Goal: Communication & Community: Answer question/provide support

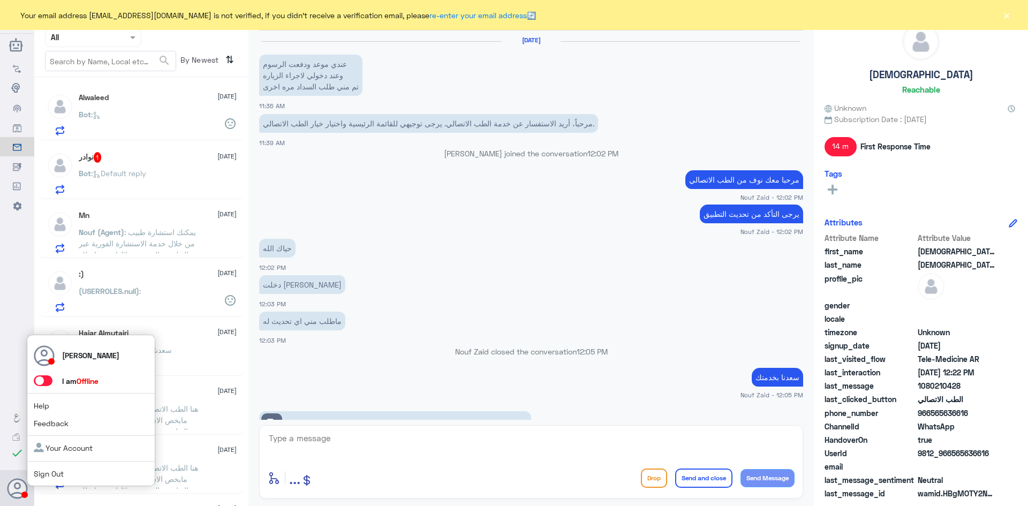
scroll to position [517, 0]
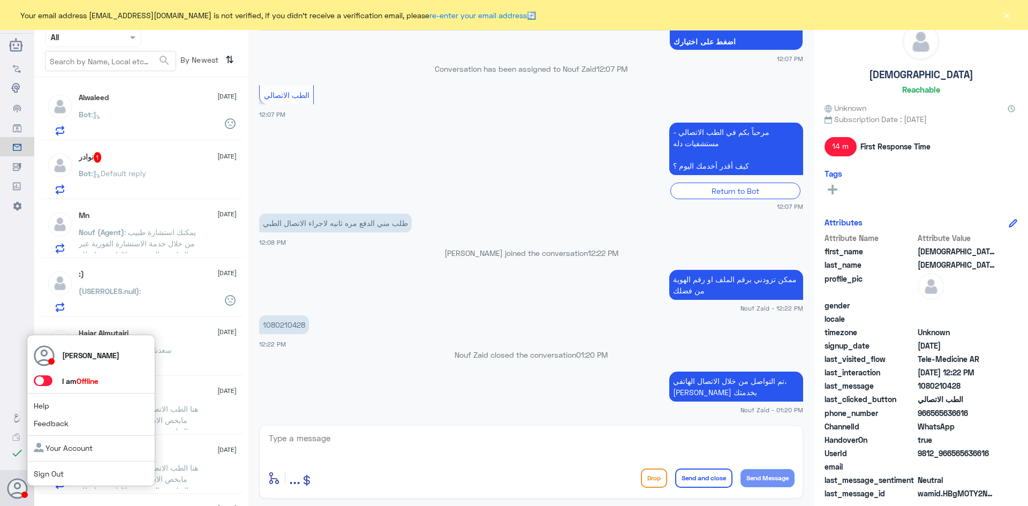
click at [44, 379] on span at bounding box center [43, 380] width 19 height 11
click at [0, 0] on input "checkbox" at bounding box center [0, 0] width 0 height 0
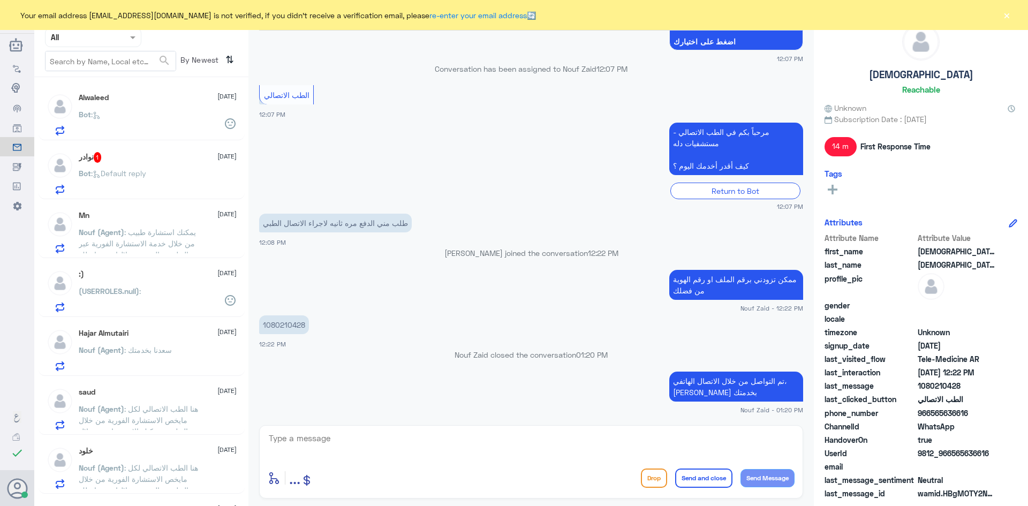
click at [170, 114] on div "Bot :" at bounding box center [158, 123] width 158 height 24
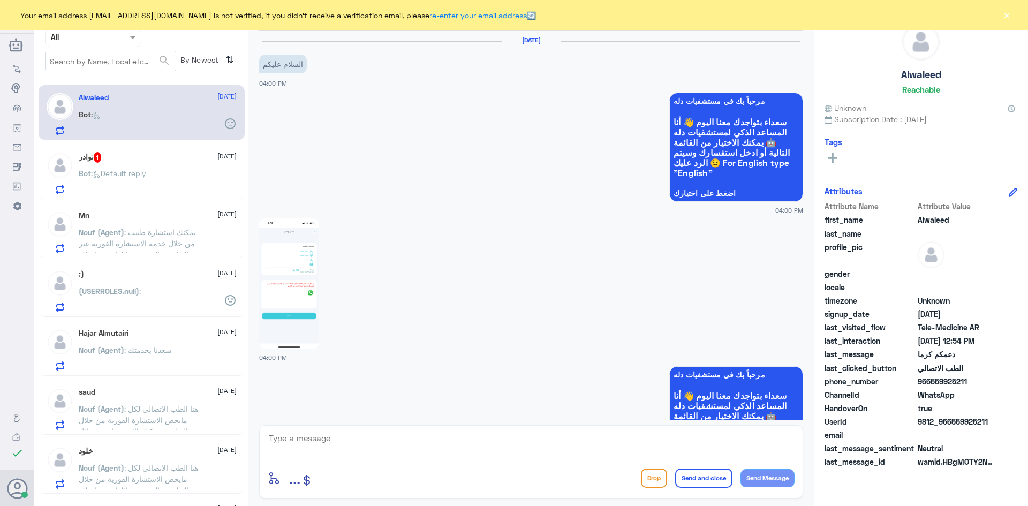
scroll to position [880, 0]
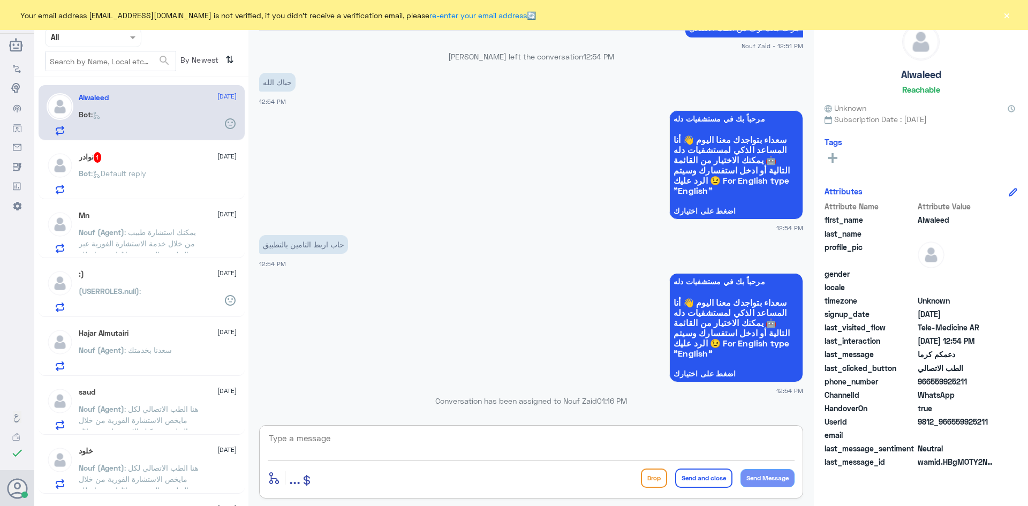
click at [332, 435] on textarea at bounding box center [531, 444] width 527 height 26
click at [1005, 16] on button "×" at bounding box center [1006, 15] width 11 height 11
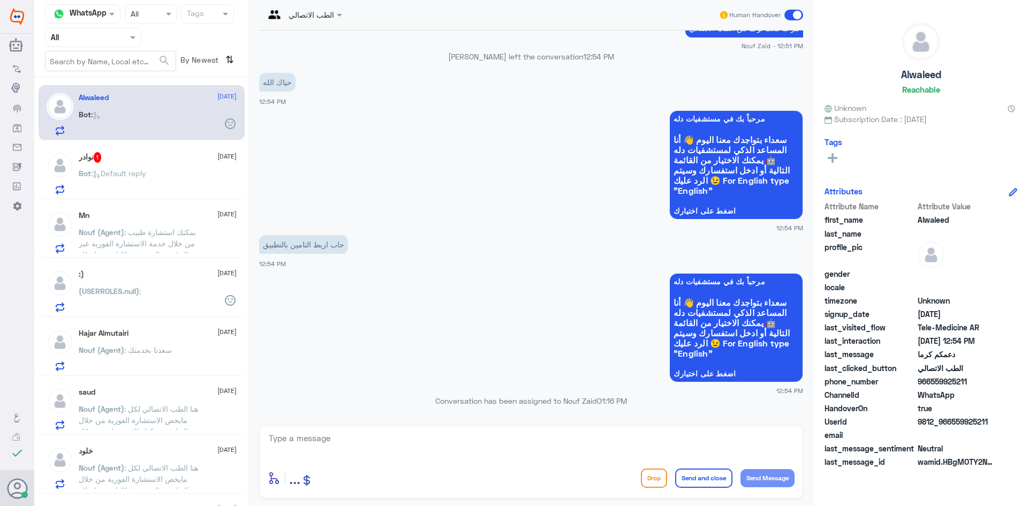
drag, startPoint x: 998, startPoint y: 419, endPoint x: 951, endPoint y: 429, distance: 47.6
click at [951, 429] on div "UserId 9812_966559925211" at bounding box center [920, 422] width 193 height 13
copy span "559925211"
click at [362, 444] on textarea at bounding box center [531, 444] width 527 height 26
paste textarea "مرحبا، معك [PERSON_NAME] من الطب الاتصالي, ممكن تزودني برقم الهوية/رقم الملف من…"
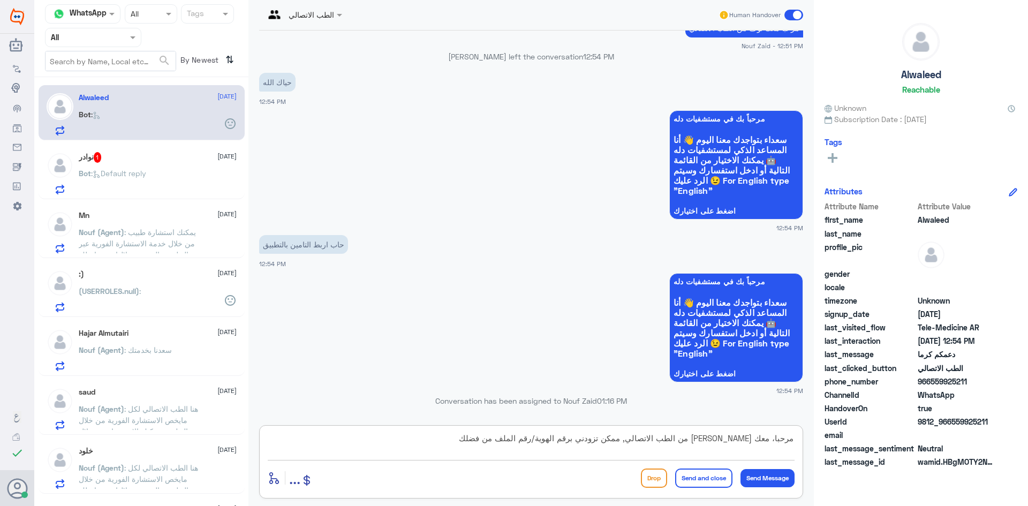
drag, startPoint x: 723, startPoint y: 436, endPoint x: 751, endPoint y: 440, distance: 28.6
click at [751, 440] on textarea "مرحبا، معك [PERSON_NAME] من الطب الاتصالي, ممكن تزودني برقم الهوية/رقم الملف من…" at bounding box center [531, 444] width 527 height 26
drag, startPoint x: 672, startPoint y: 438, endPoint x: 504, endPoint y: 438, distance: 168.1
click at [504, 438] on textarea "مرحبا، معك اميره من الطب الاتصالي, ممكن تزودني برقم الهوية/رقم الملف من فضلك" at bounding box center [531, 444] width 527 height 26
click at [648, 450] on textarea "مرحبا، معك اميره من الطب الاتصالي, ممكن تزودني برقم الهوية/رقم الملف من فضلك" at bounding box center [531, 444] width 527 height 26
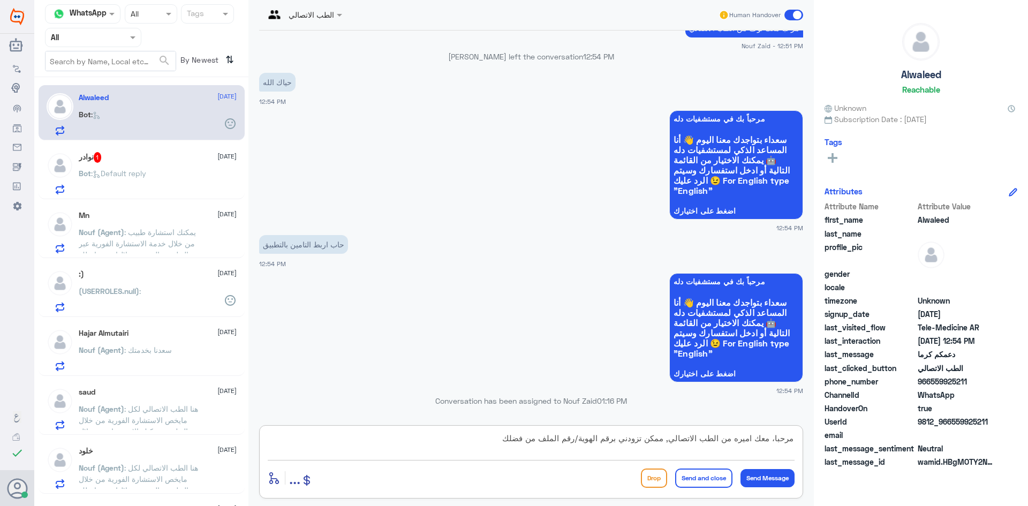
click at [670, 438] on textarea "مرحبا، معك اميره من الطب الاتصالي, ممكن تزودني برقم الهوية/رقم الملف من فضلك" at bounding box center [531, 444] width 527 height 26
type textarea "مرحبا، معك اميره من الطب الاتصالي, ممكن تزودني برقم الهوية/رقم الملف من فضلك"
click at [755, 473] on button "Send Message" at bounding box center [767, 478] width 54 height 18
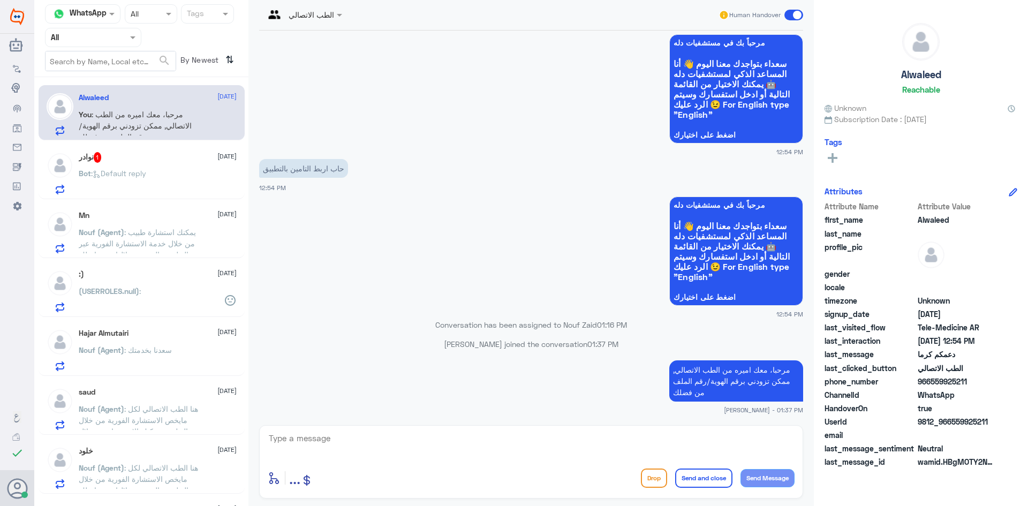
click at [184, 221] on div "Mn [DATE] Nouf (Agent) : يمكنك استشارة طبيب من خلال خدمة الاستشارة الفورية عبر …" at bounding box center [158, 232] width 158 height 42
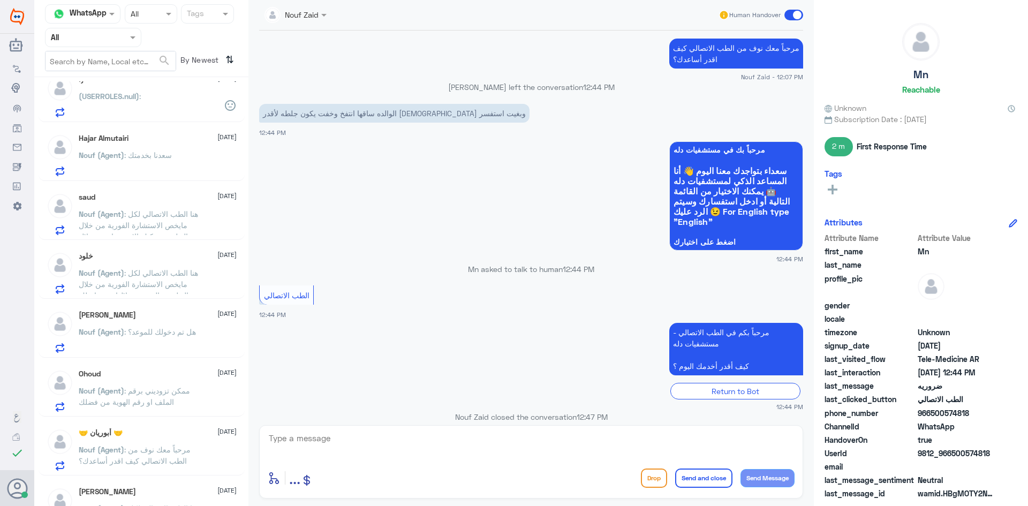
scroll to position [214, 0]
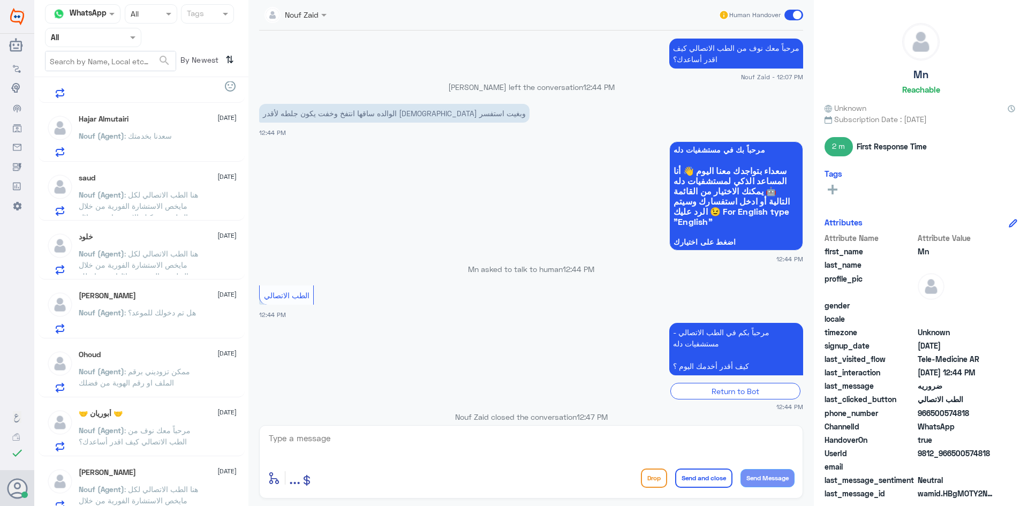
click at [150, 371] on span ": ممكن تزوديني برقم الملف او رقم الهوية من فضلك" at bounding box center [134, 377] width 111 height 20
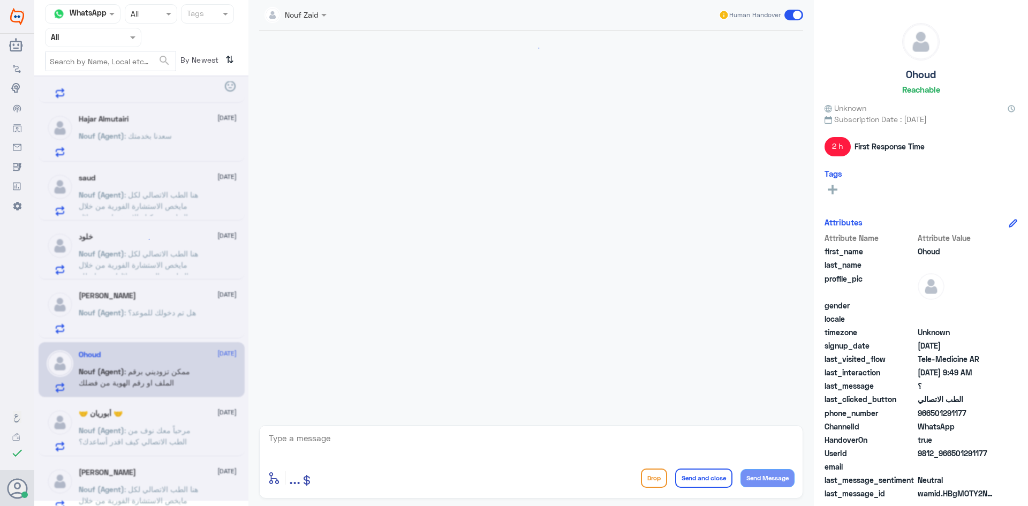
scroll to position [157, 0]
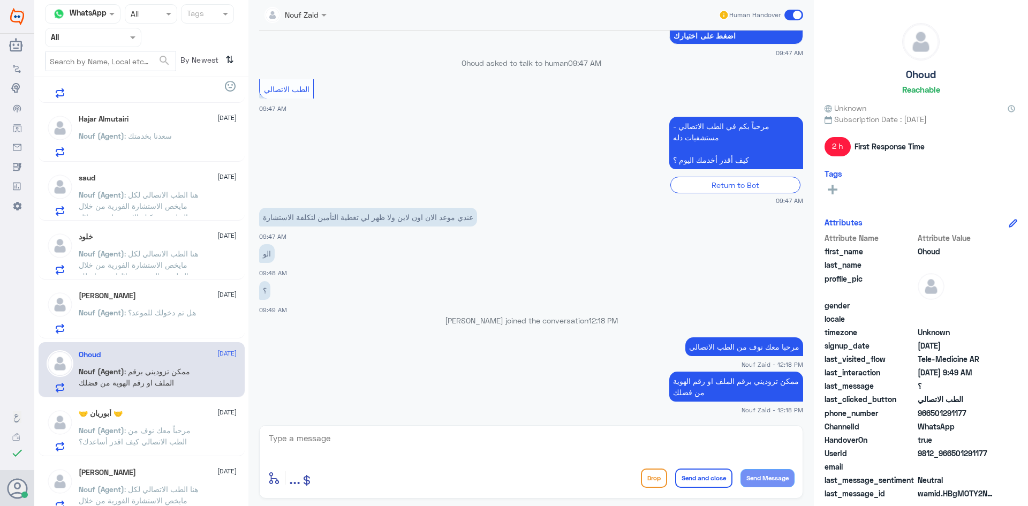
click at [355, 443] on textarea at bounding box center [531, 444] width 527 height 26
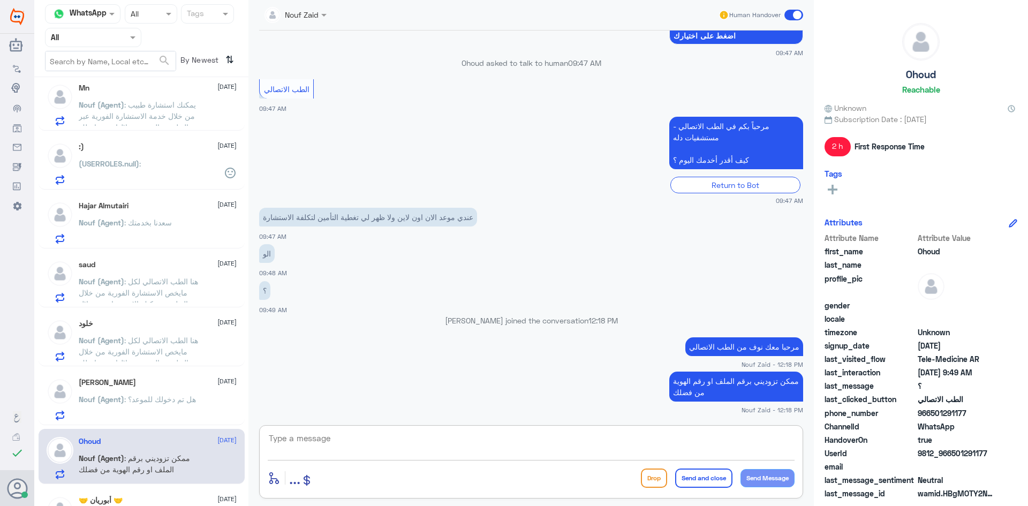
scroll to position [0, 0]
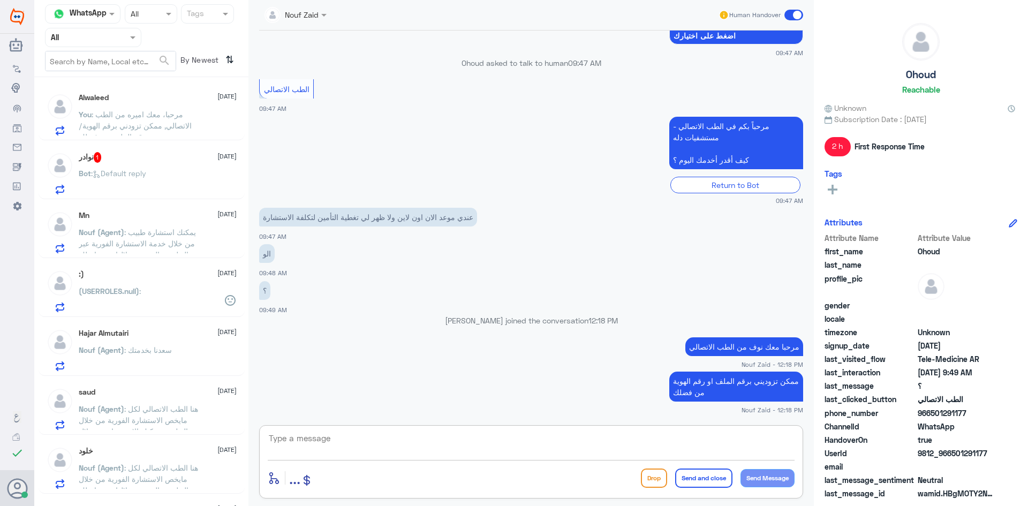
click at [127, 107] on div "Alwaleed [DATE] You : مرحبا، معك اميره من الطب الاتصالي, ممكن تزودني برقم الهوي…" at bounding box center [158, 114] width 158 height 42
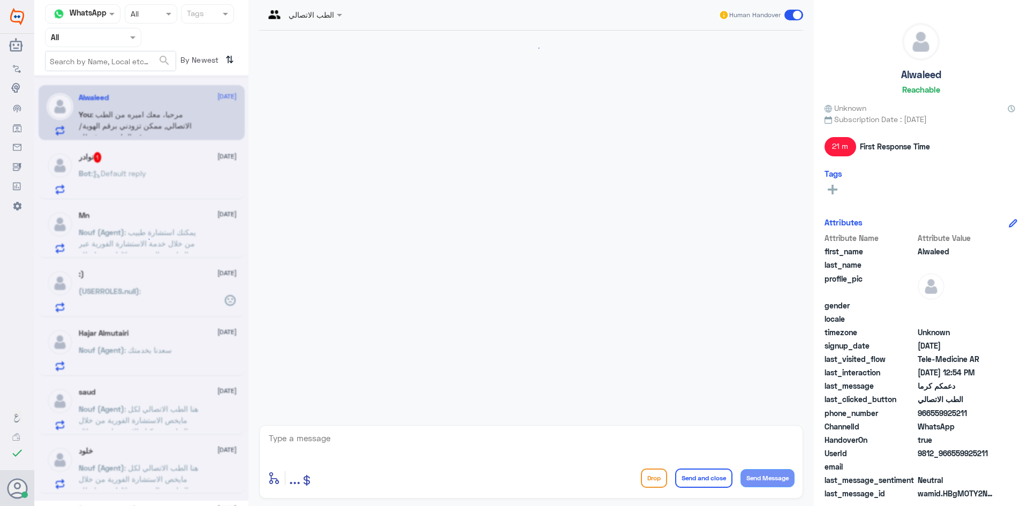
scroll to position [919, 0]
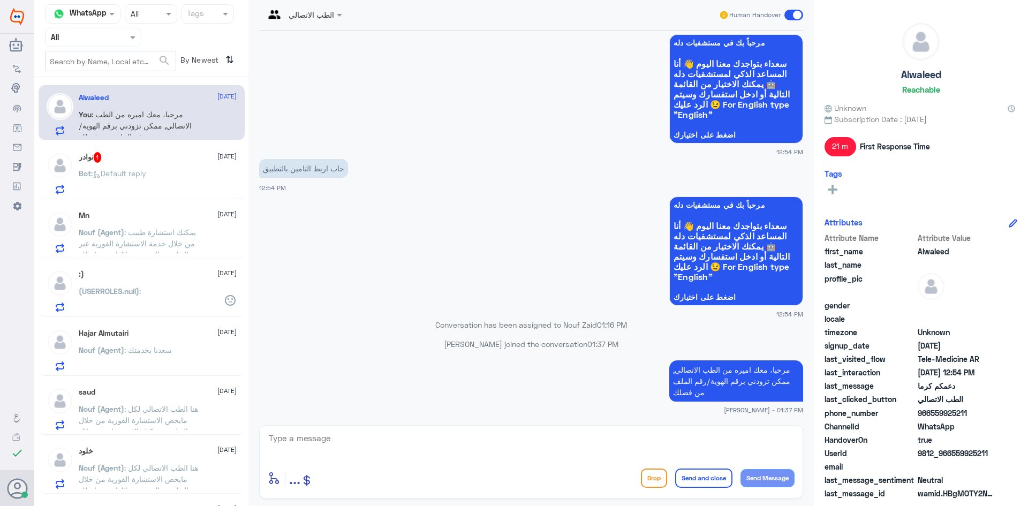
click at [146, 174] on span ": Default reply" at bounding box center [118, 173] width 55 height 9
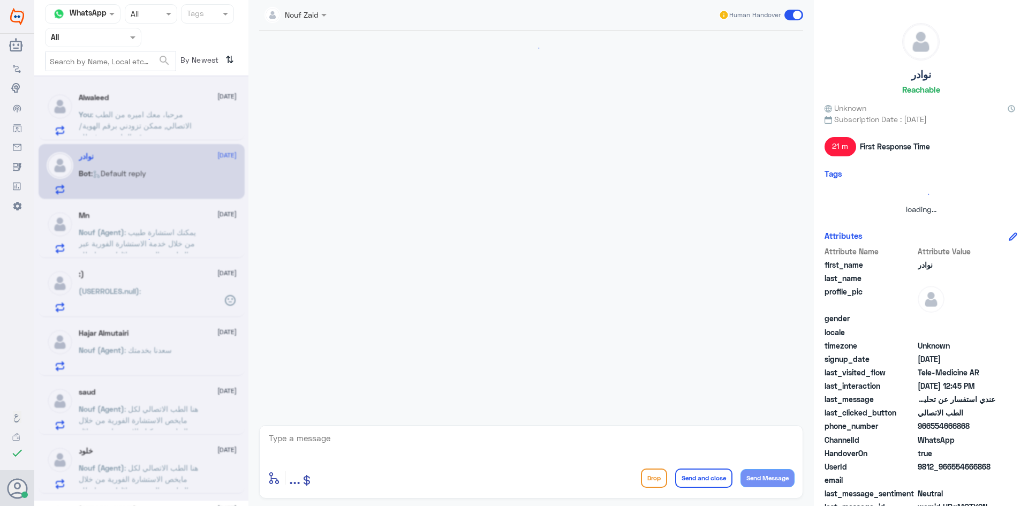
scroll to position [410, 0]
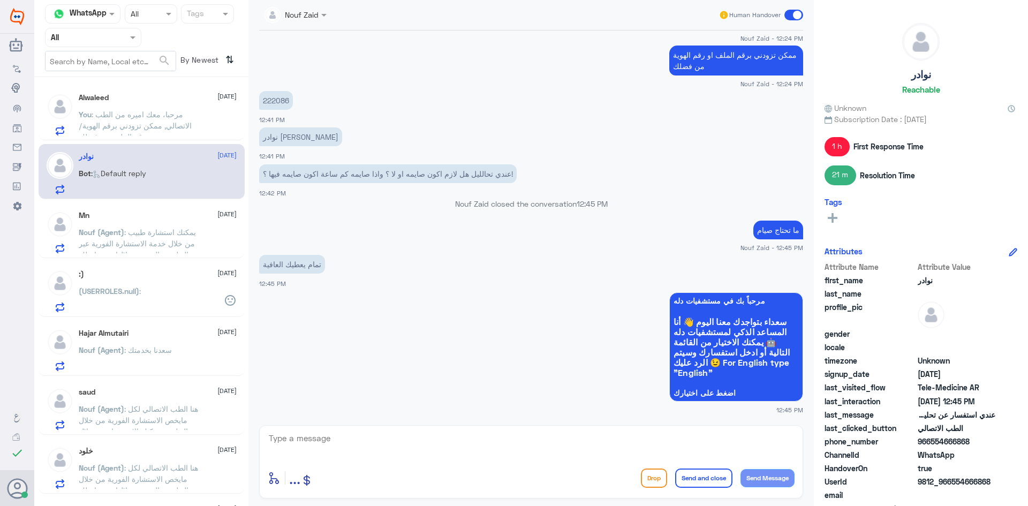
click at [119, 33] on div at bounding box center [93, 37] width 95 height 12
click at [101, 85] on b "Unassigned" at bounding box center [89, 83] width 41 height 9
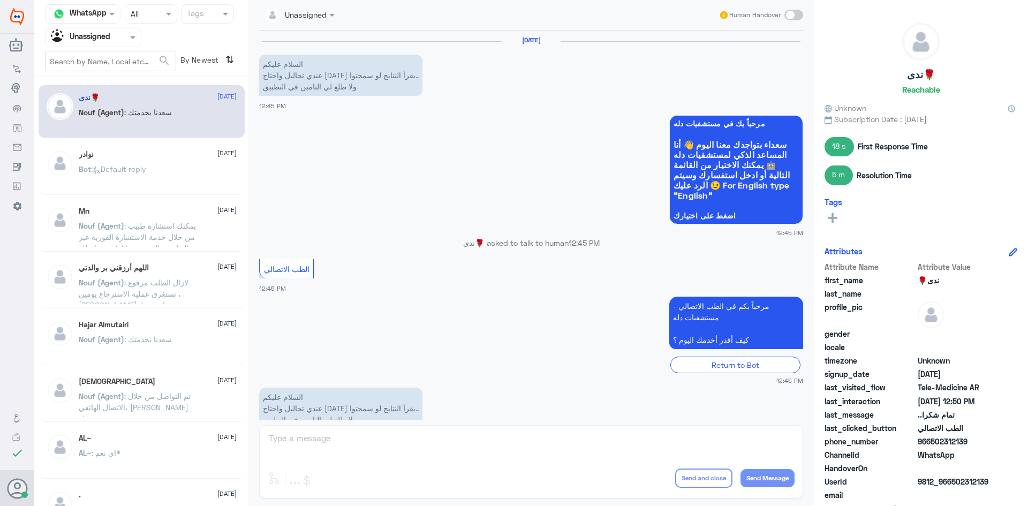
scroll to position [605, 0]
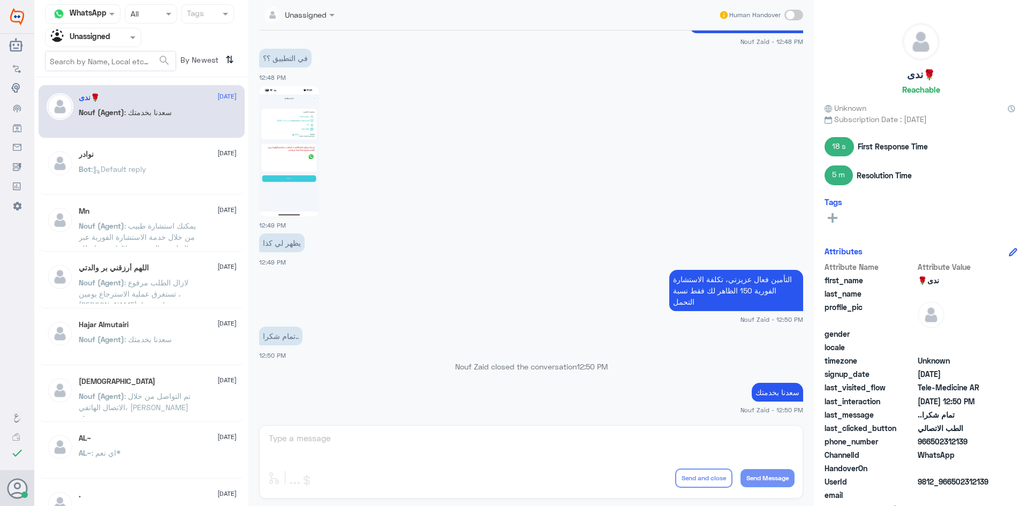
click at [120, 37] on div at bounding box center [93, 37] width 95 height 12
click at [105, 92] on Inbox "Your Inbox" at bounding box center [87, 94] width 37 height 9
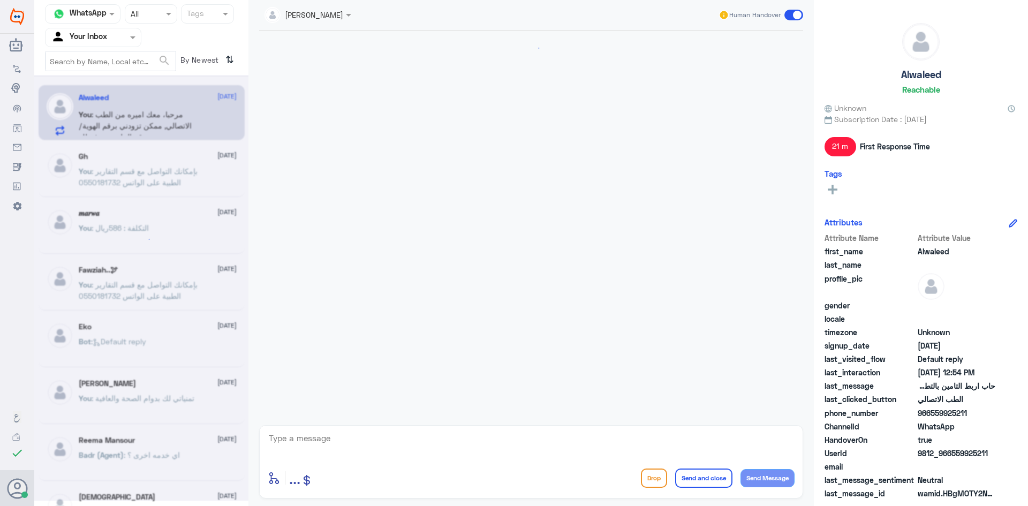
scroll to position [919, 0]
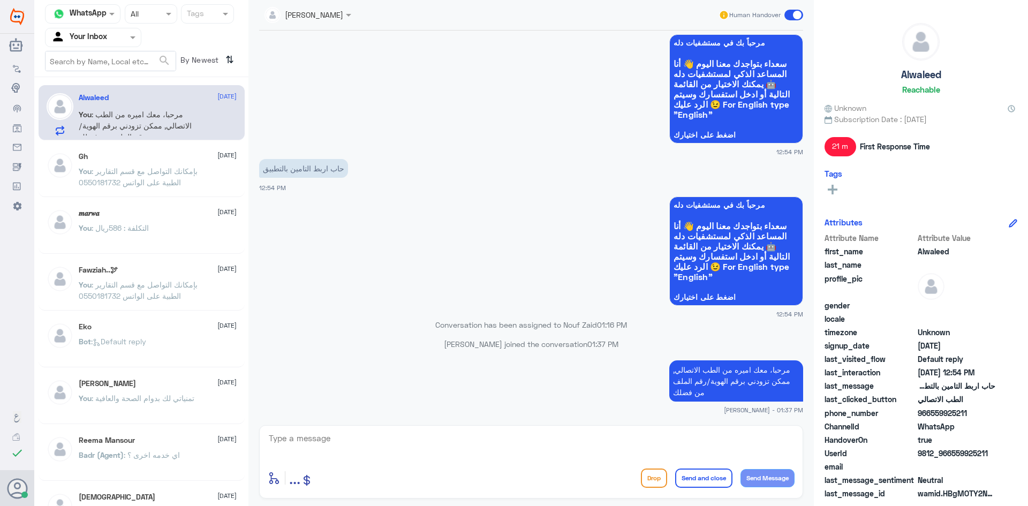
click at [192, 108] on div "Alwaleed [DATE] You : مرحبا، معك اميره من الطب الاتصالي, ممكن تزودني برقم الهوي…" at bounding box center [158, 114] width 158 height 42
click at [181, 171] on span ": بإمكانك التواصل مع قسم التقارير الطبية على الواتس 0550181732" at bounding box center [138, 176] width 119 height 20
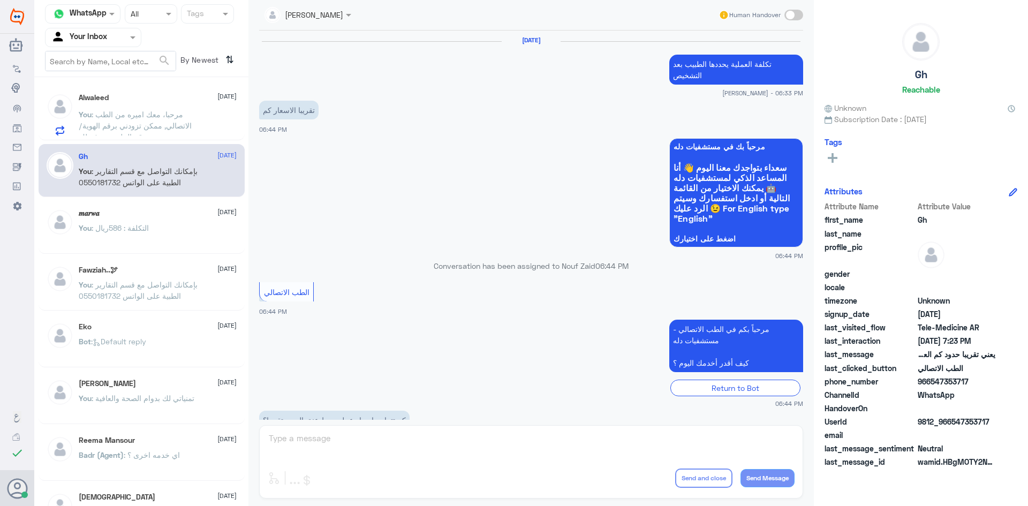
scroll to position [456, 0]
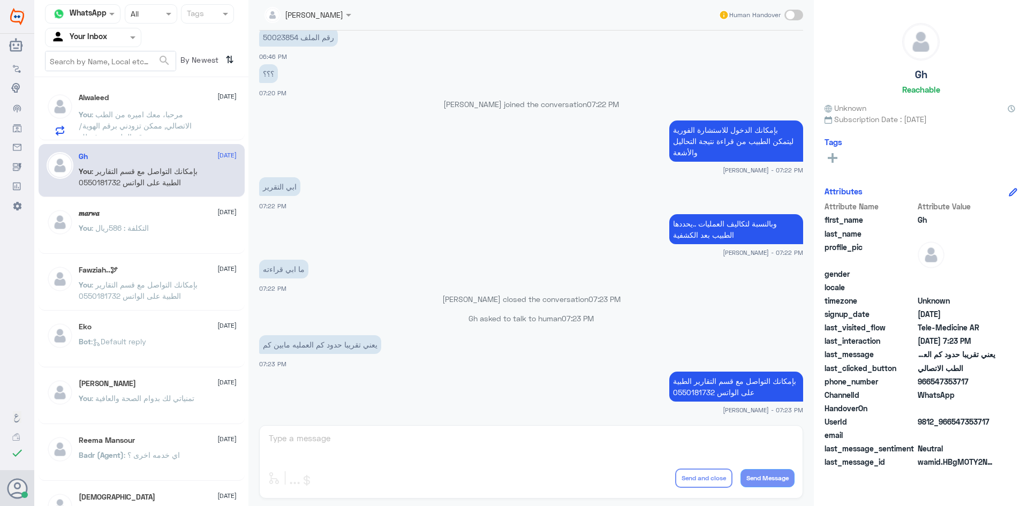
click at [180, 120] on p "You : مرحبا، معك اميره من الطب الاتصالي, ممكن تزودني برقم الهوية/رقم الملف من ف…" at bounding box center [139, 122] width 120 height 27
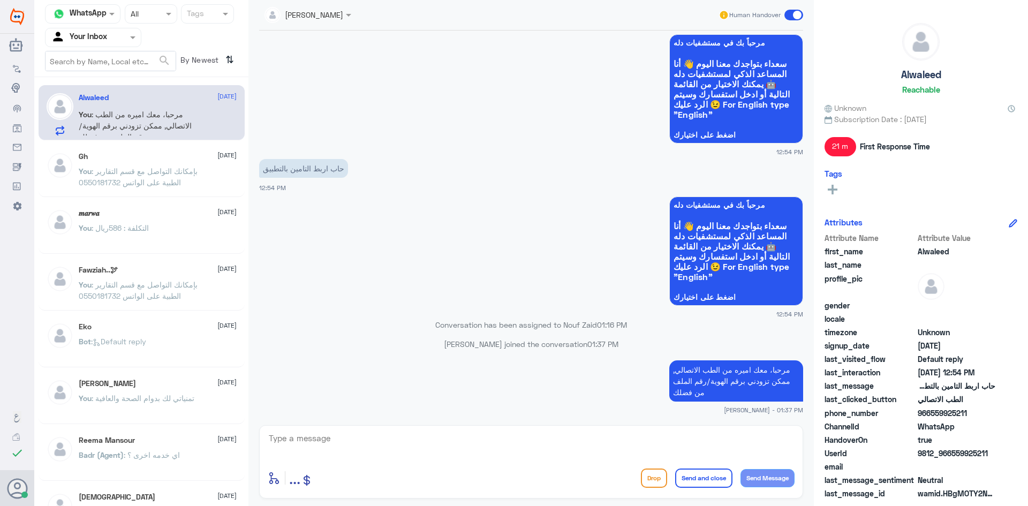
click at [133, 120] on p "You : مرحبا، معك اميره من الطب الاتصالي, ممكن تزودني برقم الهوية/رقم الملف من ف…" at bounding box center [139, 122] width 120 height 27
drag, startPoint x: 155, startPoint y: 123, endPoint x: 160, endPoint y: 127, distance: 6.9
click at [155, 123] on span ": مرحبا، معك اميره من الطب الاتصالي, ممكن تزودني برقم الهوية/رقم الملف من فضلك" at bounding box center [135, 126] width 113 height 32
drag, startPoint x: 969, startPoint y: 414, endPoint x: 933, endPoint y: 419, distance: 37.3
click at [933, 419] on div "phone_number [PHONE_NUMBER]" at bounding box center [920, 413] width 193 height 13
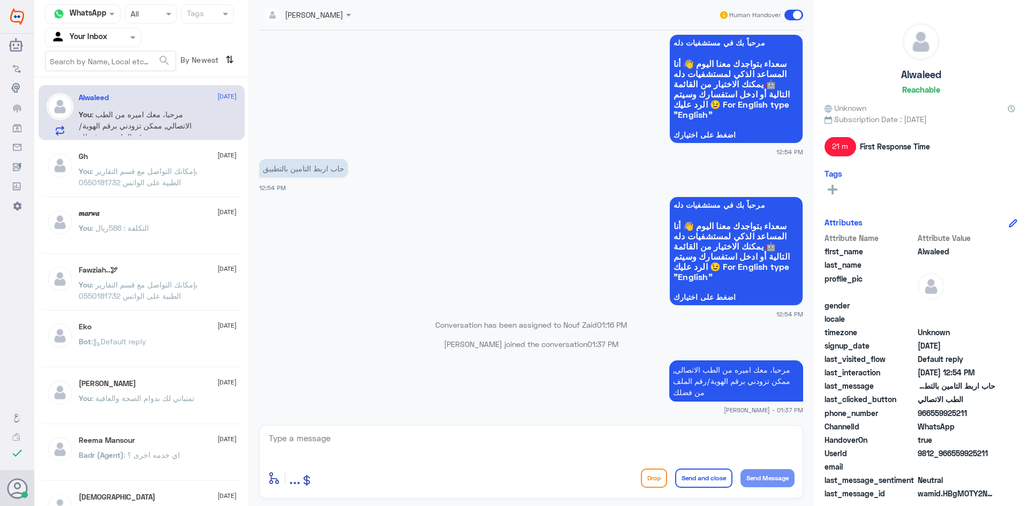
copy span "559925211"
click at [123, 40] on div at bounding box center [93, 37] width 95 height 12
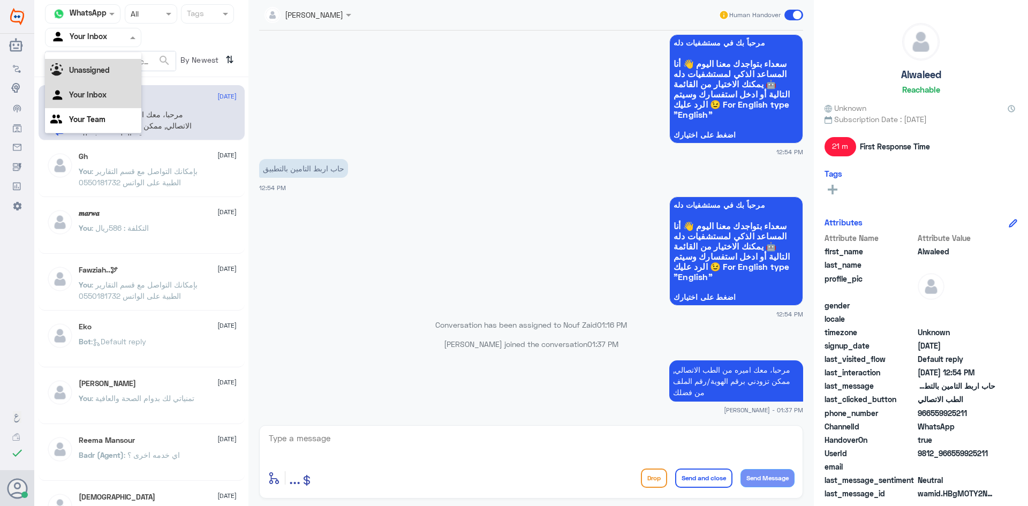
click at [116, 70] on div "Unassigned" at bounding box center [93, 71] width 96 height 25
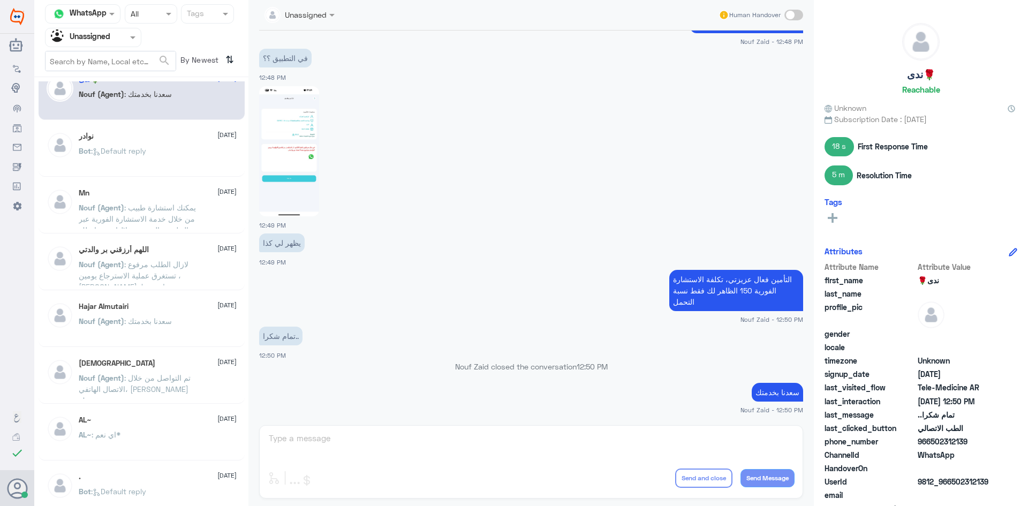
scroll to position [0, 0]
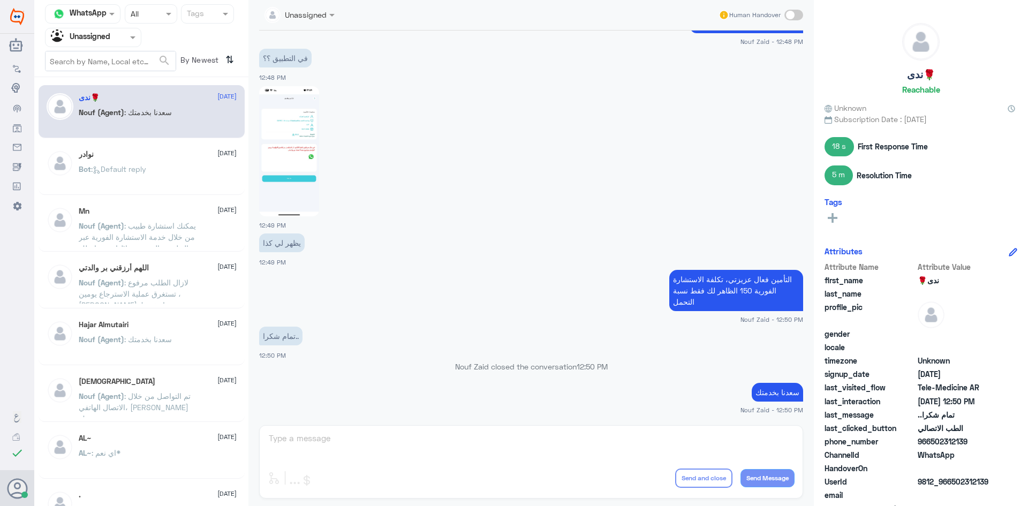
click at [115, 34] on div at bounding box center [93, 37] width 95 height 12
click at [121, 113] on div "Your Team" at bounding box center [93, 120] width 96 height 25
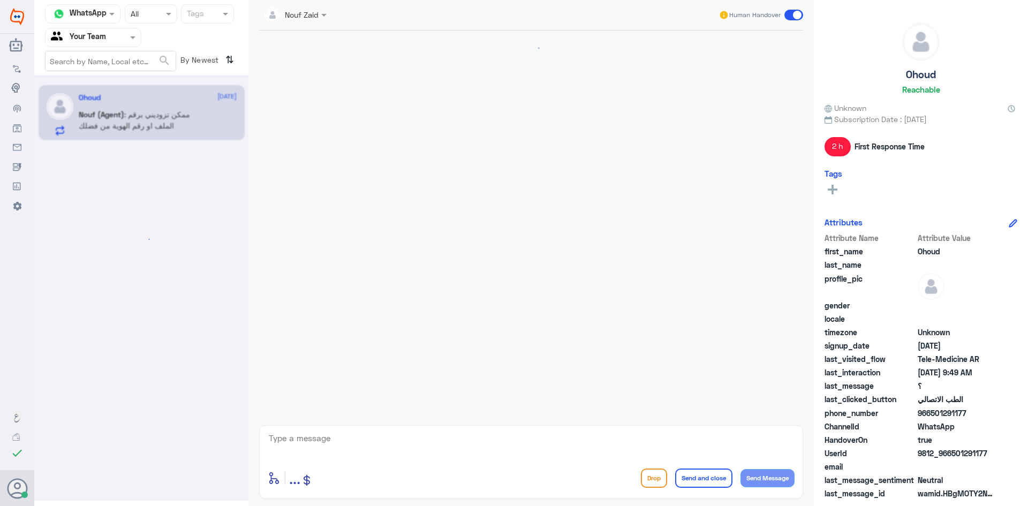
scroll to position [157, 0]
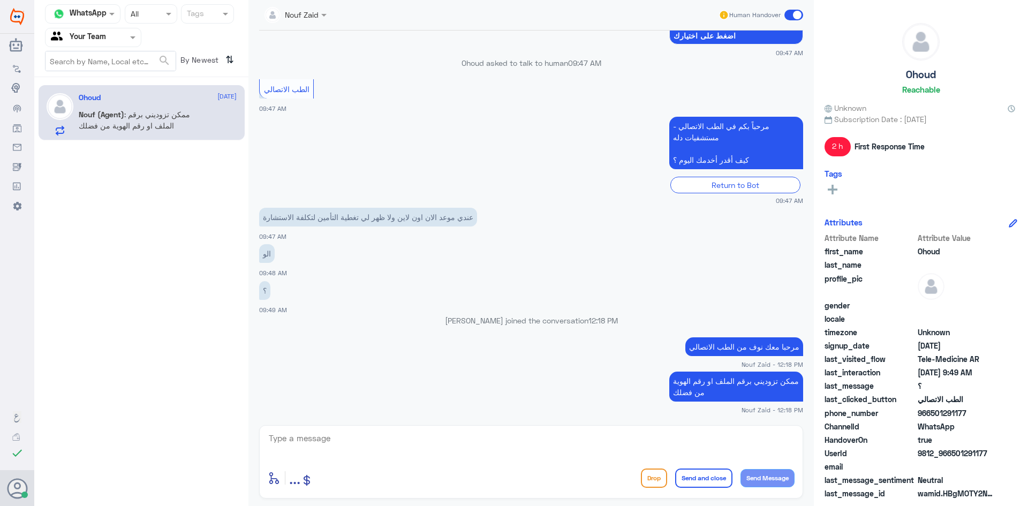
click at [154, 112] on span ": ممكن تزوديني برقم الملف او رقم الهوية من فضلك" at bounding box center [134, 120] width 111 height 20
drag, startPoint x: 967, startPoint y: 412, endPoint x: 931, endPoint y: 420, distance: 36.1
click at [931, 420] on div "phone_number [PHONE_NUMBER]" at bounding box center [920, 413] width 193 height 13
copy span "501291177"
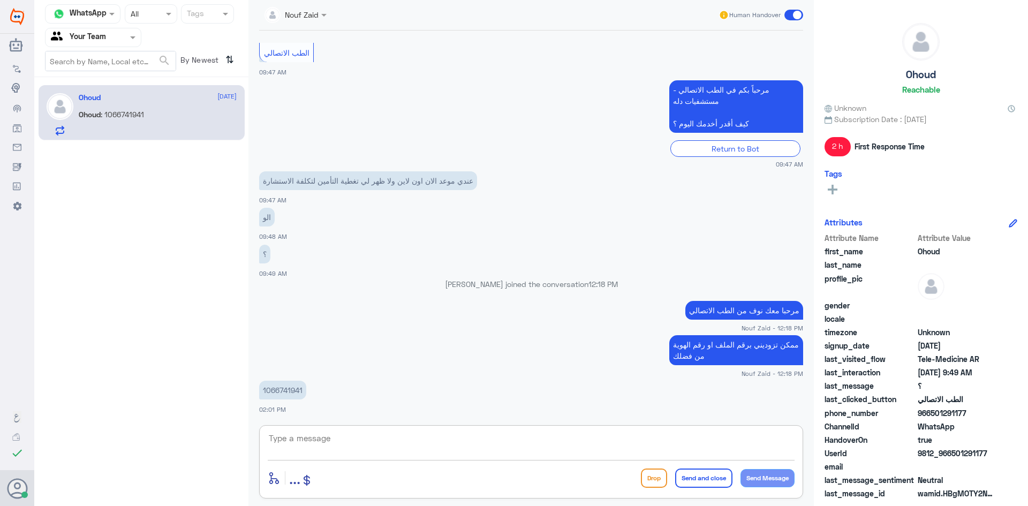
click at [298, 444] on textarea at bounding box center [531, 444] width 527 height 26
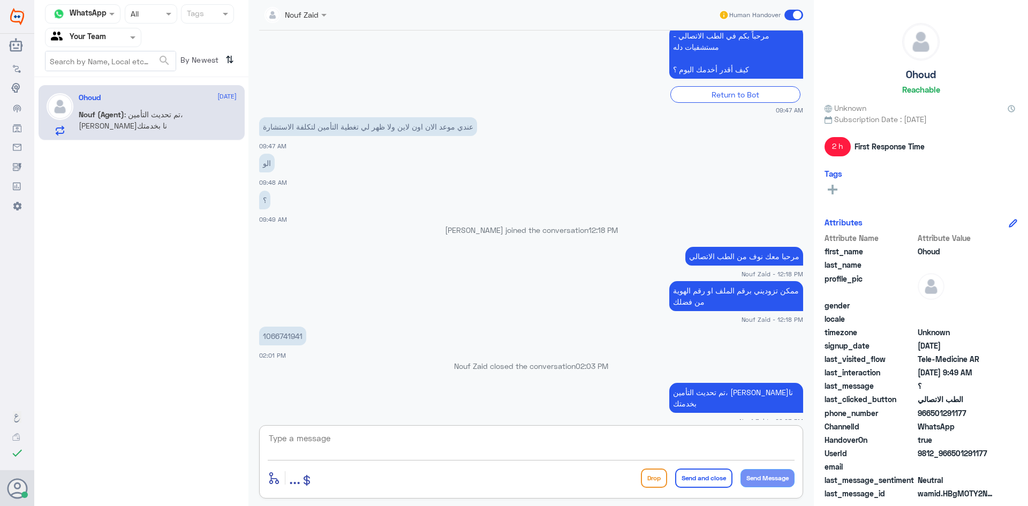
click at [338, 450] on textarea at bounding box center [531, 444] width 527 height 26
click at [276, 360] on div "1066741941 02:01 PM" at bounding box center [531, 342] width 544 height 36
click at [363, 444] on textarea at bounding box center [531, 444] width 527 height 26
paste textarea "تم (تحديث/اضافة) التأمين ، تقدر تستفيد الان من الاستشارة الفورية عبر التطبيق او…"
click at [783, 439] on textarea "تم (تحديث/اضافة) التأمين ، تقدر تستفيد الان من الاستشارة الفورية عبر التطبيق او…" at bounding box center [531, 444] width 527 height 26
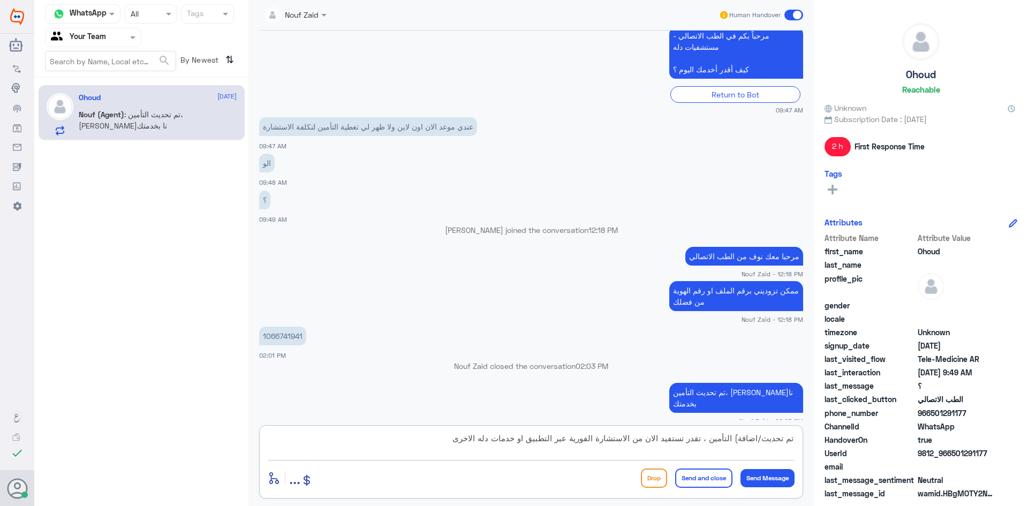
drag, startPoint x: 734, startPoint y: 434, endPoint x: 744, endPoint y: 441, distance: 11.9
click at [734, 434] on textarea "تم تحديث/اضافة) التأمين ، تقدر تستفيد الان من الاستشارة الفورية عبر التطبيق او …" at bounding box center [531, 444] width 527 height 26
drag, startPoint x: 475, startPoint y: 436, endPoint x: 954, endPoint y: 464, distance: 479.9
click at [954, 464] on div "Channel WhatsApp Status × All Tags Agent Filter Your Team search By Newest ⇅ Oh…" at bounding box center [531, 254] width 994 height 509
click at [754, 453] on textarea "تم تحديث التأمين ، تقدر تستفيد الان من الاستشارة الفورية عبر التطبيق او خ دمات …" at bounding box center [531, 444] width 527 height 26
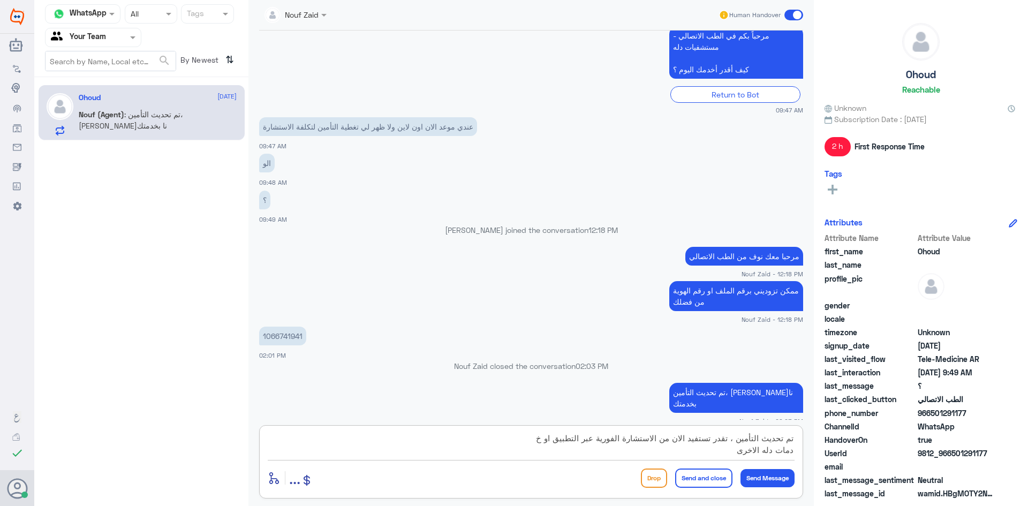
type textarea "تم تحديث التأمين ، تقدر تستفيد الان من الاستشارة الفورية عبر التطبيق او خ"
drag, startPoint x: 734, startPoint y: 452, endPoint x: 769, endPoint y: 433, distance: 40.0
click at [774, 435] on textarea at bounding box center [531, 444] width 527 height 26
click at [125, 37] on div at bounding box center [93, 37] width 95 height 12
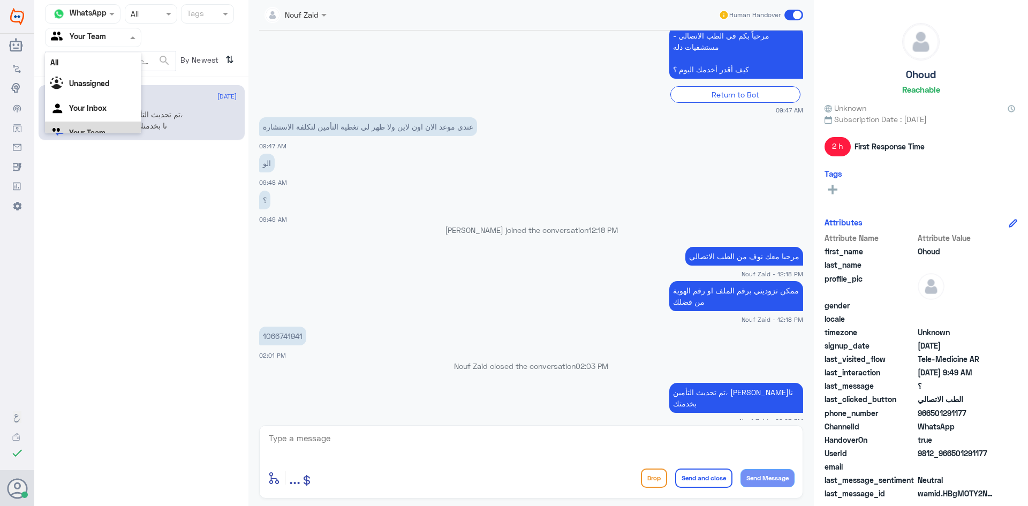
scroll to position [13, 0]
click at [121, 100] on div "Your Inbox" at bounding box center [93, 96] width 96 height 25
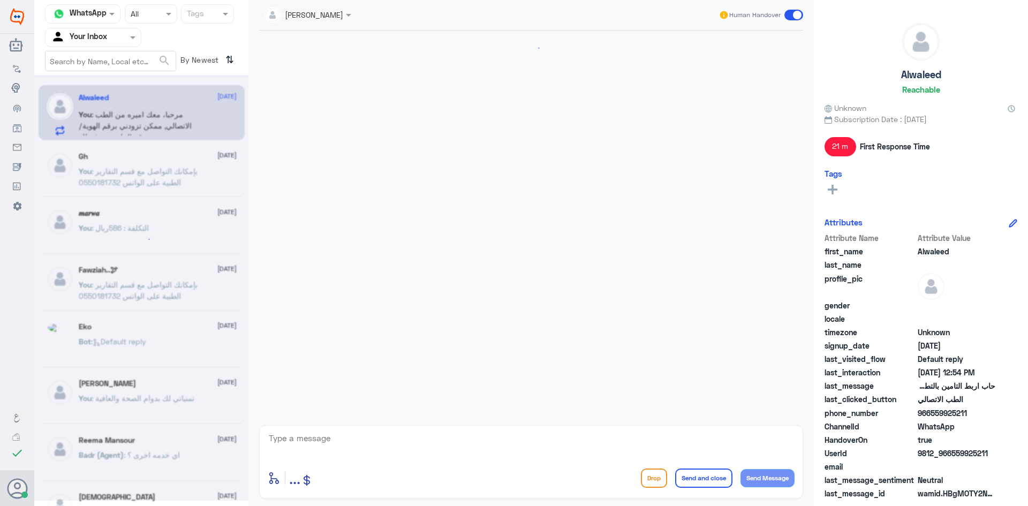
scroll to position [919, 0]
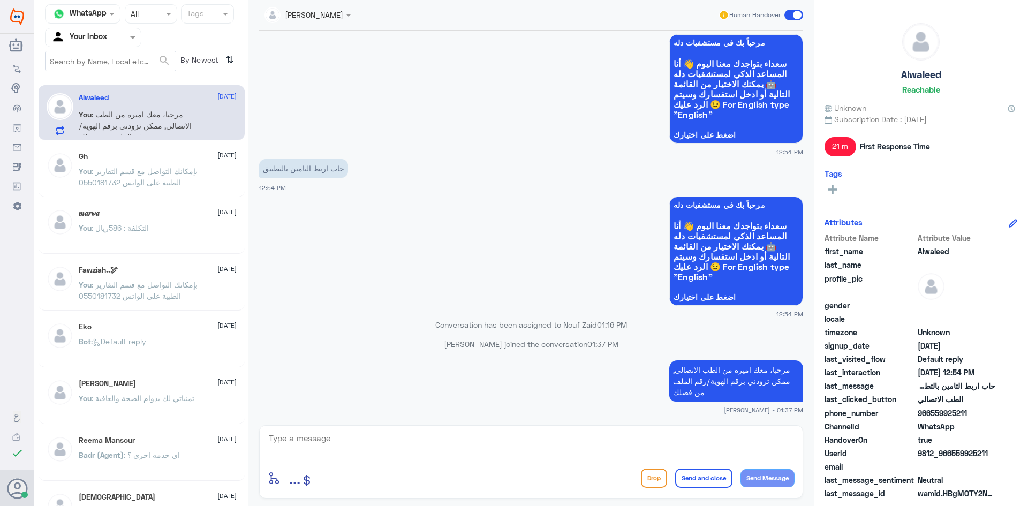
click at [653, 454] on textarea at bounding box center [531, 444] width 527 height 26
paste textarea "تم (تحديث/اضافة) التأمين ، تقدر تستفيد الان من الاستشارة الفورية عبر التطبيق او…"
drag, startPoint x: 731, startPoint y: 435, endPoint x: 760, endPoint y: 442, distance: 29.2
click at [760, 442] on textarea "تم (تحديث/اضافة) التأمين ، تقدر تستفيد الان من الاستشارة الفورية عبر التطبيق او…" at bounding box center [531, 444] width 527 height 26
click at [781, 437] on textarea "تم (تحديث التأمين ، تقدر تستفيد الان من الاستشارة الفورية عبر التطبيق او خدمات …" at bounding box center [531, 444] width 527 height 26
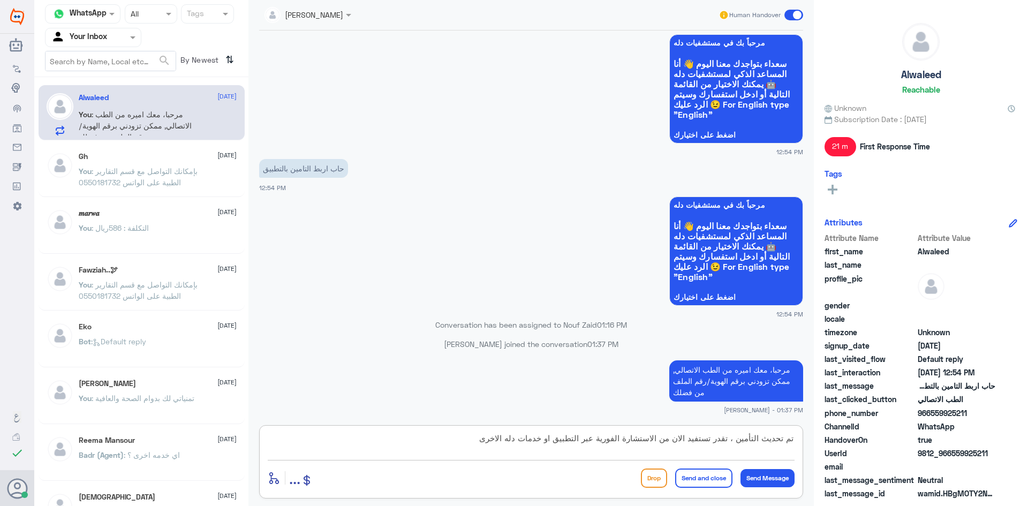
type textarea "تم تحديث التأمين ، تقدر تستفيد الان من الاستشارة الفورية عبر التطبيق او خدمات د…"
click at [713, 476] on button "Send and close" at bounding box center [703, 477] width 57 height 19
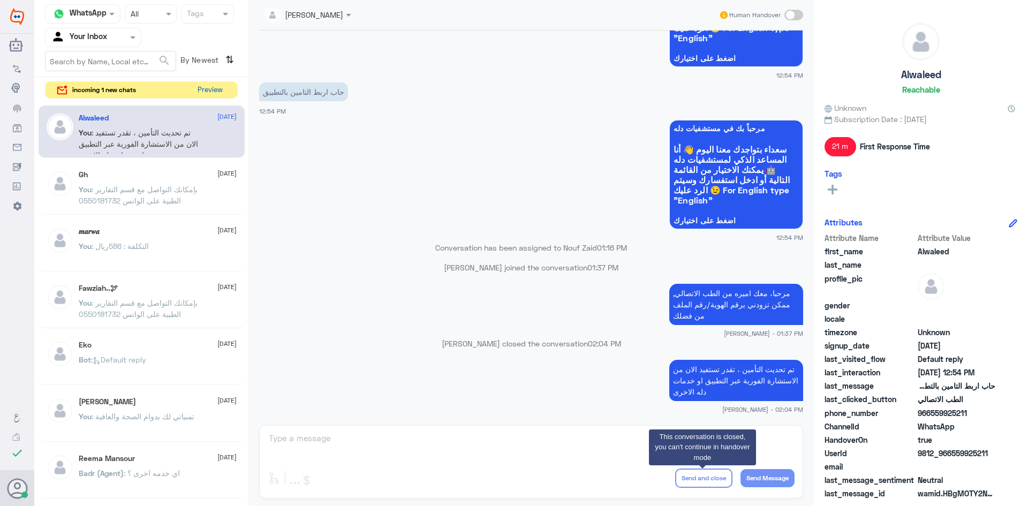
click at [208, 91] on button "Preview" at bounding box center [209, 90] width 33 height 17
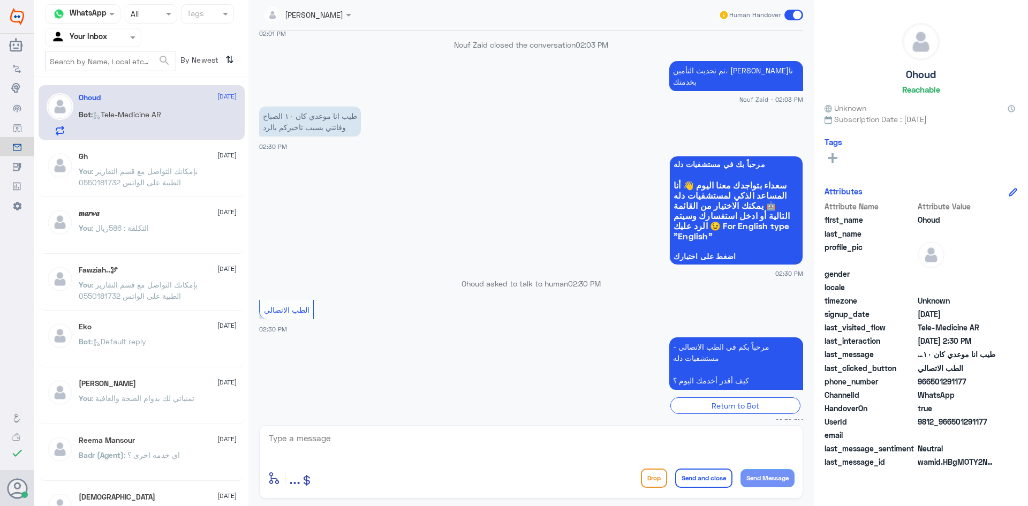
scroll to position [592, 0]
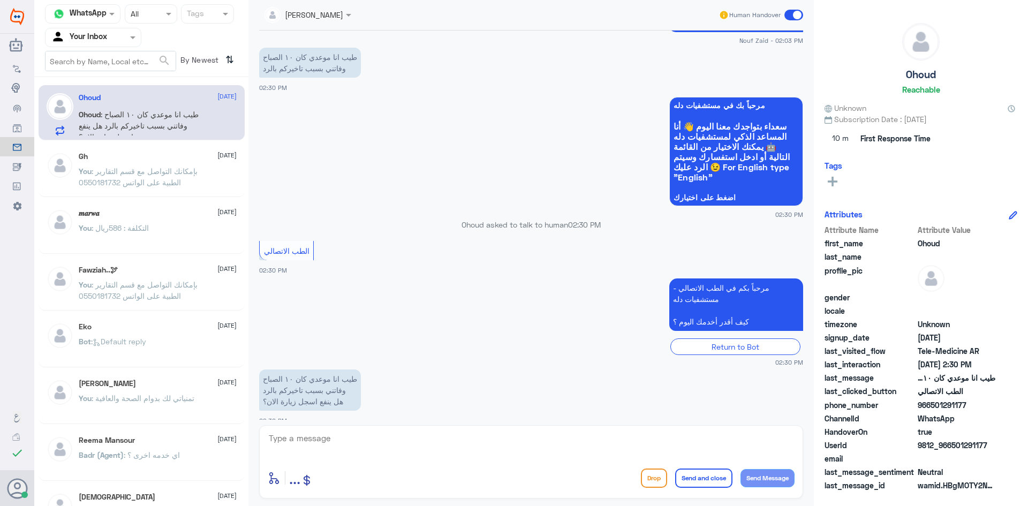
click at [332, 436] on textarea at bounding box center [531, 444] width 527 height 26
drag, startPoint x: 931, startPoint y: 404, endPoint x: 981, endPoint y: 404, distance: 49.3
click at [979, 404] on span "966501291177" at bounding box center [957, 404] width 78 height 11
click at [324, 437] on textarea at bounding box center [531, 444] width 527 height 26
click at [344, 383] on p "طيب انا موعدي كان ١٠ الصباح وفاتني بسبب تاخيركم بالرد هل ينفع اسجل زيارة الان؟" at bounding box center [310, 389] width 102 height 41
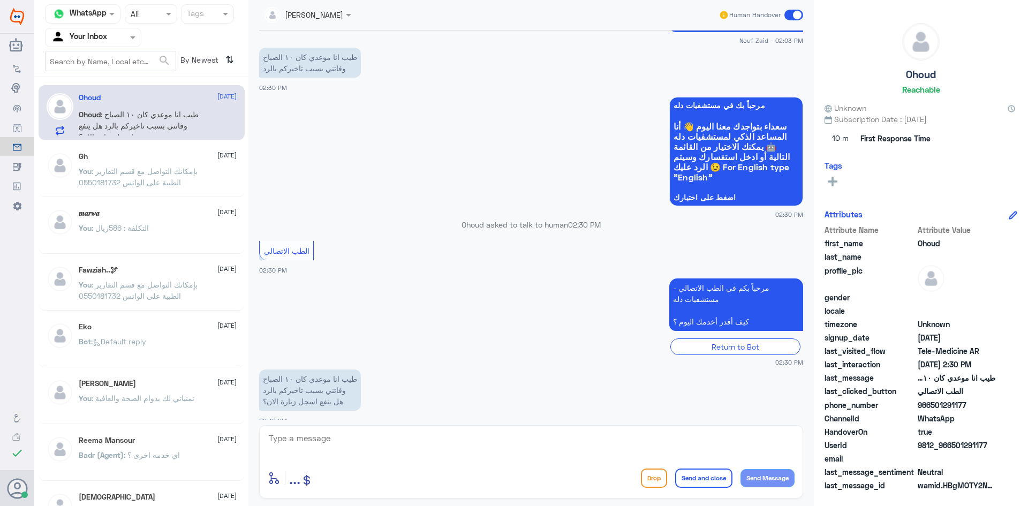
click at [337, 440] on textarea at bounding box center [531, 444] width 527 height 26
drag, startPoint x: 336, startPoint y: 437, endPoint x: 263, endPoint y: 442, distance: 73.5
click at [263, 442] on div "enter flow name ... Drop Send and close Send Message" at bounding box center [531, 461] width 544 height 73
click at [294, 437] on textarea at bounding box center [531, 444] width 527 height 26
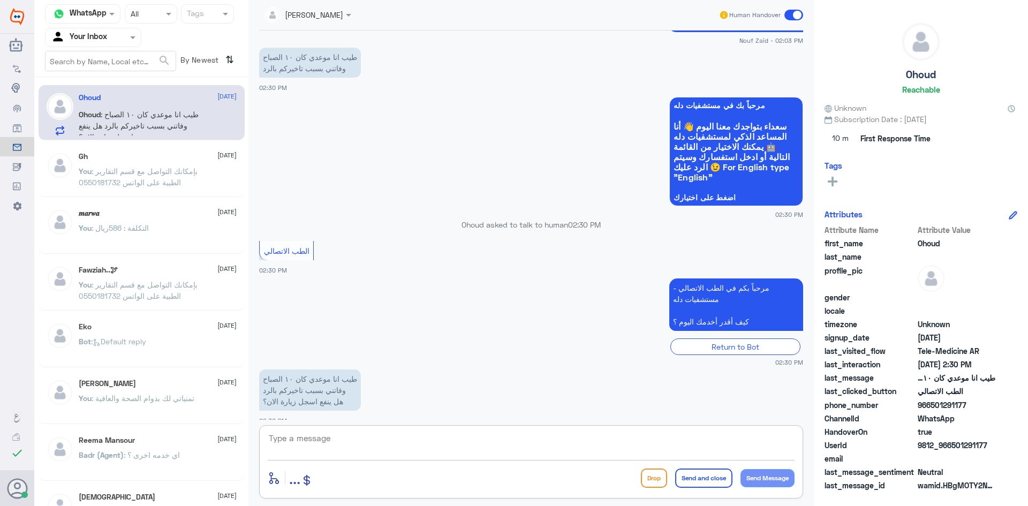
click at [295, 437] on textarea at bounding box center [531, 444] width 527 height 26
drag, startPoint x: 341, startPoint y: 443, endPoint x: 316, endPoint y: 444, distance: 24.6
click at [316, 444] on textarea at bounding box center [531, 444] width 527 height 26
click at [342, 383] on p "طيب انا موعدي كان ١٠ الصباح وفاتني بسبب تاخيركم بالرد هل ينفع اسجل زيارة الان؟" at bounding box center [310, 389] width 102 height 41
click at [346, 381] on p "طيب انا موعدي كان ١٠ الصباح وفاتني بسبب تاخيركم بالرد هل ينفع اسجل زيارة الان؟" at bounding box center [310, 389] width 102 height 41
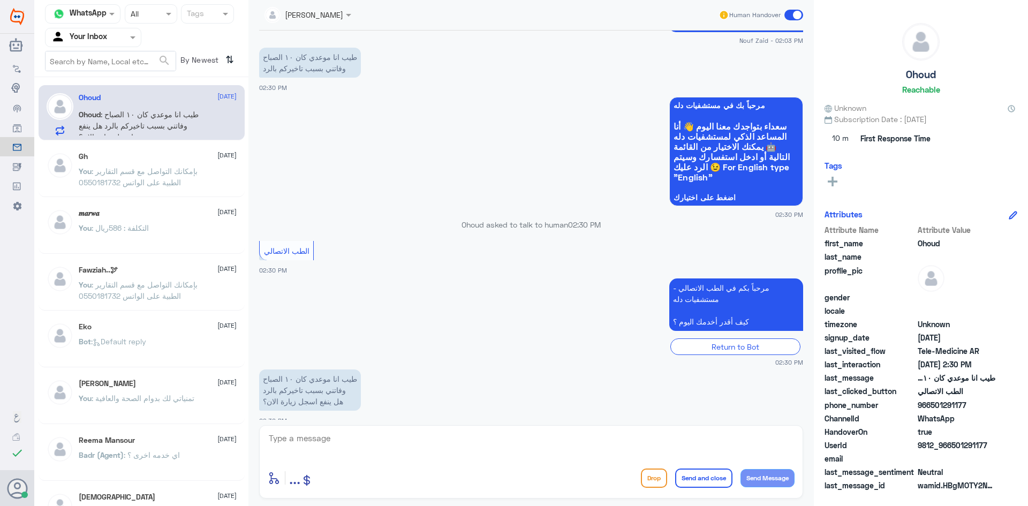
drag, startPoint x: 345, startPoint y: 361, endPoint x: 321, endPoint y: 373, distance: 26.6
click at [336, 369] on p "طيب انا موعدي كان ١٠ الصباح وفاتني بسبب تاخيركم بالرد هل ينفع اسجل زيارة الان؟" at bounding box center [310, 389] width 102 height 41
click at [323, 372] on p "طيب انا موعدي كان ١٠ الصباح وفاتني بسبب تاخيركم بالرد هل ينفع اسجل زيارة الان؟" at bounding box center [310, 389] width 102 height 41
drag, startPoint x: 327, startPoint y: 371, endPoint x: 291, endPoint y: 371, distance: 35.9
click at [291, 371] on p "طيب انا موعدي كان ١٠ الصباح وفاتني بسبب تاخيركم بالرد هل ينفع اسجل زيارة الان؟" at bounding box center [310, 389] width 102 height 41
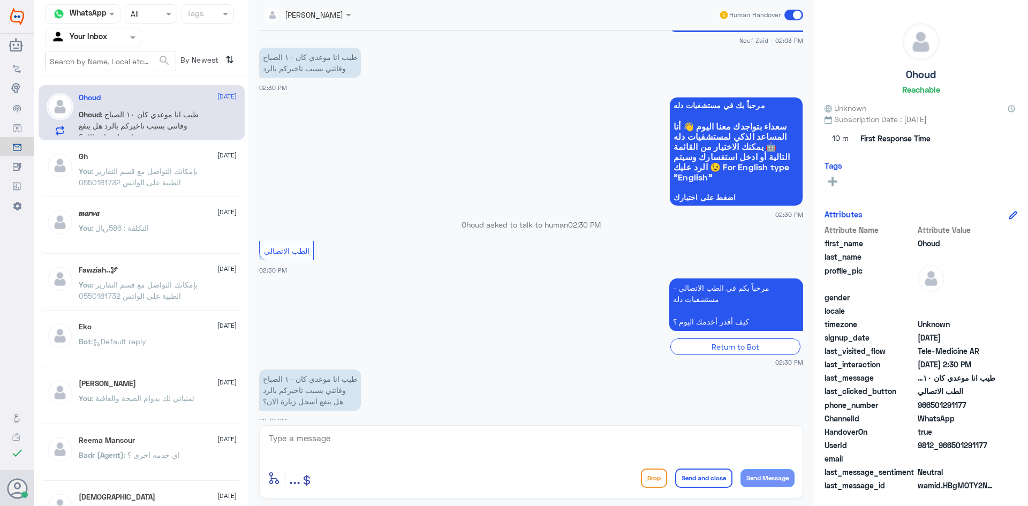
click at [297, 358] on small "02:30 PM" at bounding box center [531, 362] width 544 height 9
click at [300, 443] on textarea at bounding box center [531, 444] width 527 height 26
click at [514, 444] on textarea at bounding box center [531, 444] width 527 height 26
type textarea "تم التواصل من خلال الأتصال الهاتفي ، [PERSON_NAME] بخدمتك"
click at [777, 475] on button "Send Message" at bounding box center [767, 478] width 54 height 18
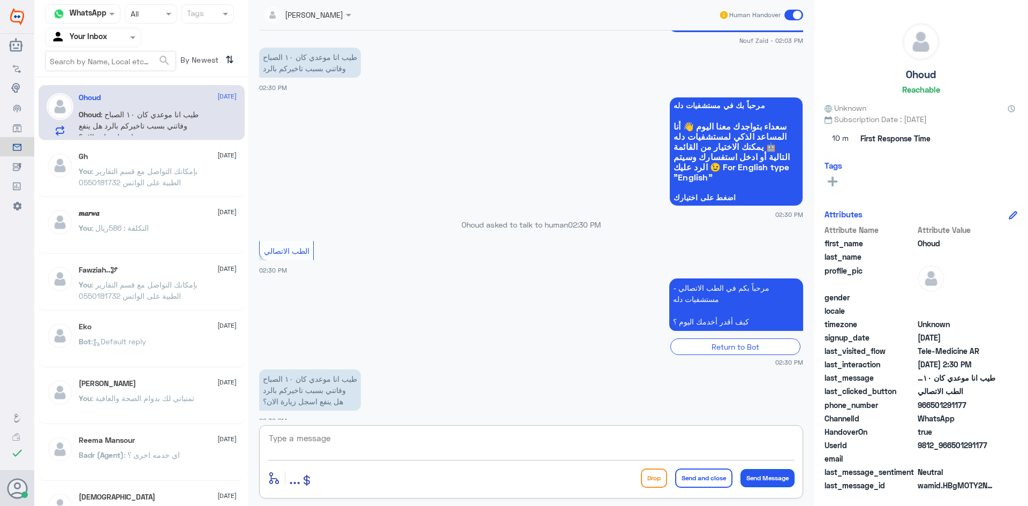
scroll to position [638, 0]
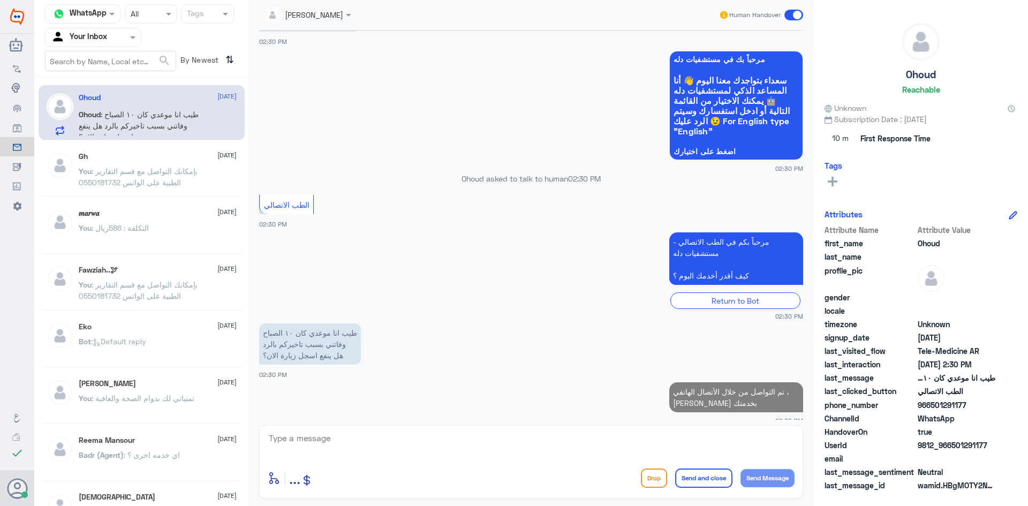
click at [707, 476] on button "Send and close" at bounding box center [703, 477] width 57 height 19
click at [796, 9] on div "Human Handover" at bounding box center [760, 14] width 85 height 19
click at [799, 11] on span at bounding box center [793, 15] width 19 height 11
click at [0, 0] on input "checkbox" at bounding box center [0, 0] width 0 height 0
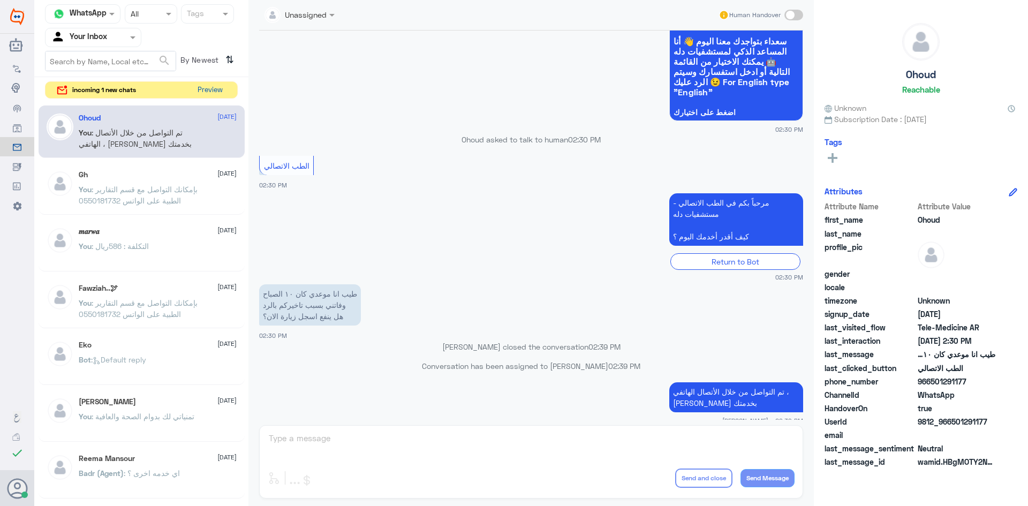
click at [215, 88] on button "Preview" at bounding box center [209, 90] width 33 height 17
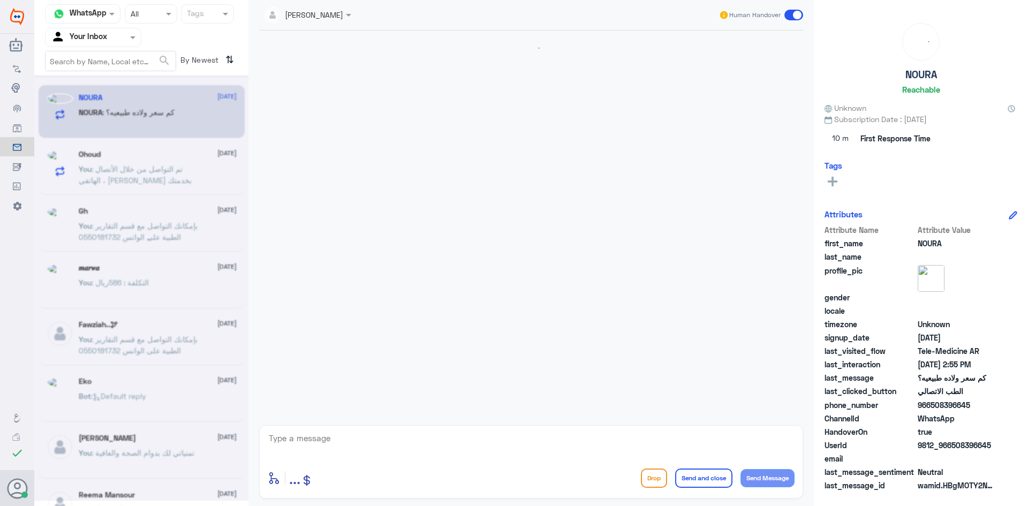
scroll to position [722, 0]
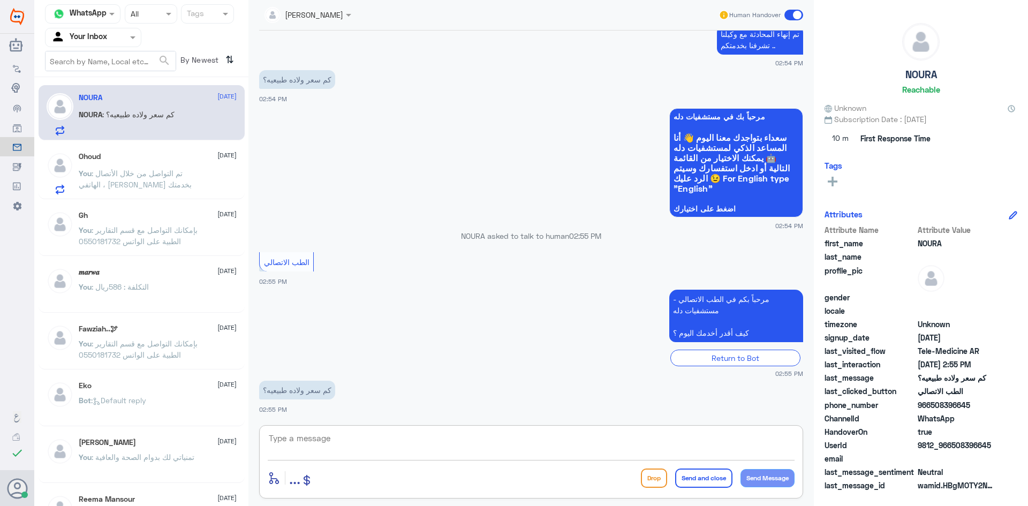
click at [297, 440] on textarea at bounding box center [531, 444] width 527 height 26
paste textarea "هنا الطب الاتصالي لكل مايخص الاستشارة الفورية من خلال التطبيق، يمكنك حجز الموعد…"
type textarea "هنا الطب الاتصالي لكل مايخص الاستشارة الفورية من خلال التطبيق، يمكنك حجز الموعد…"
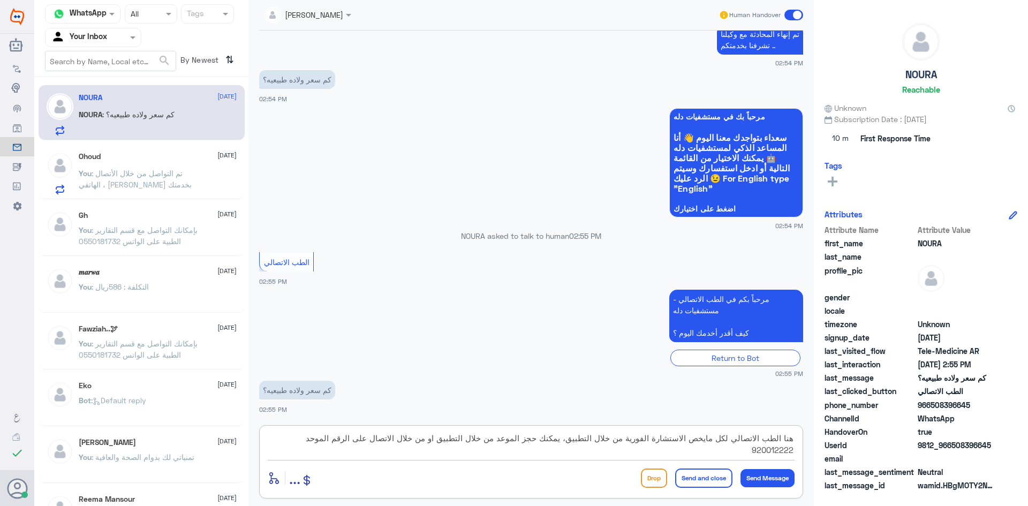
drag, startPoint x: 269, startPoint y: 436, endPoint x: 793, endPoint y: 440, distance: 524.6
click at [793, 440] on textarea "هنا الطب الاتصالي لكل مايخص الاستشارة الفورية من خلال التطبيق، يمكنك حجز الموعد…" at bounding box center [531, 444] width 527 height 26
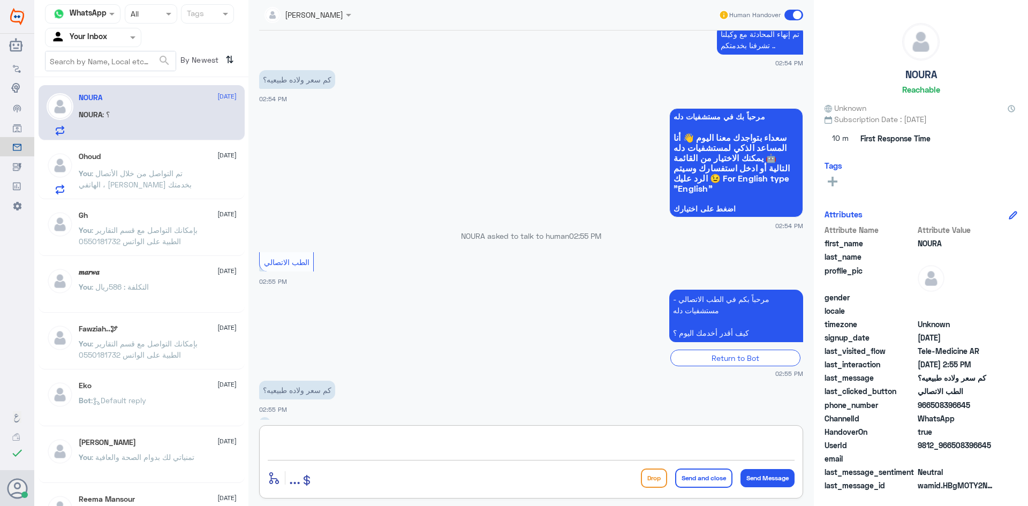
scroll to position [759, 0]
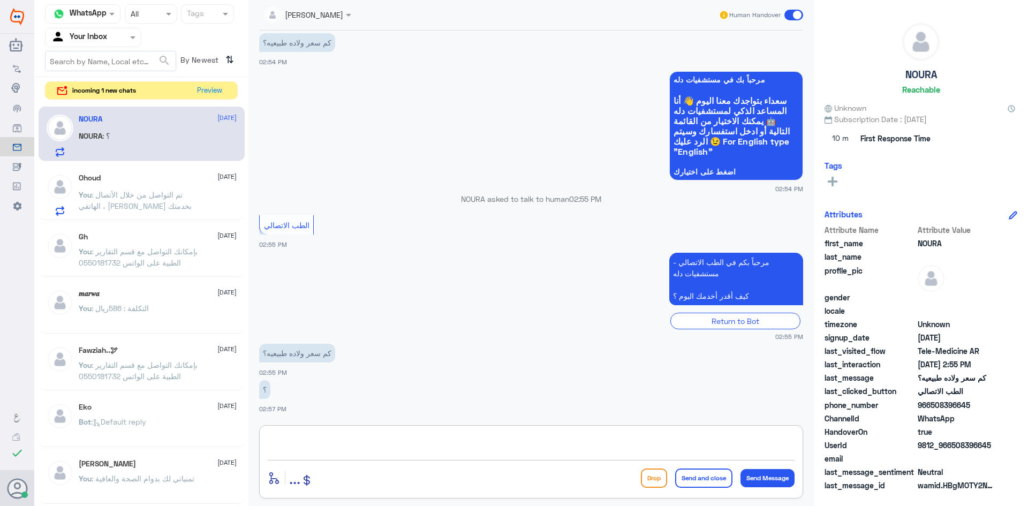
paste textarea "مرحبا، معك [PERSON_NAME] من الطب الاتصالي, ممكن تزودني برقم الهوية/رقم الملف من…"
drag, startPoint x: 753, startPoint y: 441, endPoint x: 633, endPoint y: 445, distance: 120.0
click at [633, 445] on textarea "مرحبا، معك [PERSON_NAME] من الطب الاتصالي, ممكن تزودني برقم الهوية/رقم الملف من…" at bounding box center [531, 444] width 527 height 26
drag, startPoint x: 614, startPoint y: 442, endPoint x: 608, endPoint y: 447, distance: 8.0
click at [615, 443] on textarea "مرحبا، معك [PERSON_NAME] من الطب الاتصالي, ممكن تزودني برقم الهوية/رقم الملف من…" at bounding box center [531, 444] width 527 height 26
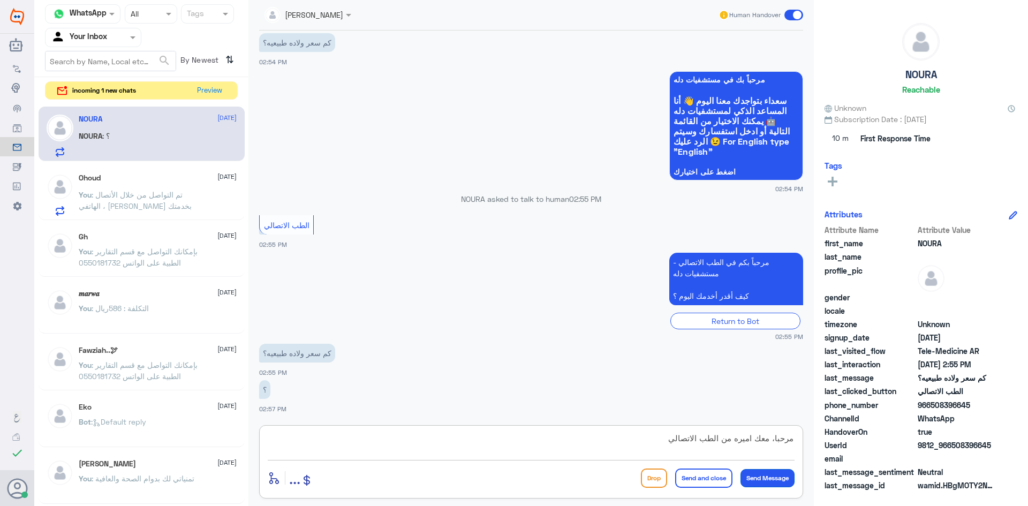
type textarea "مرحبا، معك اميره من الطب الاتصالي"
click at [782, 478] on button "Send Message" at bounding box center [767, 478] width 54 height 18
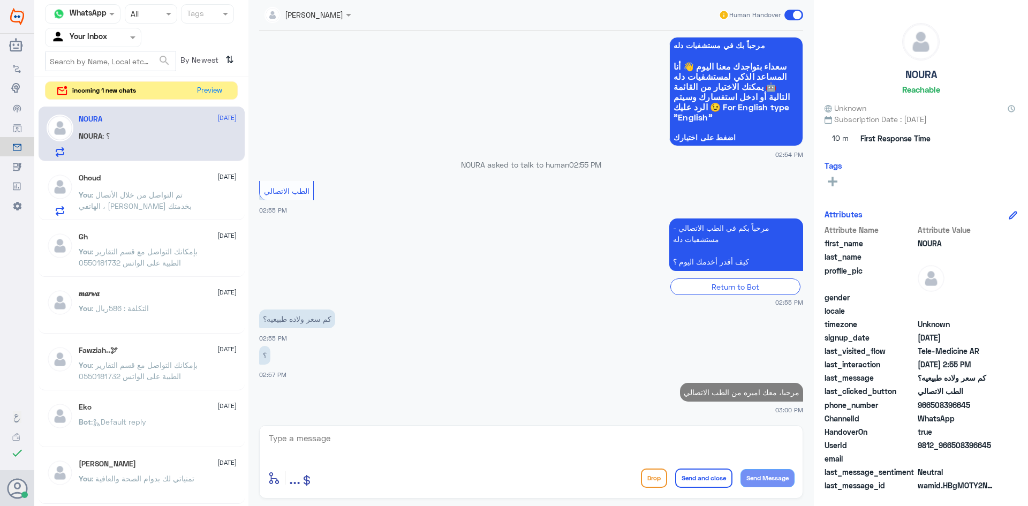
scroll to position [791, 0]
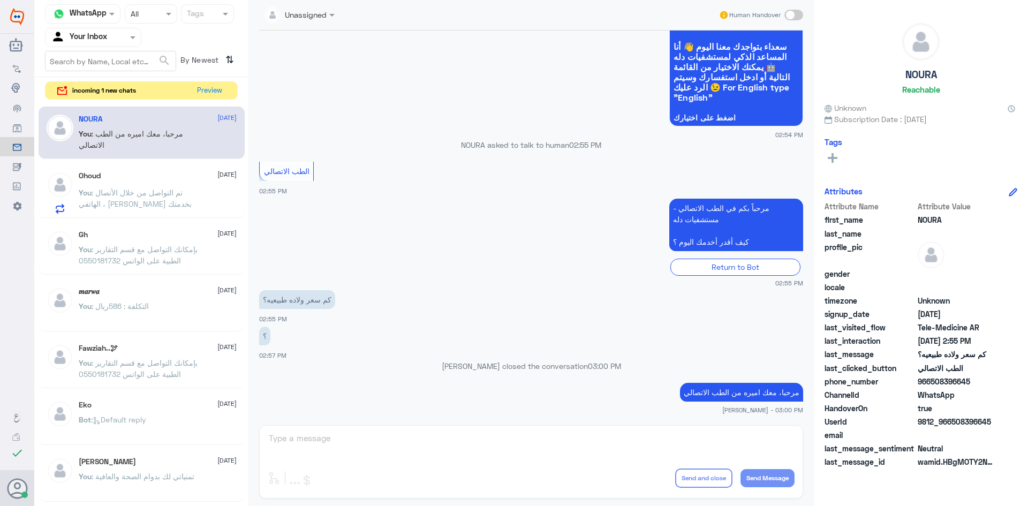
click at [740, 446] on div "Unassigned Human Handover [DATE] وعليكم السلام كيف اقدر اخدمك ؟ [PERSON_NAME] -…" at bounding box center [530, 254] width 565 height 509
click at [685, 438] on div "Unassigned Human Handover [DATE] وعليكم السلام كيف اقدر اخدمك ؟ [PERSON_NAME] -…" at bounding box center [530, 254] width 565 height 509
click at [436, 442] on div "Unassigned Human Handover [DATE] وعليكم السلام كيف اقدر اخدمك ؟ [PERSON_NAME] -…" at bounding box center [530, 254] width 565 height 509
click at [738, 364] on p "[PERSON_NAME] closed the conversation 03:00 PM" at bounding box center [531, 365] width 544 height 11
click at [711, 431] on div "Unassigned Human Handover [DATE] وعليكم السلام كيف اقدر اخدمك ؟ [PERSON_NAME] -…" at bounding box center [530, 254] width 565 height 509
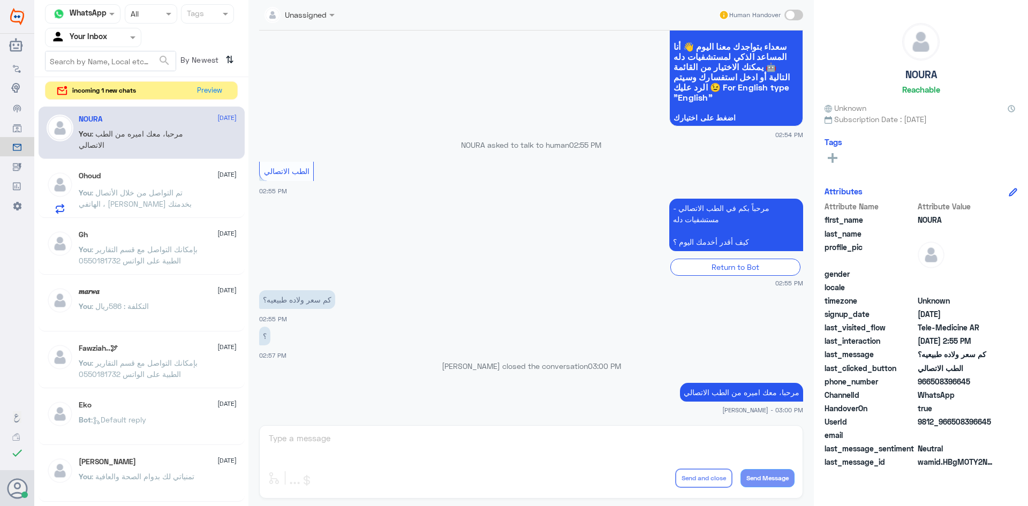
click at [714, 430] on div "Unassigned Human Handover [DATE] وعليكم السلام كيف اقدر اخدمك ؟ [PERSON_NAME] -…" at bounding box center [530, 254] width 565 height 509
click at [479, 441] on div "Unassigned Human Handover [DATE] وعليكم السلام كيف اقدر اخدمك ؟ [PERSON_NAME] -…" at bounding box center [530, 254] width 565 height 509
click at [210, 88] on button "Preview" at bounding box center [209, 90] width 33 height 17
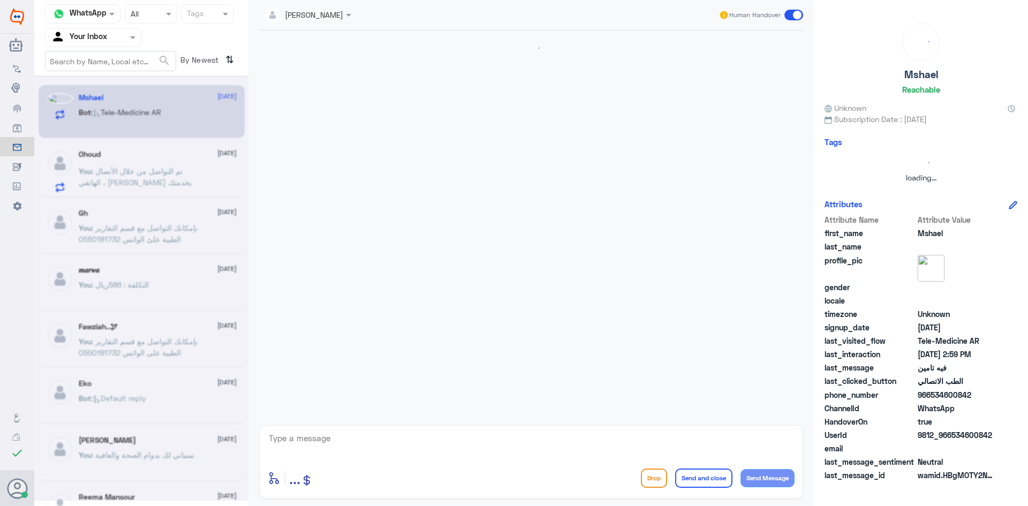
scroll to position [0, 0]
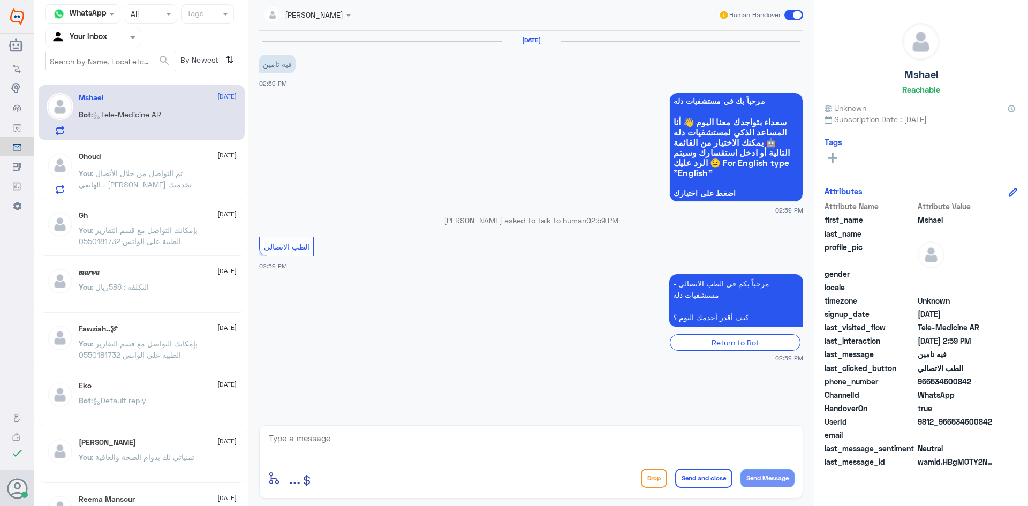
click at [162, 108] on div "Mshael [DATE] Bot : Tele-Medicine [GEOGRAPHIC_DATA]" at bounding box center [158, 114] width 158 height 42
click at [165, 168] on p "You : تم التواصل من خلال الأتصال الهاتفي ، [PERSON_NAME] بخدمتك" at bounding box center [139, 181] width 120 height 27
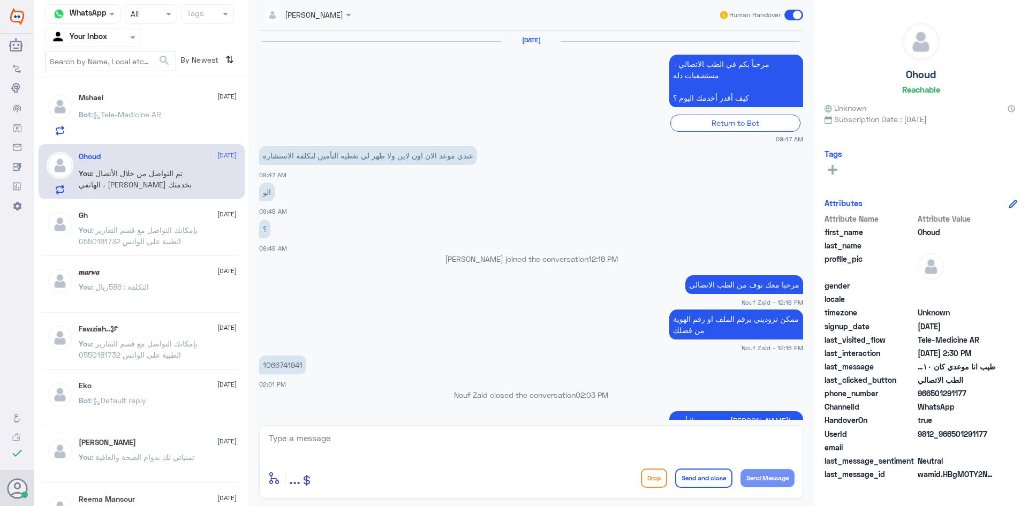
scroll to position [494, 0]
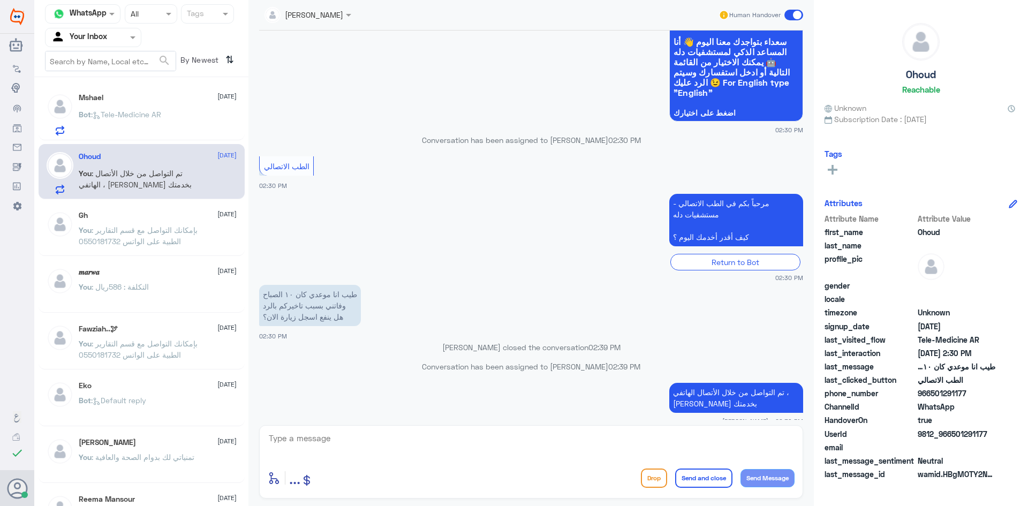
click at [182, 115] on div "Bot : Tele-Medicine AR" at bounding box center [158, 123] width 158 height 24
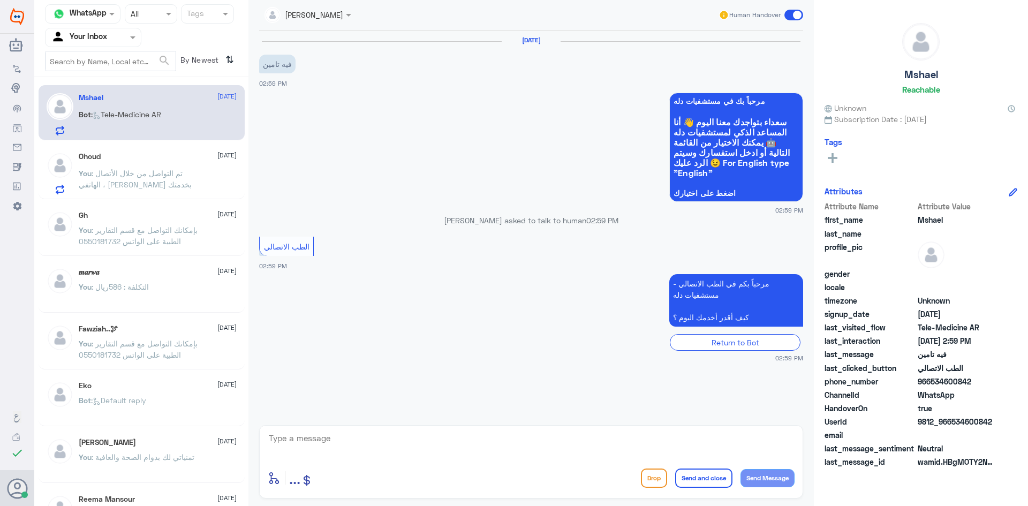
click at [369, 453] on textarea at bounding box center [531, 444] width 527 height 26
click at [320, 437] on textarea at bounding box center [531, 444] width 527 height 26
type textarea "مرحبا ، معك اميره من الطب الاتصالي"
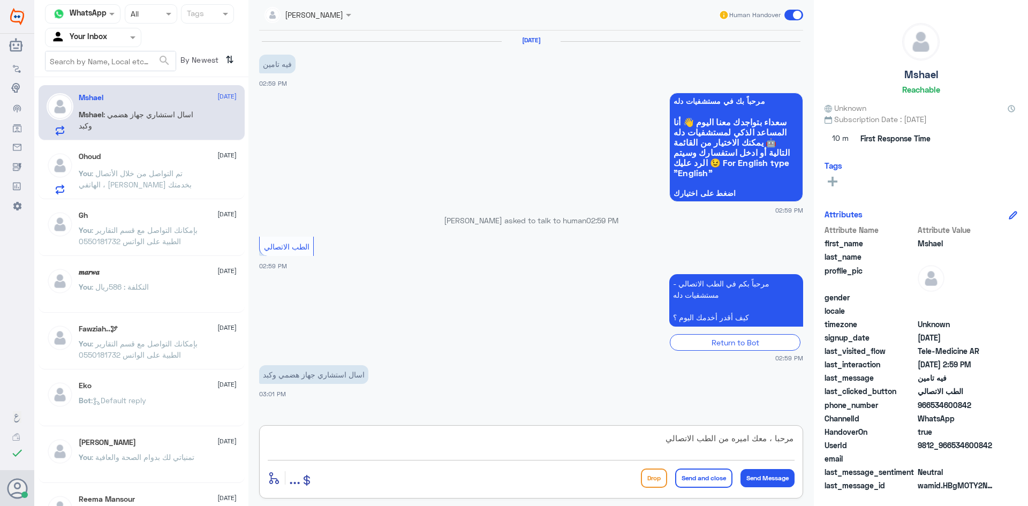
drag, startPoint x: 670, startPoint y: 442, endPoint x: 869, endPoint y: 446, distance: 199.2
click at [869, 446] on div "Channel WhatsApp Status × All Tags Agent Filter Your Inbox search By Newest ⇅ M…" at bounding box center [531, 254] width 994 height 509
paste textarea "مرحبا معك بدر من الطب الاتصالي, كيف اقدر اخدمك"
drag, startPoint x: 756, startPoint y: 436, endPoint x: 746, endPoint y: 438, distance: 9.8
click at [746, 438] on textarea "مرحبا معك بدر من الطب الاتصالي, كيف اقدر اخدمك" at bounding box center [531, 444] width 527 height 26
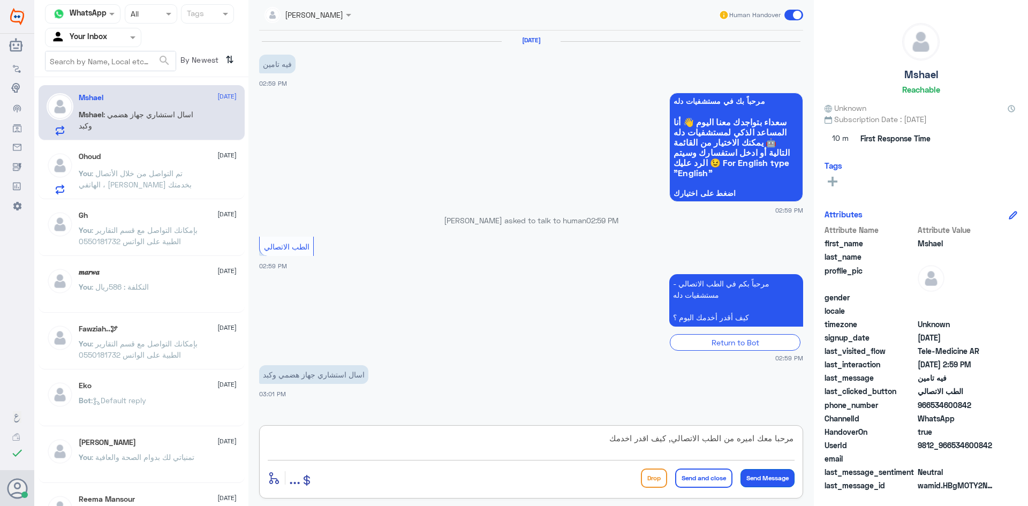
type textarea "مرحبا معك اميره من الطب الاتصالي, كيف اقدر اخدمك"
click at [762, 481] on button "Send Message" at bounding box center [767, 478] width 54 height 18
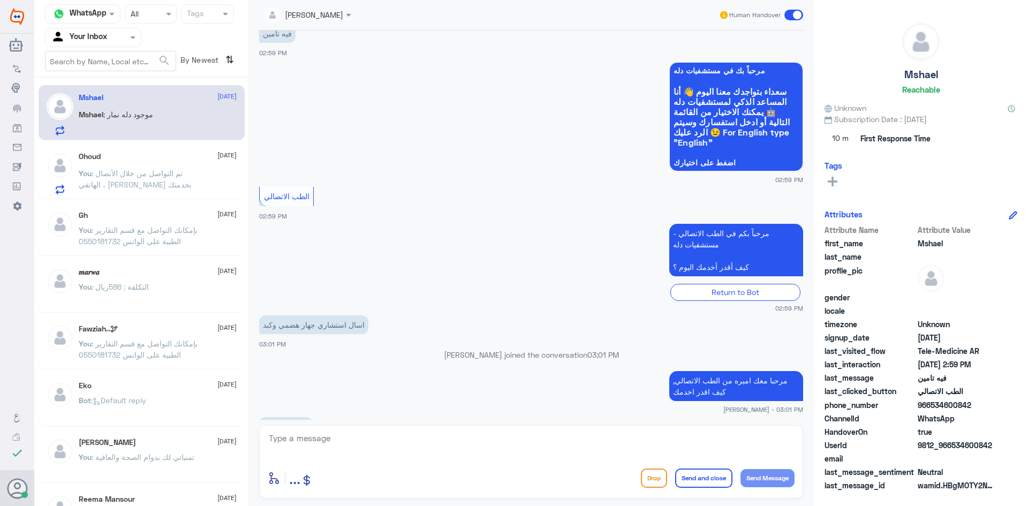
scroll to position [67, 0]
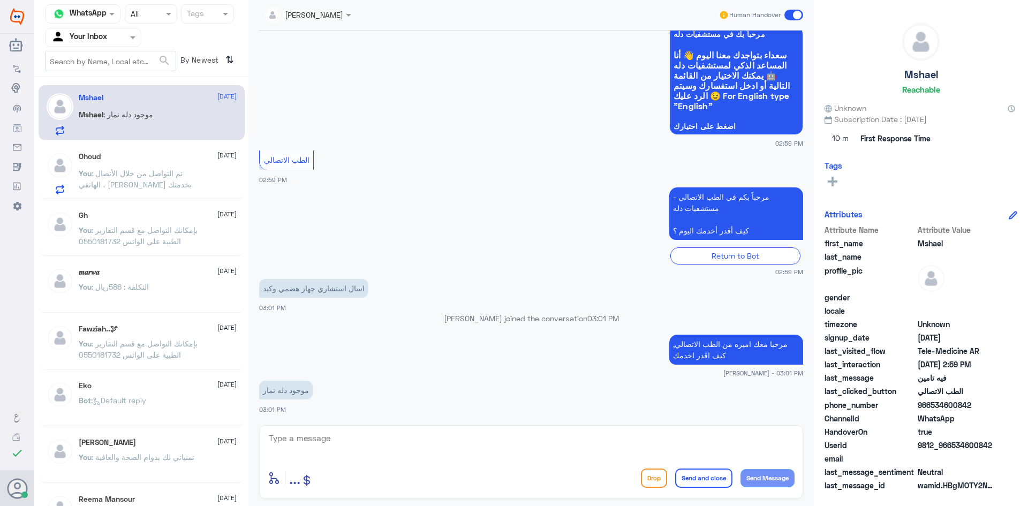
click at [316, 445] on textarea at bounding box center [531, 444] width 527 height 26
click at [348, 444] on textarea at bounding box center [531, 444] width 527 height 26
paste textarea "مرحبا معك بدر من الطب الاتصالي, كيف اقدر اخدمك"
type textarea "مرحبا معك بدر من الطب الاتصالي, كيف اقدر اخدمك"
drag, startPoint x: 684, startPoint y: 438, endPoint x: 855, endPoint y: 435, distance: 171.3
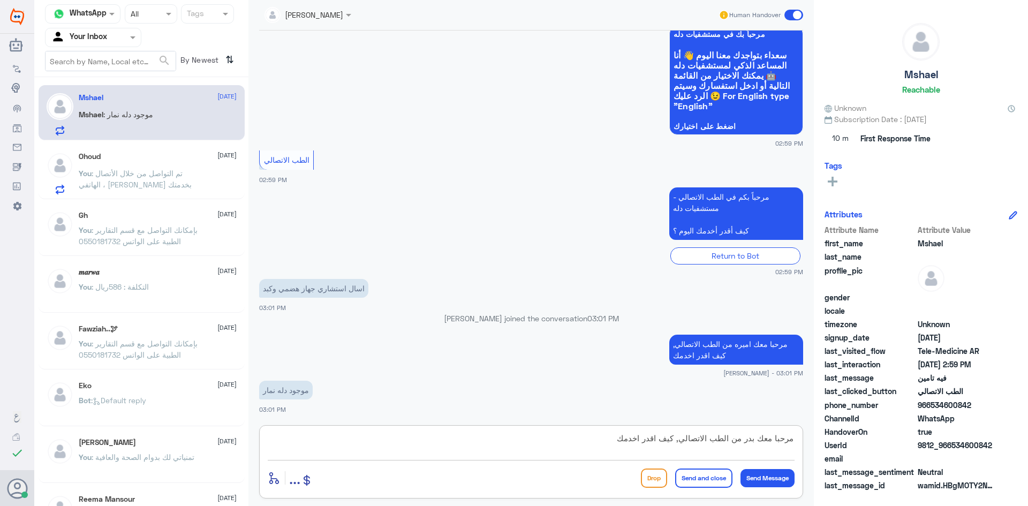
click at [870, 438] on div "Channel WhatsApp Status × All Tags Agent Filter Your Inbox search By Newest ⇅ M…" at bounding box center [531, 254] width 994 height 509
paste textarea "هنا الطب الاتصالي لكل مايخص الاستشارة الفورية، يمكنك الاستفسار من خلال الاتصال …"
type textarea "هنا الطب الاتصالي لكل مايخص الاستشارة الفورية، يمكنك الاستفسار من خلال الاتصال …"
drag, startPoint x: 402, startPoint y: 446, endPoint x: 953, endPoint y: 464, distance: 552.2
click at [953, 464] on div "Channel WhatsApp Status × All Tags Agent Filter Your Inbox search By Newest ⇅ M…" at bounding box center [531, 254] width 994 height 509
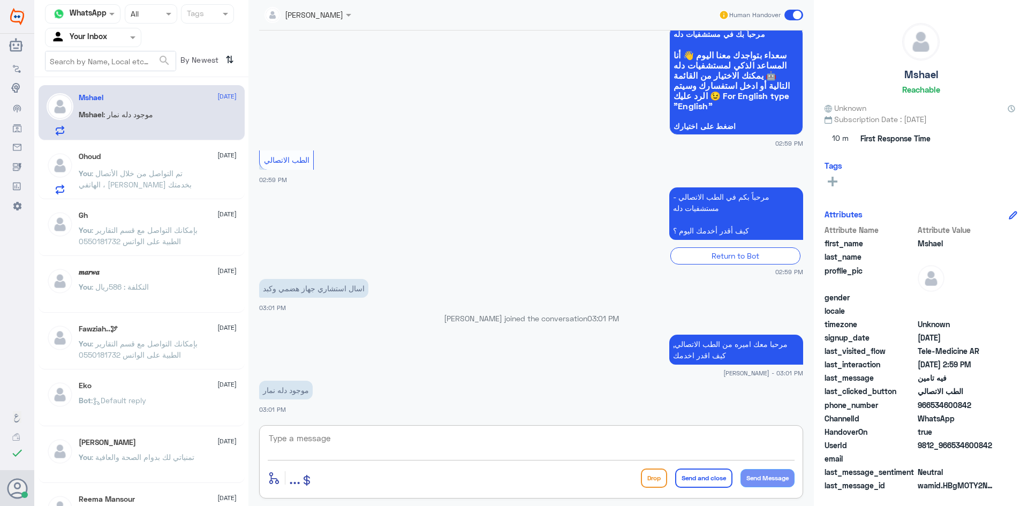
paste textarea "هنا دله النخيل، يمكنك التواصل مع دله نمار من خلال 0550181732"
type textarea "هنا دله النخيل، يمكنك التواصل مع دله نمار من خلال 0550181732"
click at [768, 474] on button "Send Message" at bounding box center [767, 478] width 54 height 18
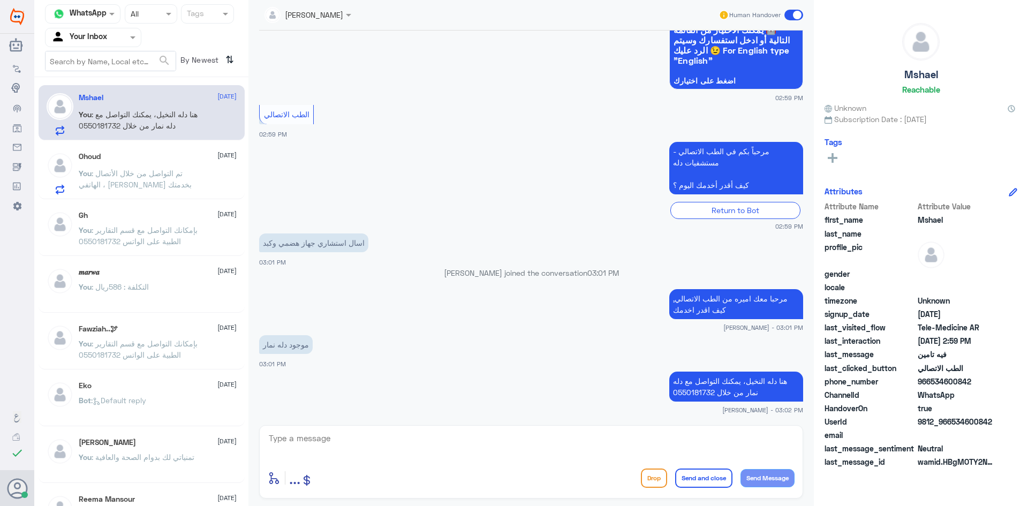
click at [168, 101] on div "Mshael [DATE]" at bounding box center [158, 97] width 158 height 9
click at [708, 472] on button "Send and close" at bounding box center [703, 477] width 57 height 19
drag, startPoint x: 709, startPoint y: 475, endPoint x: 732, endPoint y: 442, distance: 40.3
click at [710, 475] on button "Send and close" at bounding box center [703, 477] width 57 height 19
click at [796, 10] on span at bounding box center [793, 15] width 19 height 11
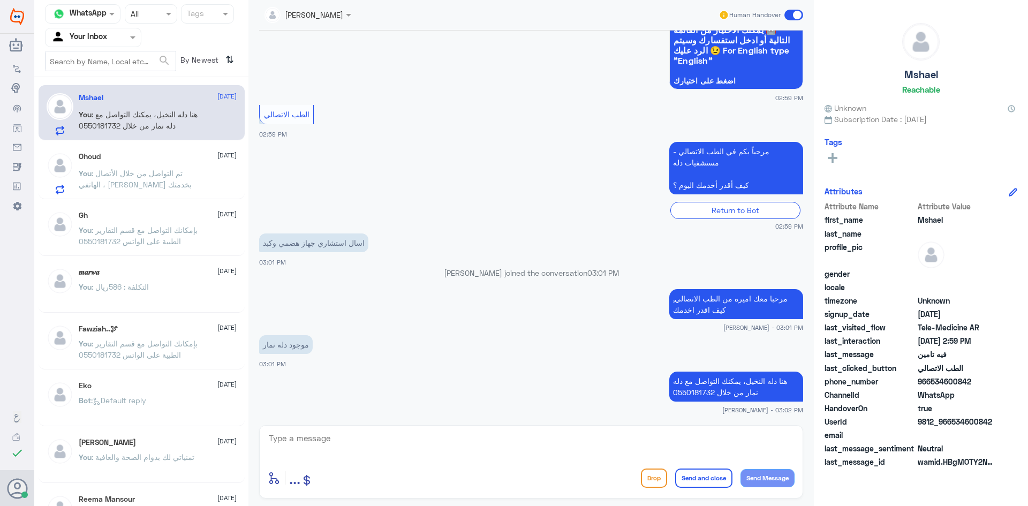
click at [0, 0] on input "checkbox" at bounding box center [0, 0] width 0 height 0
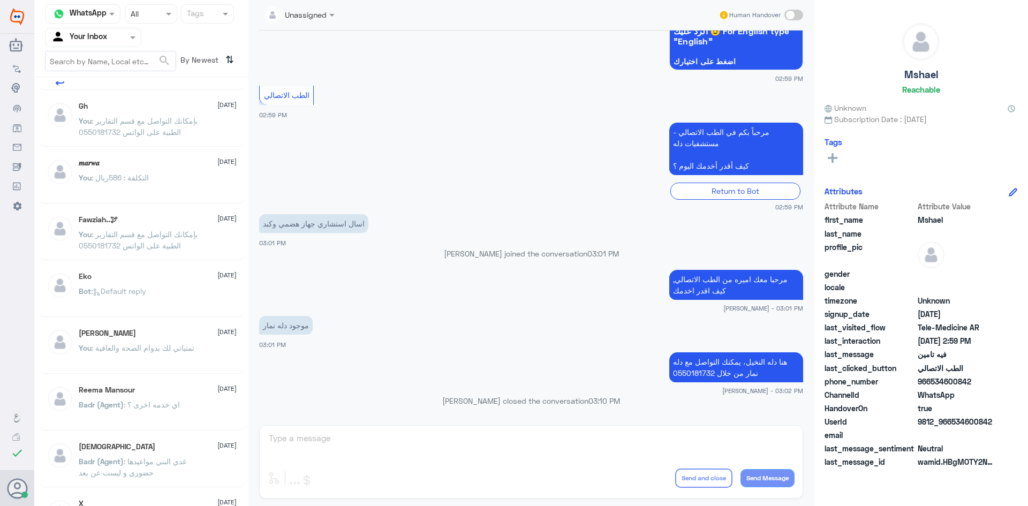
scroll to position [0, 0]
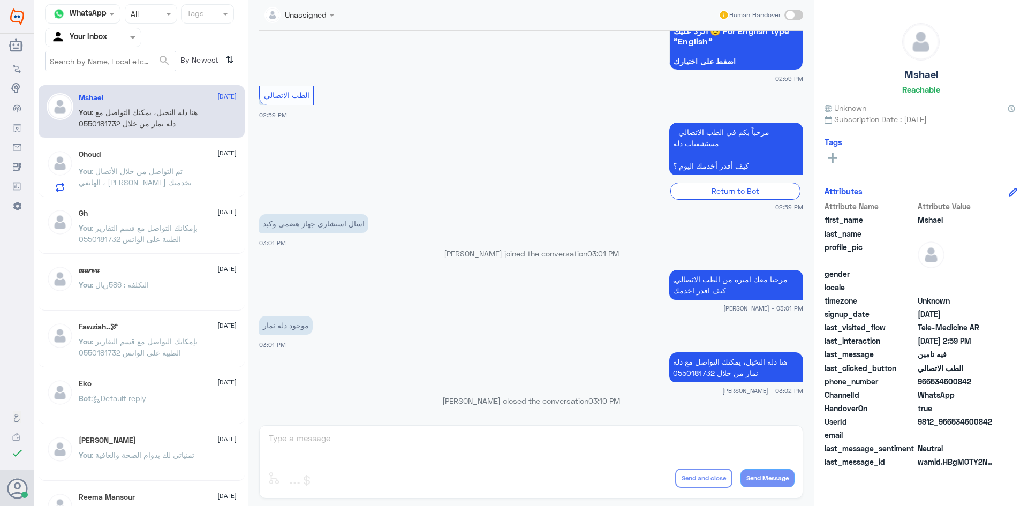
click at [160, 123] on span ": هنا دله النخيل، يمكنك التواصل مع دله نمار من خلال 0550181732" at bounding box center [138, 118] width 119 height 20
click at [180, 225] on span ": بإمكانك التواصل مع قسم التقارير الطبية على الواتس 0550181732" at bounding box center [138, 233] width 119 height 20
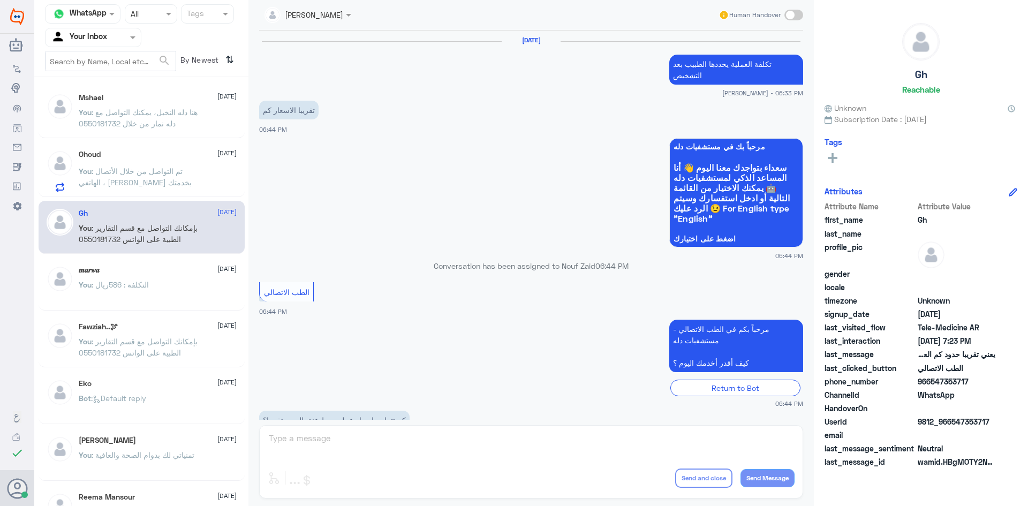
scroll to position [456, 0]
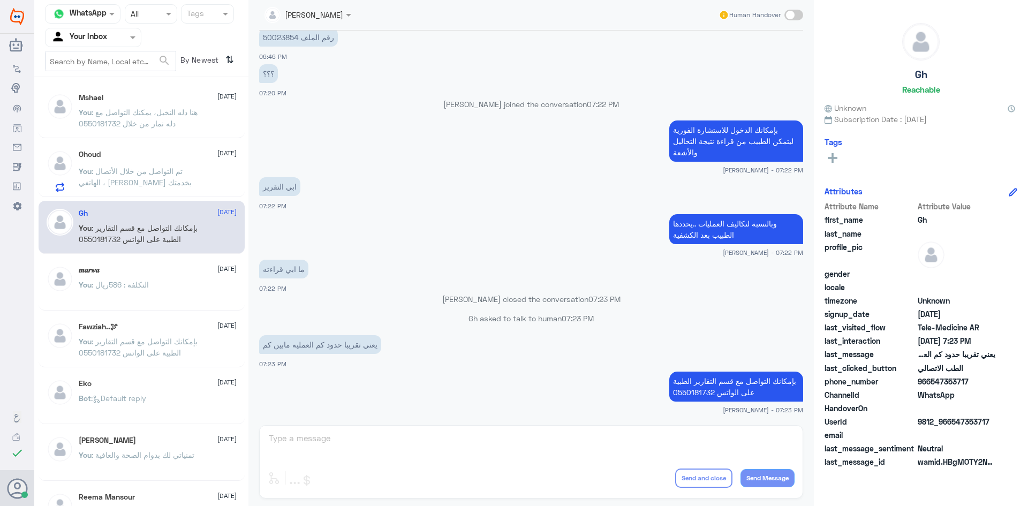
click at [176, 172] on span ": تم التواصل من خلال الأتصال الهاتفي ، [PERSON_NAME] بخدمتك" at bounding box center [135, 176] width 113 height 20
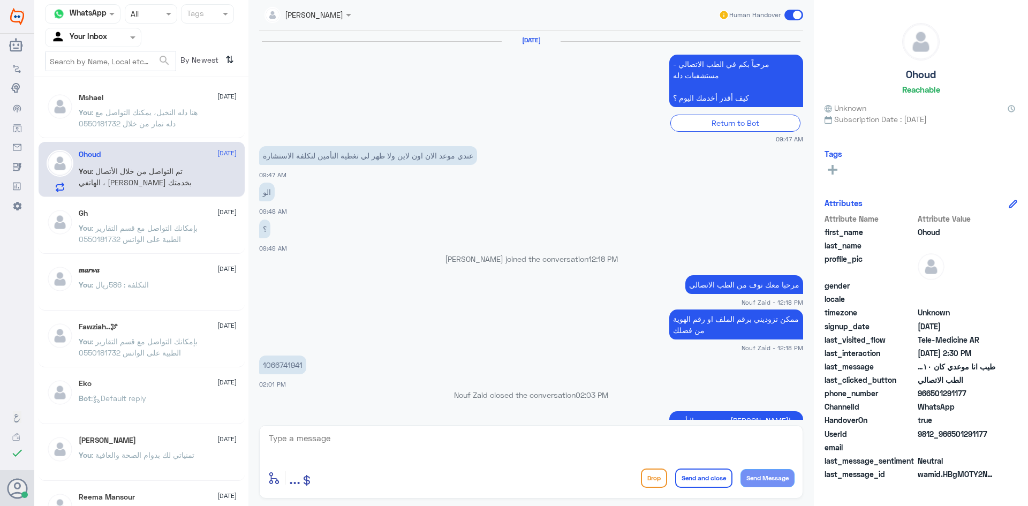
scroll to position [494, 0]
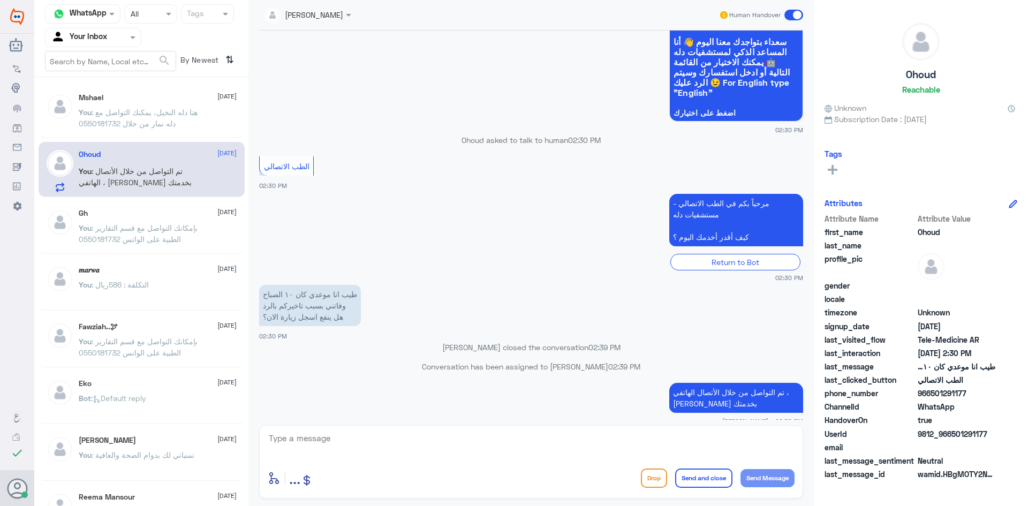
click at [181, 111] on span ": هنا دله النخيل، يمكنك التواصل مع دله نمار من خلال 0550181732" at bounding box center [138, 118] width 119 height 20
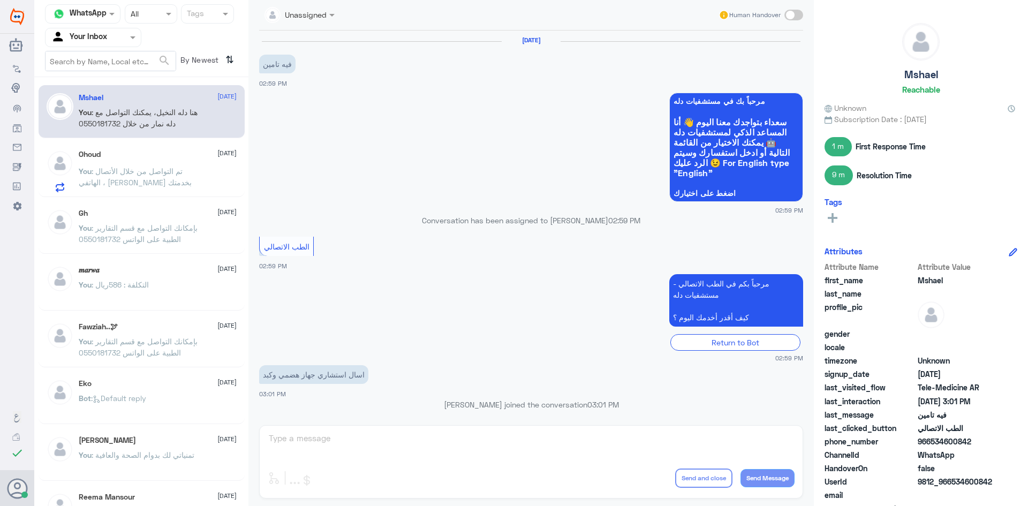
scroll to position [151, 0]
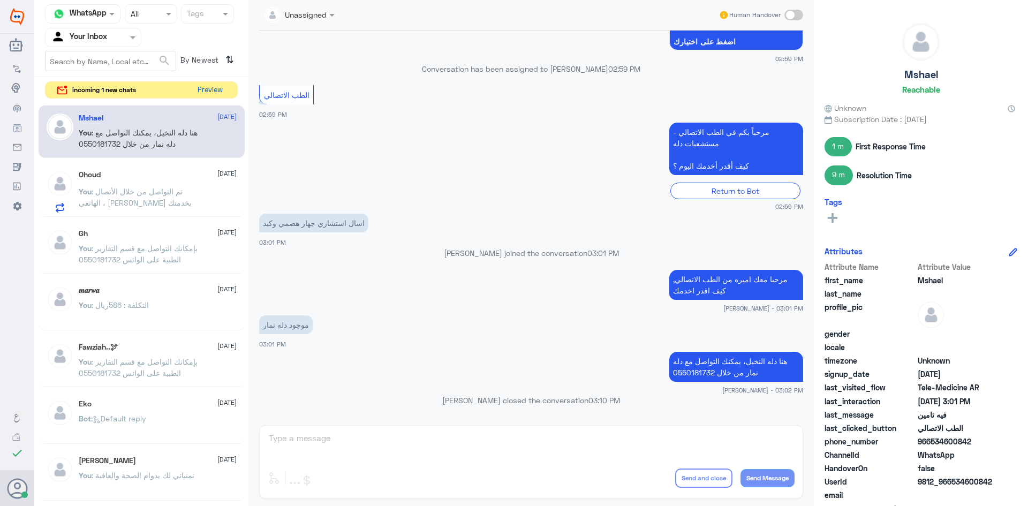
click at [203, 89] on button "Preview" at bounding box center [209, 90] width 33 height 17
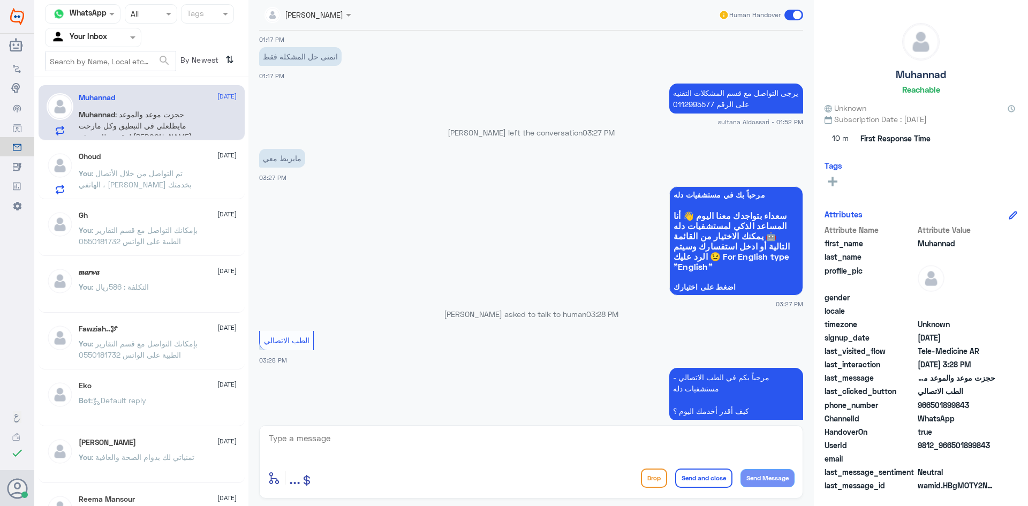
scroll to position [466, 0]
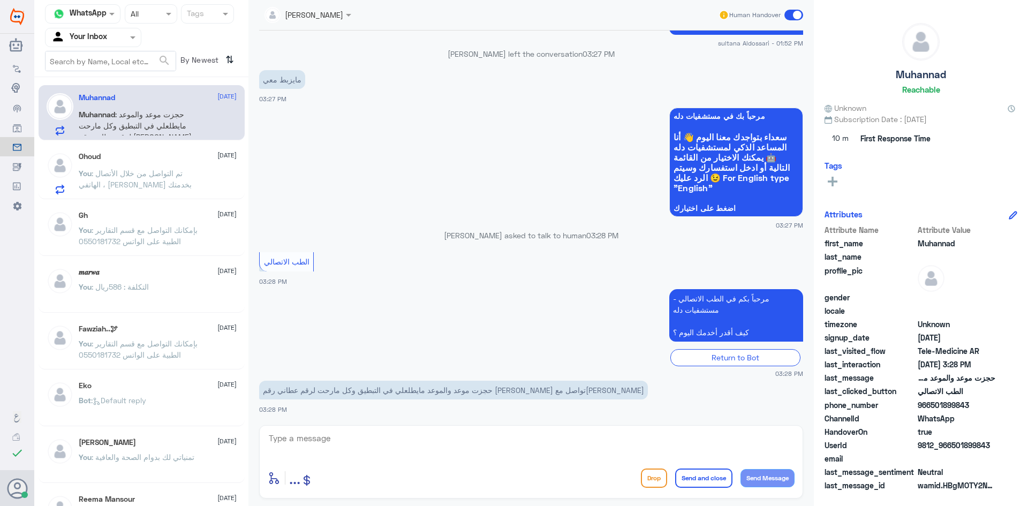
click at [359, 450] on textarea at bounding box center [531, 444] width 527 height 26
paste textarea "2169646"
type textarea "2169646"
drag, startPoint x: 309, startPoint y: 437, endPoint x: 206, endPoint y: 427, distance: 103.3
click at [206, 427] on div "Channel WhatsApp Status × All Tags Agent Filter Your Inbox search By Newest ⇅ M…" at bounding box center [531, 254] width 994 height 509
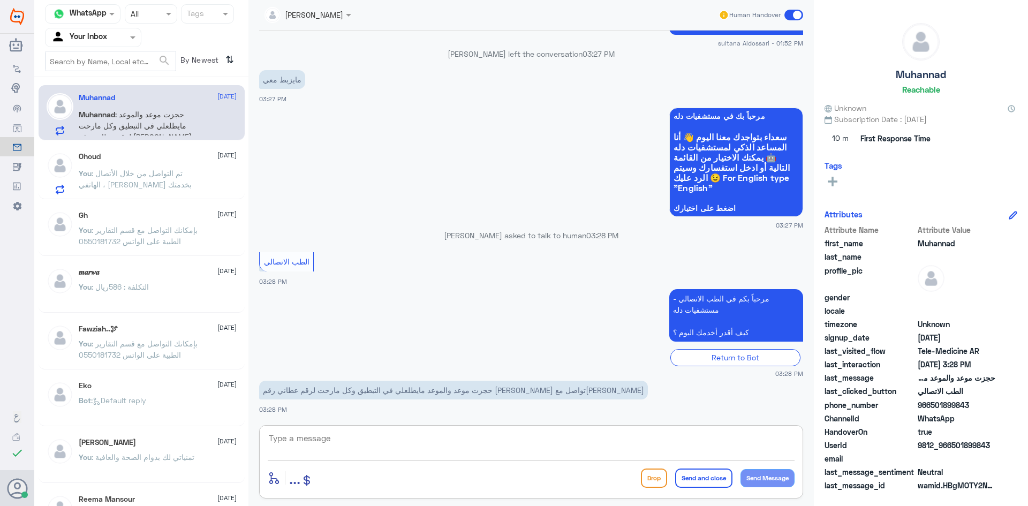
paste textarea "مرحبا معك بدر من الطب الاتصالي, كيف اقدر اخدمك"
drag, startPoint x: 744, startPoint y: 438, endPoint x: 756, endPoint y: 444, distance: 13.2
click at [754, 443] on textarea "مرحبا معك بدر من الطب الاتصالي, كيف اقدر اخدمك" at bounding box center [531, 444] width 527 height 26
click at [754, 435] on textarea "مرحبا معك اميره من الطب الاتصالي, كيف اقدر اخدمك" at bounding box center [531, 444] width 527 height 26
click at [753, 438] on textarea "مرحبا معك اميره من الطب الاتصالي, كيف اقدر اخدمك" at bounding box center [531, 444] width 527 height 26
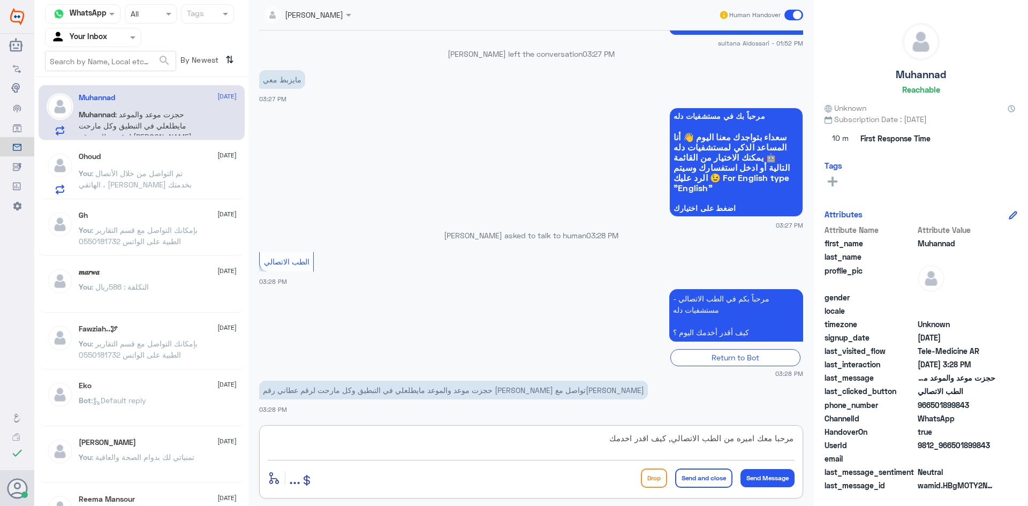
scroll to position [536, 0]
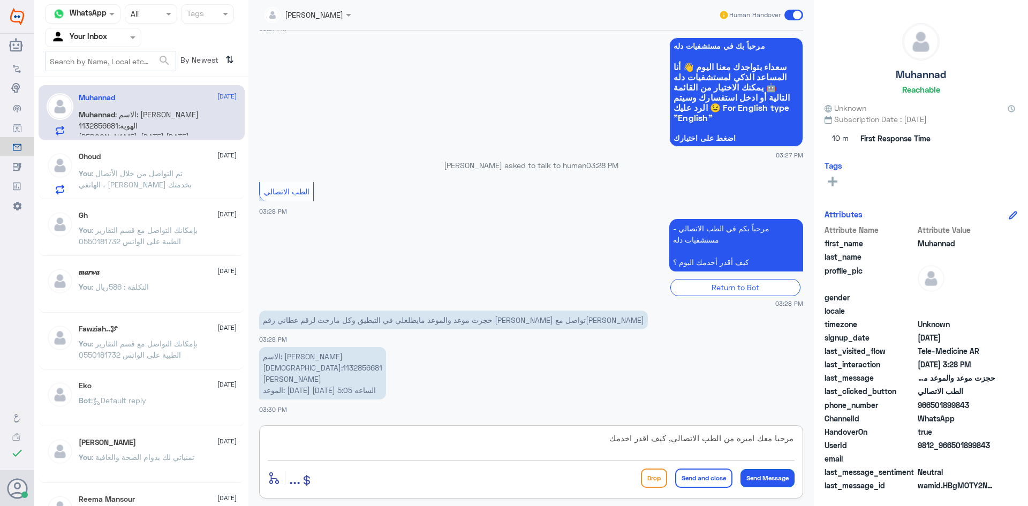
type textarea "مرحبا معك اميره من الطب الاتصالي, كيف اقدر اخدمك"
click at [759, 476] on button "Send Message" at bounding box center [767, 478] width 54 height 18
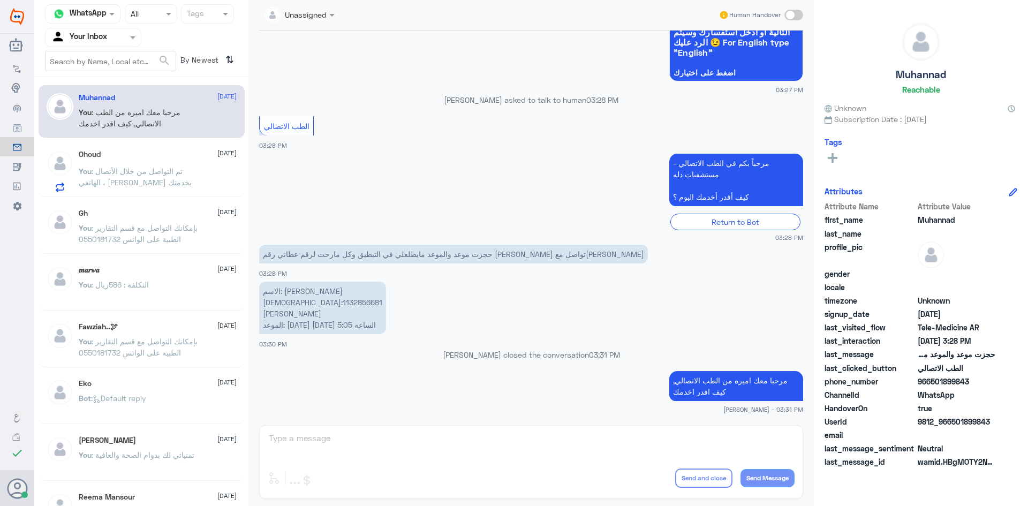
click at [381, 433] on div "Unassigned Human Handover [DATE] وموعدي راح 12:52 PM ولو تبحثين بتلقين اني حجزت…" at bounding box center [530, 254] width 565 height 509
click at [92, 165] on p "You : تم التواصل من خلال الأتصال الهاتفي ، [PERSON_NAME] بخدمتك" at bounding box center [139, 178] width 120 height 27
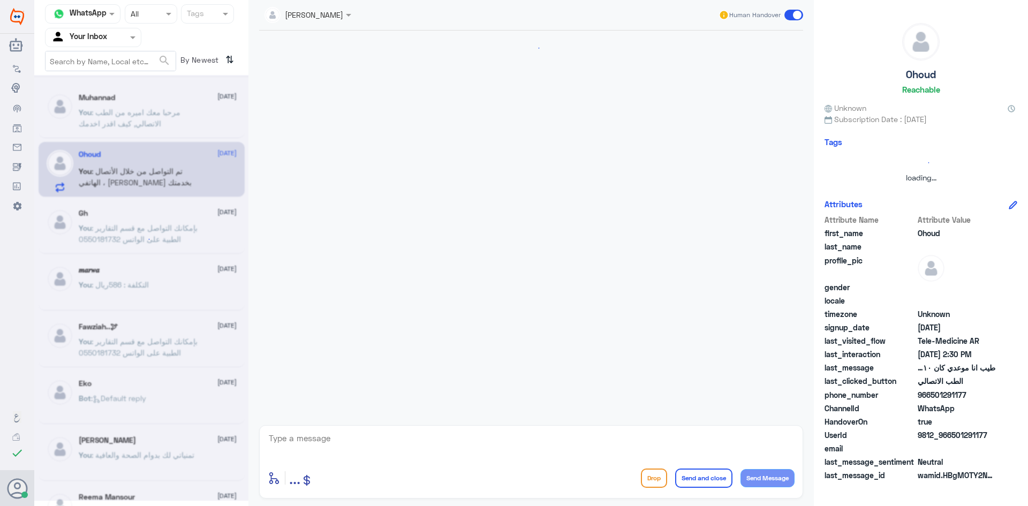
scroll to position [494, 0]
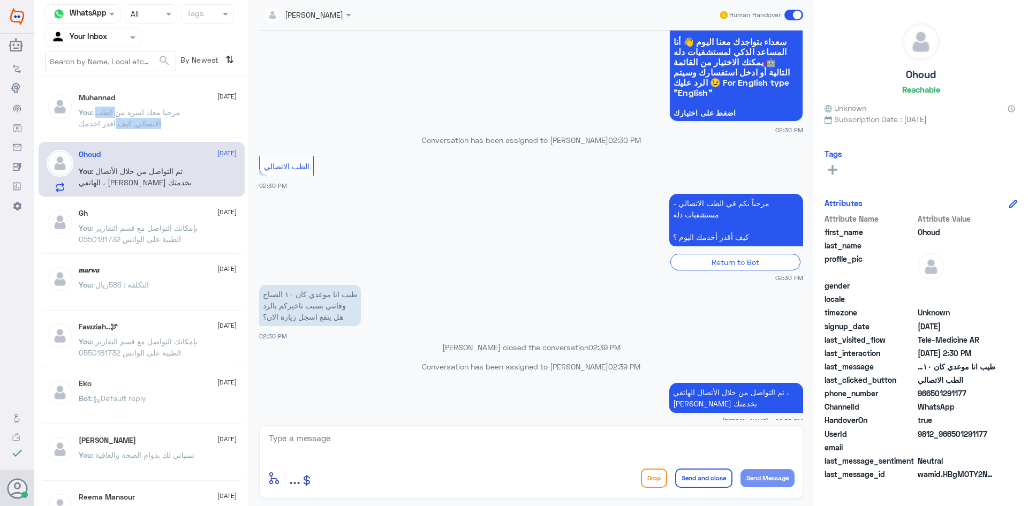
click at [116, 117] on p "You : مرحبا معك اميره من الطب الاتصالي, كيف اقدر اخدمك" at bounding box center [139, 120] width 120 height 27
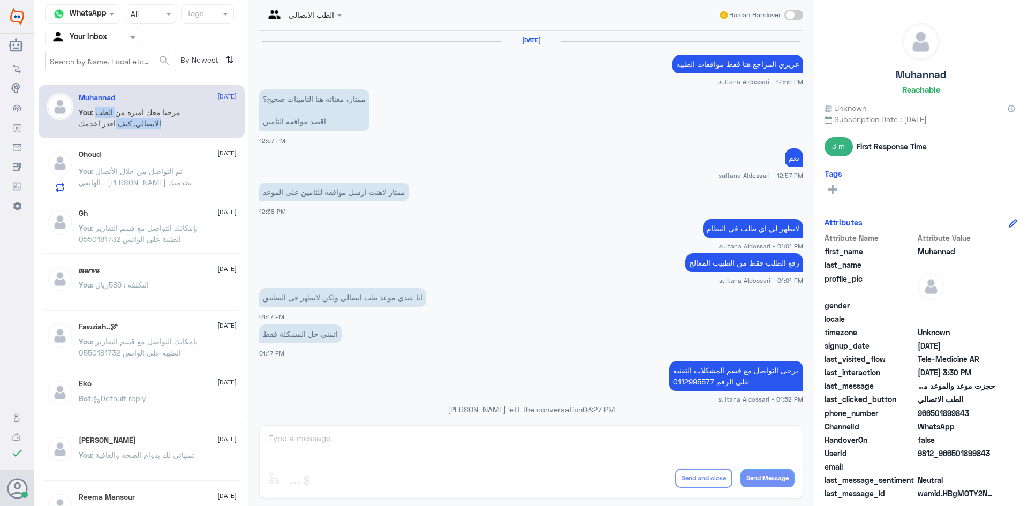
scroll to position [491, 0]
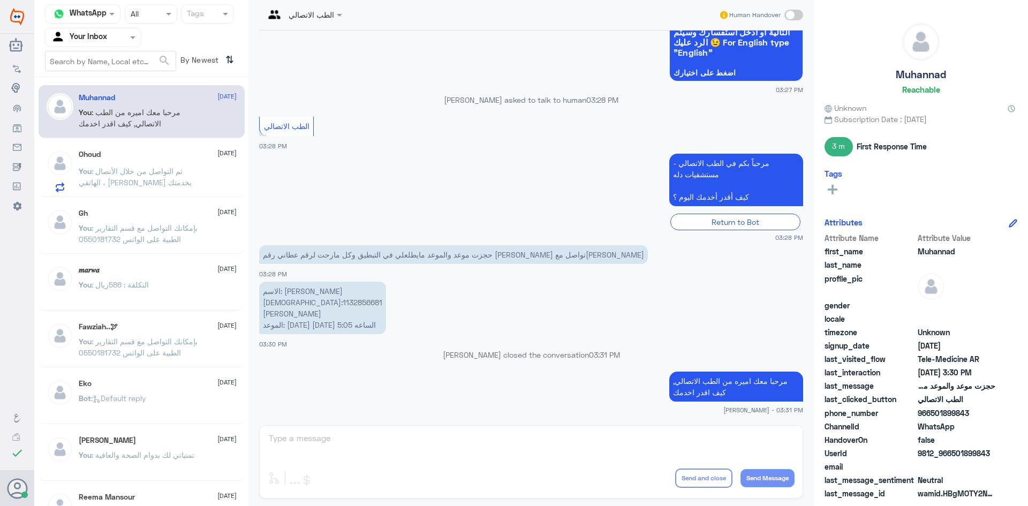
click at [358, 461] on div "الطب الاتصالي Human Handover [DATE] عزيزي المراجع هنا فقط موافقات الطبيه sultan…" at bounding box center [530, 254] width 565 height 509
click at [360, 451] on div "الطب الاتصالي Human Handover [DATE] عزيزي المراجع هنا فقط موافقات الطبيه sultan…" at bounding box center [530, 254] width 565 height 509
click at [633, 449] on div "الطب الاتصالي Human Handover [DATE] عزيزي المراجع هنا فقط موافقات الطبيه sultan…" at bounding box center [530, 254] width 565 height 509
click at [680, 441] on div "الطب الاتصالي Human Handover [DATE] عزيزي المراجع هنا فقط موافقات الطبيه sultan…" at bounding box center [530, 254] width 565 height 509
click at [168, 167] on span ": تم التواصل من خلال الأتصال الهاتفي ، [PERSON_NAME] بخدمتك" at bounding box center [135, 176] width 113 height 20
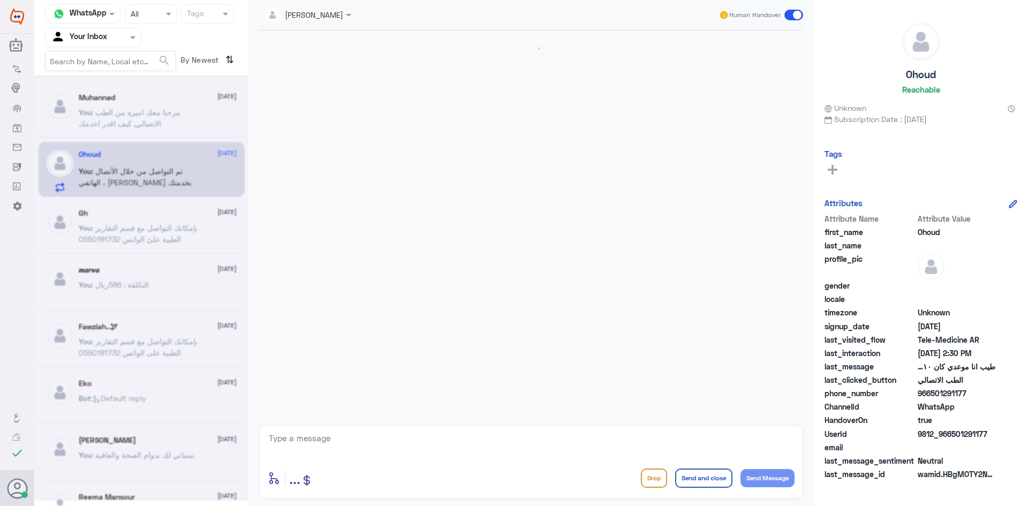
scroll to position [494, 0]
click at [164, 118] on p "You : مرحبا معك اميره من الطب الاتصالي, كيف اقدر اخدمك" at bounding box center [139, 120] width 120 height 27
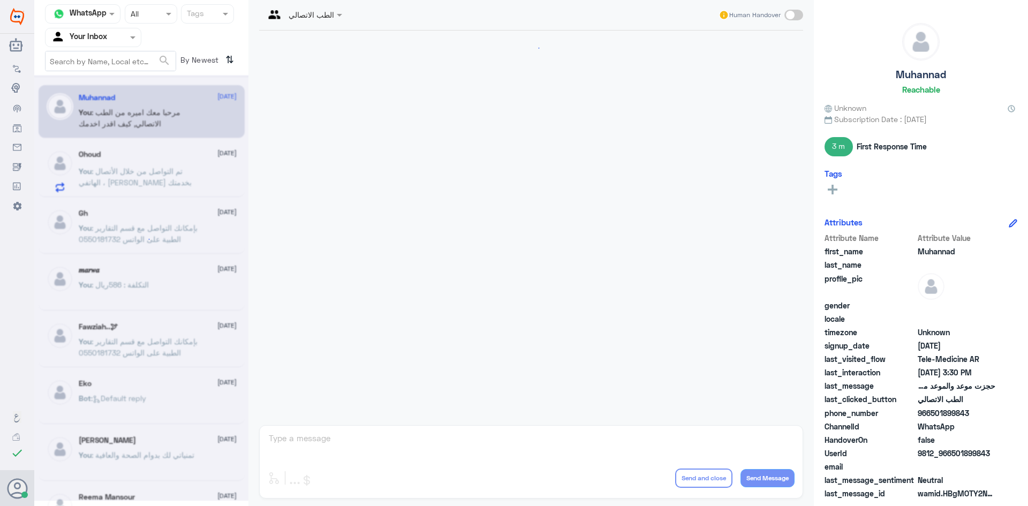
scroll to position [491, 0]
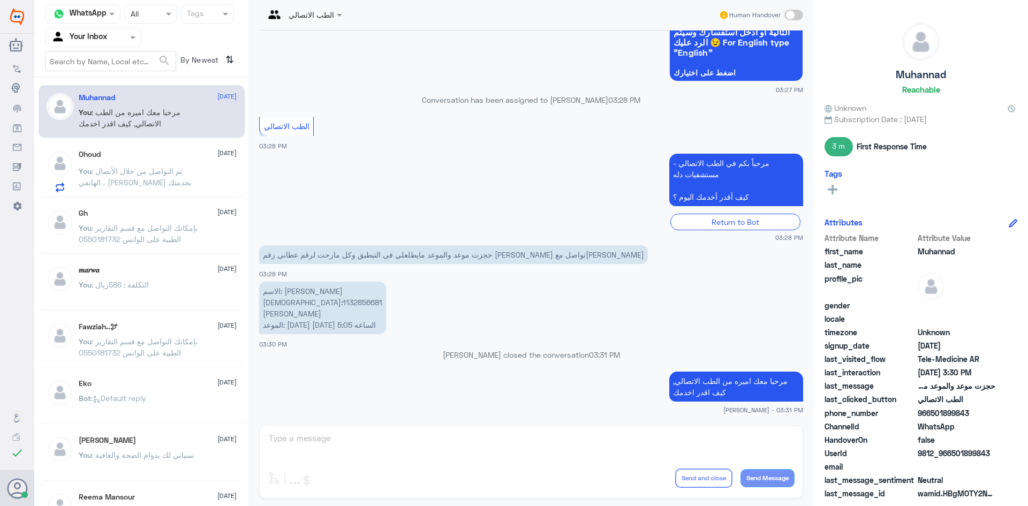
click at [555, 431] on div "الطب الاتصالي Human Handover [DATE] عزيزي المراجع هنا فقط موافقات الطبيه sultan…" at bounding box center [530, 254] width 565 height 509
click at [280, 430] on div "الطب الاتصالي Human Handover [DATE] عزيزي المراجع هنا فقط موافقات الطبيه sultan…" at bounding box center [530, 254] width 565 height 509
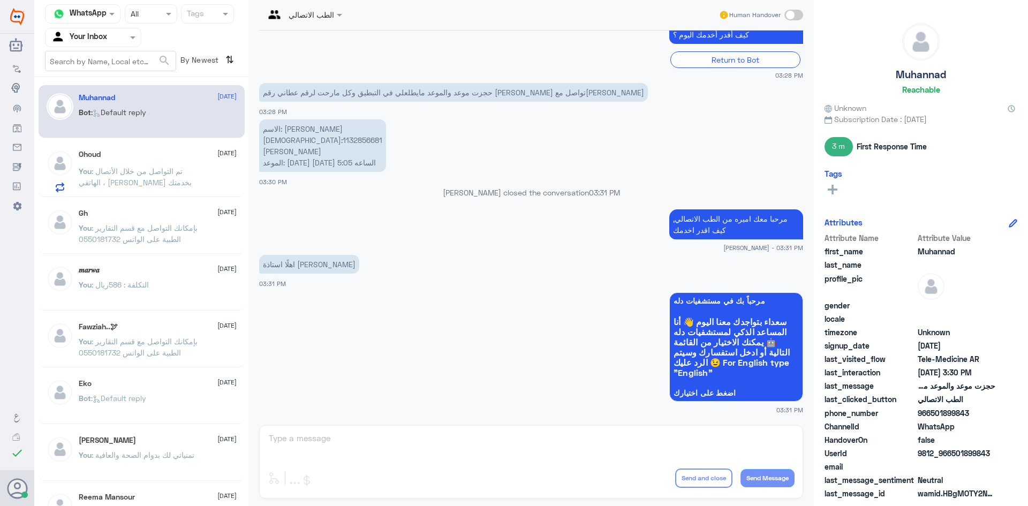
click at [164, 109] on div "Bot : Default reply" at bounding box center [158, 121] width 158 height 24
click at [201, 172] on div "You : تم التواصل من خلال الأتصال الهاتفي ، [PERSON_NAME] بخدمتك" at bounding box center [158, 180] width 158 height 24
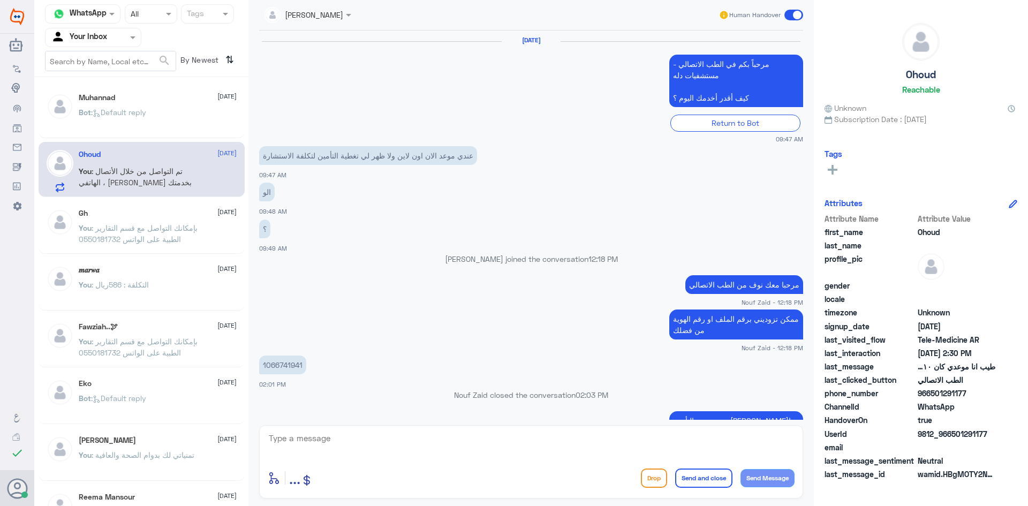
scroll to position [494, 0]
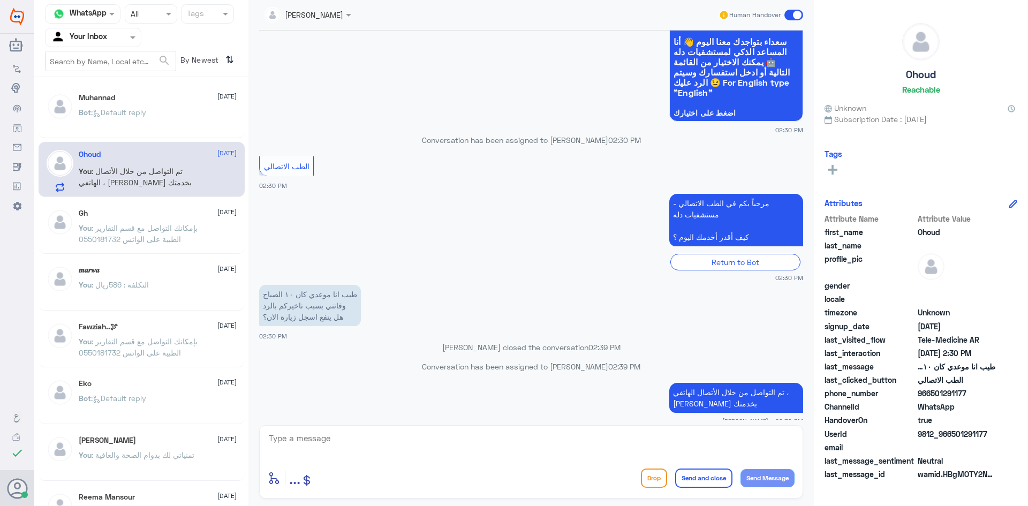
click at [791, 16] on span at bounding box center [793, 15] width 19 height 11
click at [0, 0] on input "checkbox" at bounding box center [0, 0] width 0 height 0
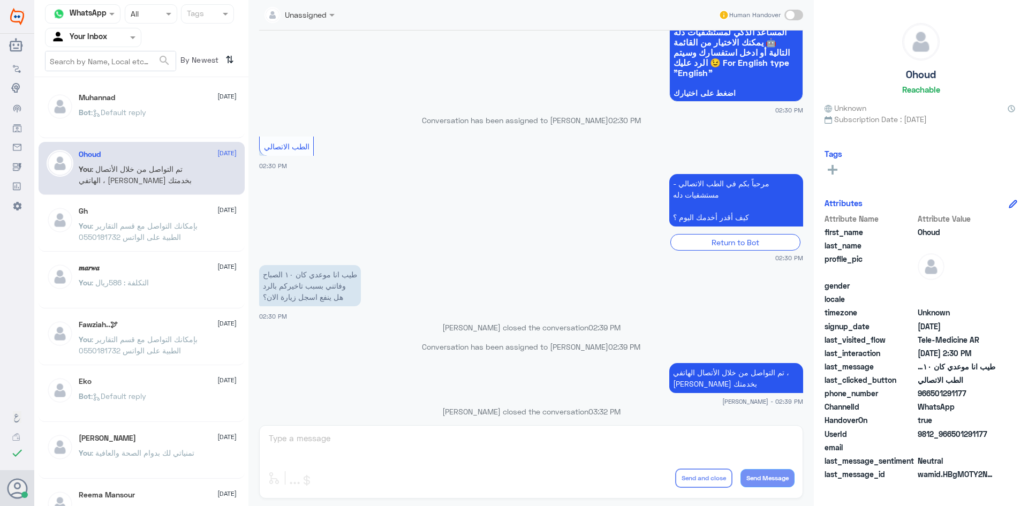
click at [171, 117] on div "Bot : Default reply" at bounding box center [158, 121] width 158 height 24
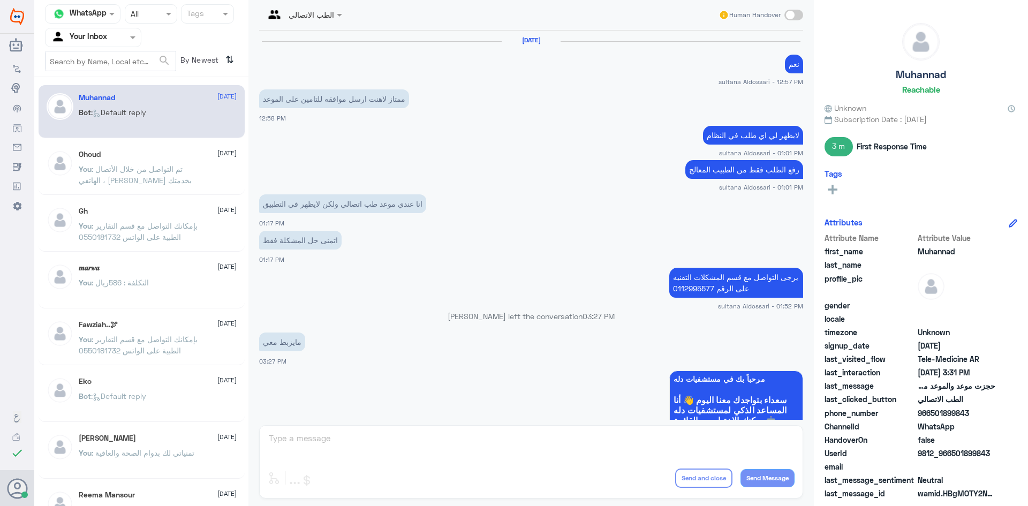
scroll to position [560, 0]
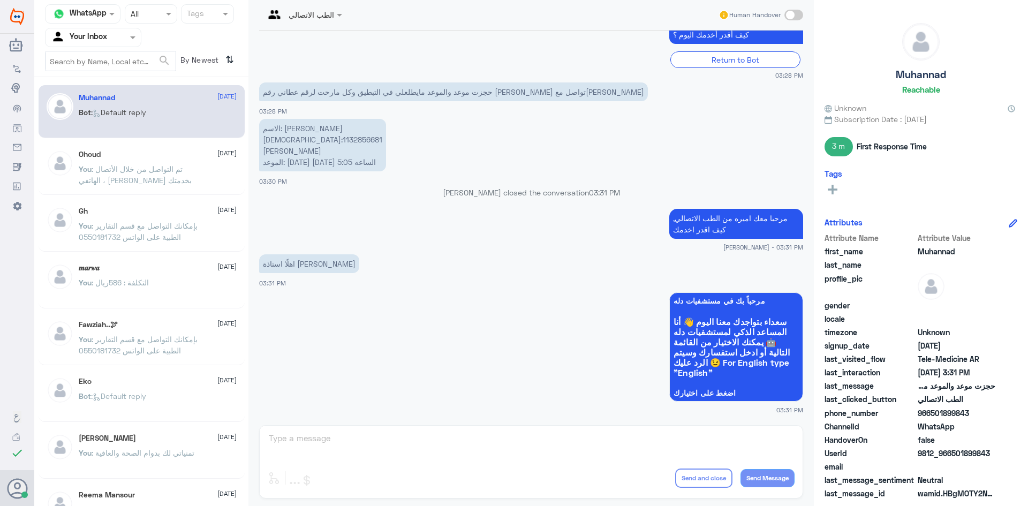
click at [787, 13] on span at bounding box center [793, 15] width 19 height 11
click at [0, 0] on input "checkbox" at bounding box center [0, 0] width 0 height 0
click at [345, 441] on textarea at bounding box center [531, 444] width 527 height 26
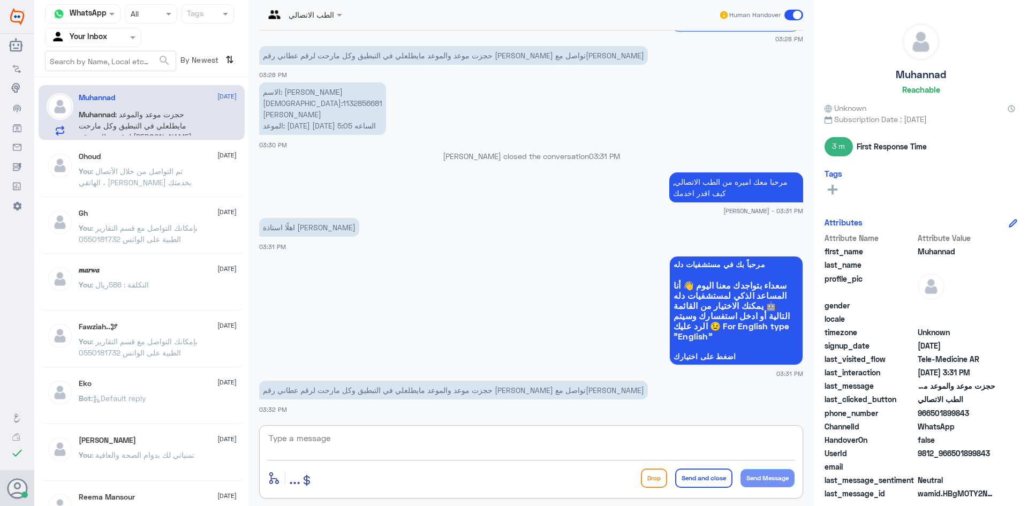
scroll to position [668, 0]
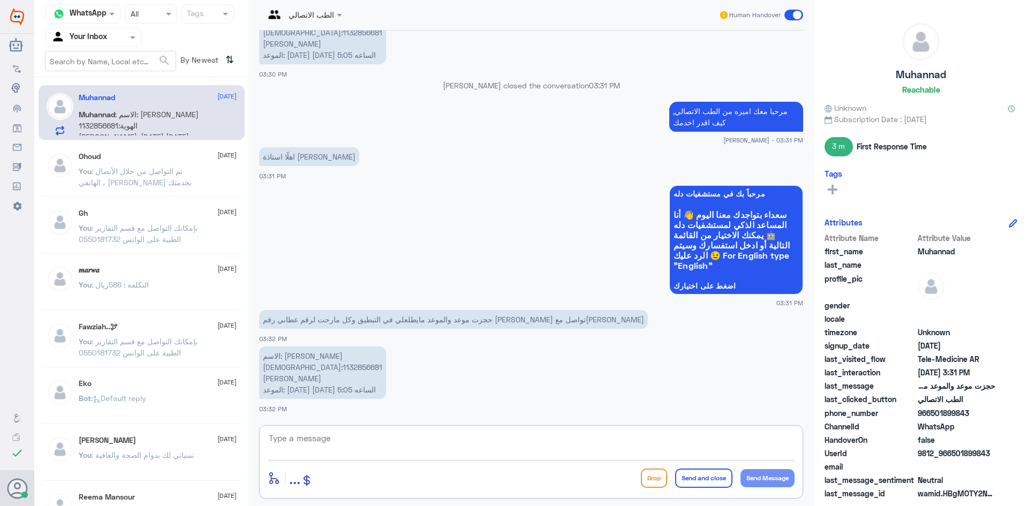
paste textarea "يرجى التأكد من تحديث التطبيق"
click at [694, 436] on textarea "يرجى التأكد من تحديث التطبيق" at bounding box center [531, 444] width 527 height 26
type textarea "يرجى التأكد من تحديث التطبيق"
click at [766, 472] on button "Send Message" at bounding box center [767, 478] width 54 height 18
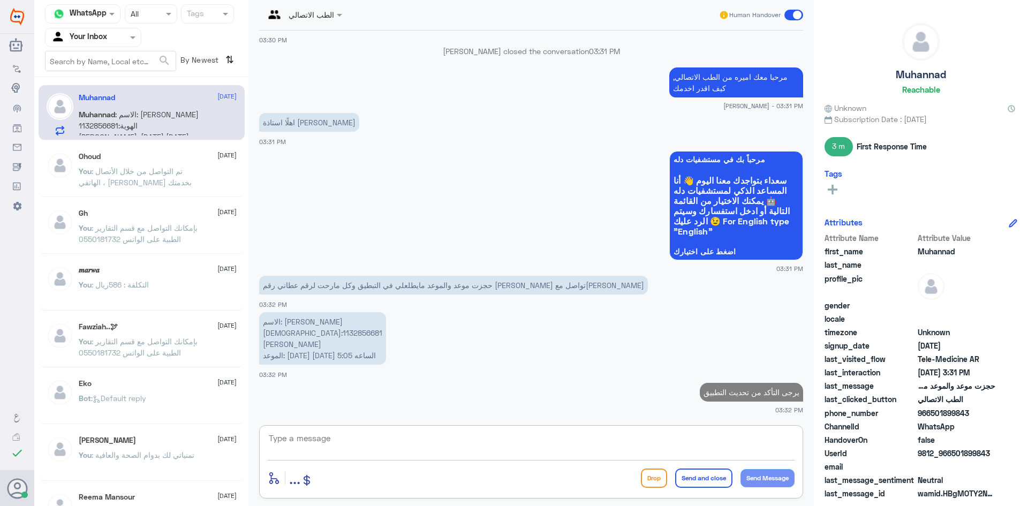
click at [338, 448] on textarea at bounding box center [531, 444] width 527 height 26
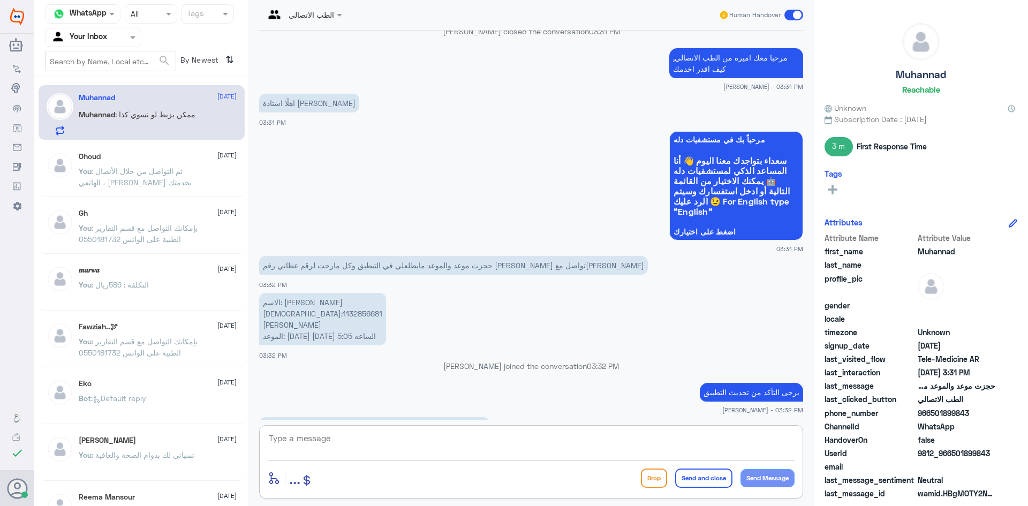
scroll to position [797, 0]
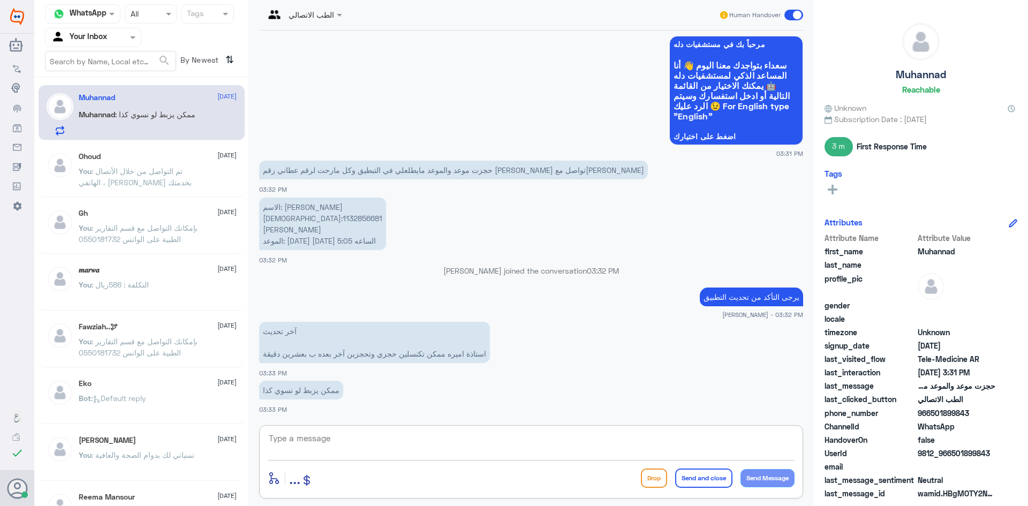
click at [319, 433] on textarea at bounding box center [531, 444] width 527 height 26
paste textarea "ممكن تزودني بلقطة للشاشة من فضلك"
type textarea "ممكن تزودني بلقطة للشاشة من فضلك"
click at [784, 474] on button "Send Message" at bounding box center [767, 478] width 54 height 18
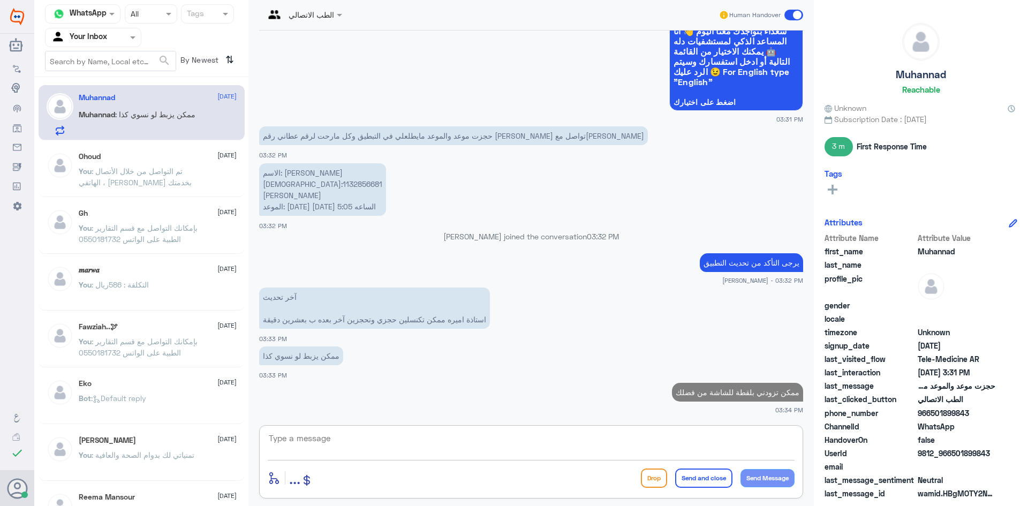
click at [309, 433] on textarea at bounding box center [531, 444] width 527 height 26
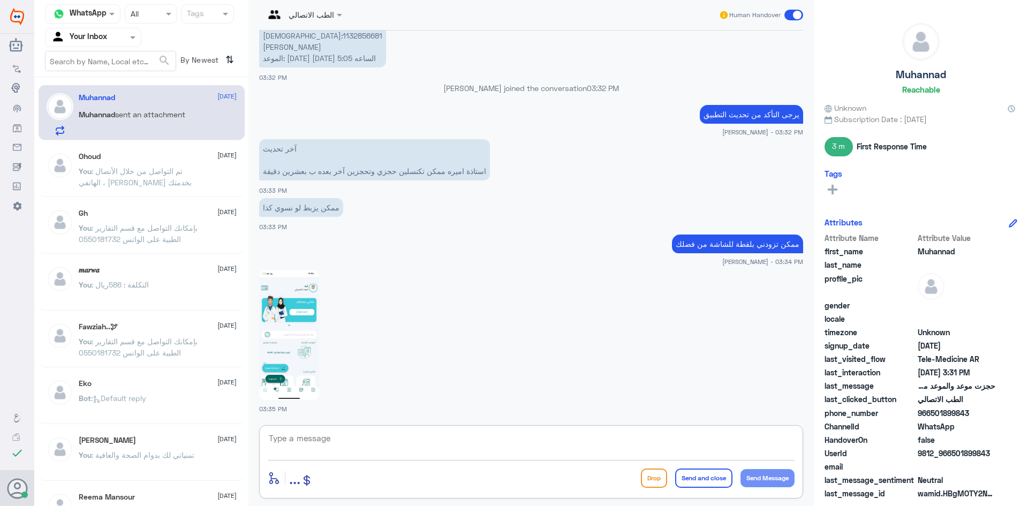
click at [279, 334] on img at bounding box center [289, 335] width 60 height 130
click at [288, 452] on textarea at bounding box center [531, 444] width 527 height 26
click at [308, 455] on textarea at bounding box center [531, 444] width 527 height 26
click at [280, 310] on img at bounding box center [289, 335] width 60 height 130
click at [300, 436] on textarea at bounding box center [531, 444] width 527 height 26
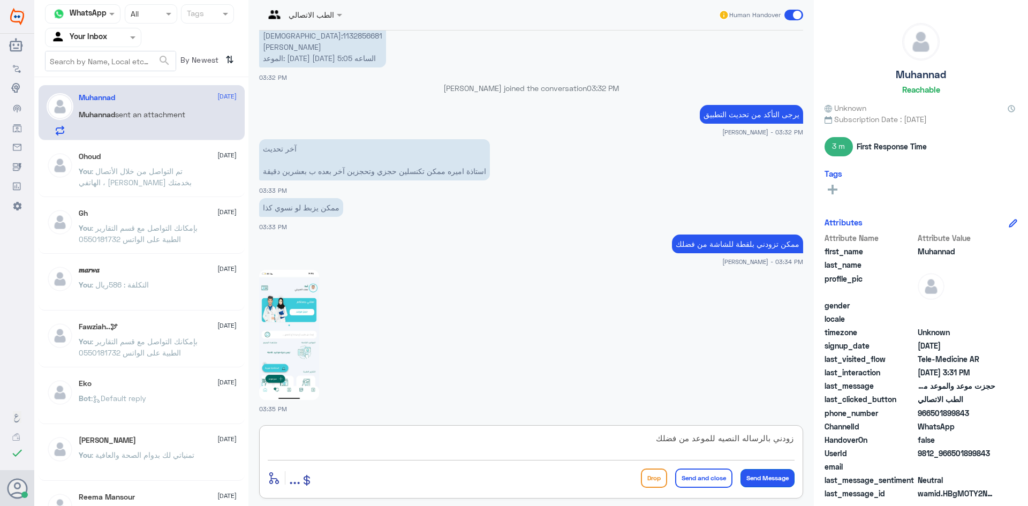
type textarea "زودني بالرساله النصيه للموعد من فضلك"
click at [771, 475] on button "Send Message" at bounding box center [767, 478] width 54 height 18
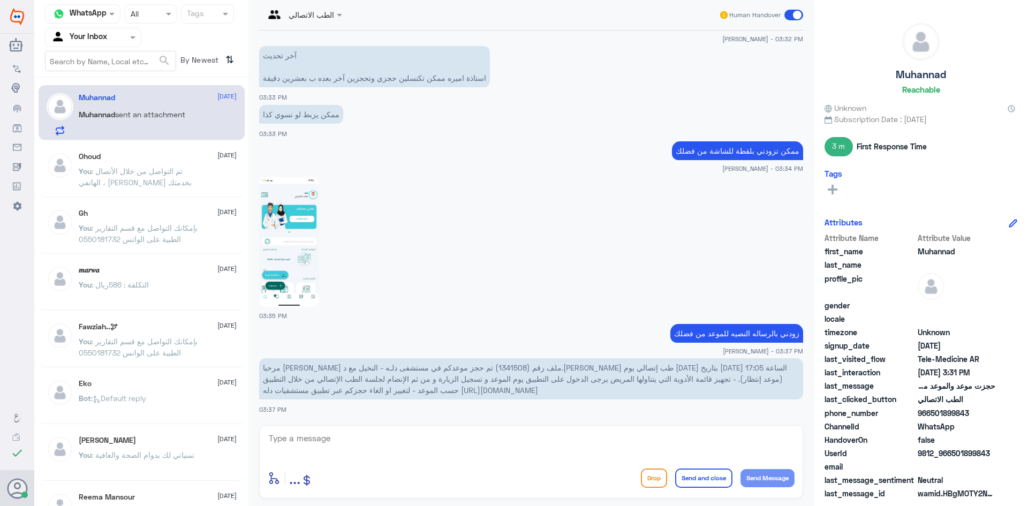
scroll to position [1221, 0]
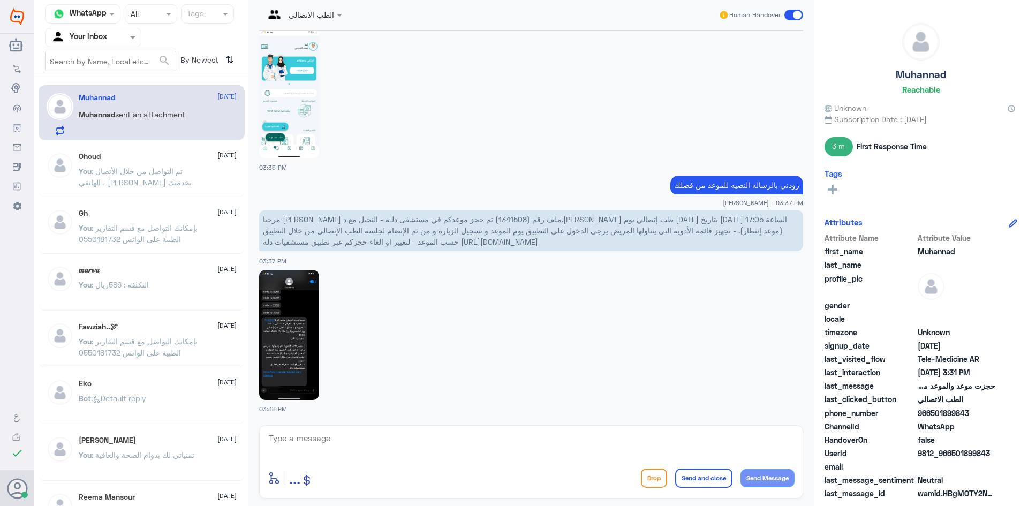
click at [275, 325] on img at bounding box center [289, 335] width 60 height 130
click at [336, 449] on textarea at bounding box center [531, 444] width 527 height 26
click at [461, 453] on textarea "اعتذر منك لايمكن من خلالنا الغاء الموعد ، يمكنك إعادة جدولة موعد اخر من خلال ال…" at bounding box center [531, 444] width 527 height 26
click at [466, 436] on textarea "اعتذر منك لايمكن من خلالنا الغاء الموعد ، يمكنك إعادة جدولة موعد اخر من خلال ال…" at bounding box center [531, 444] width 527 height 26
type textarea "اعتذر منك لايمكن من خلالنا الغاء الموعد ، يمكنك إعادة جدولة موعد اخر من خلال ال…"
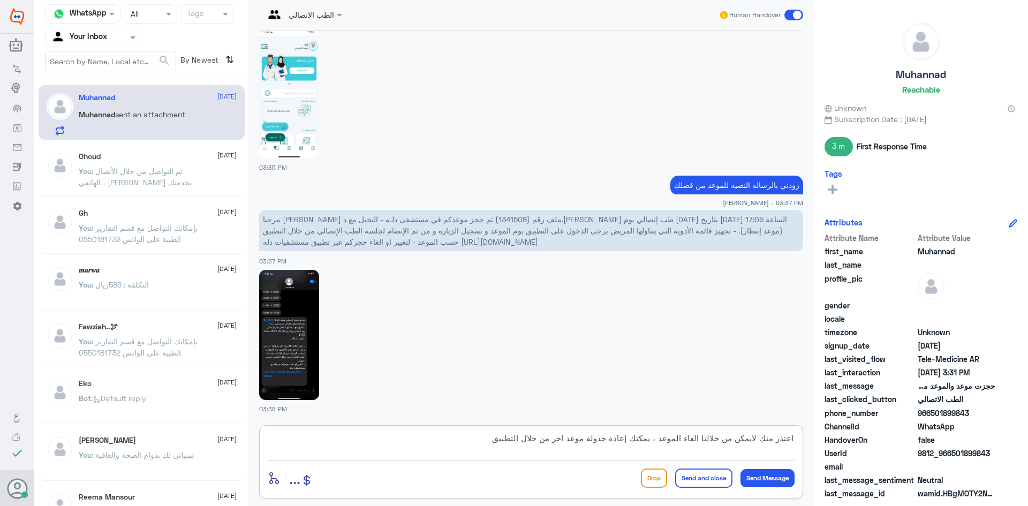
click at [781, 478] on button "Send Message" at bounding box center [767, 478] width 54 height 18
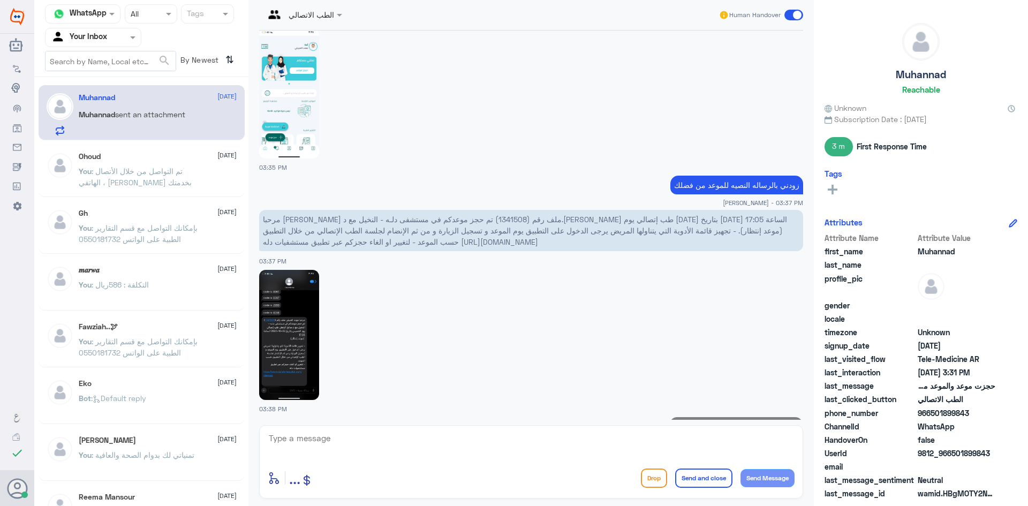
scroll to position [1278, 0]
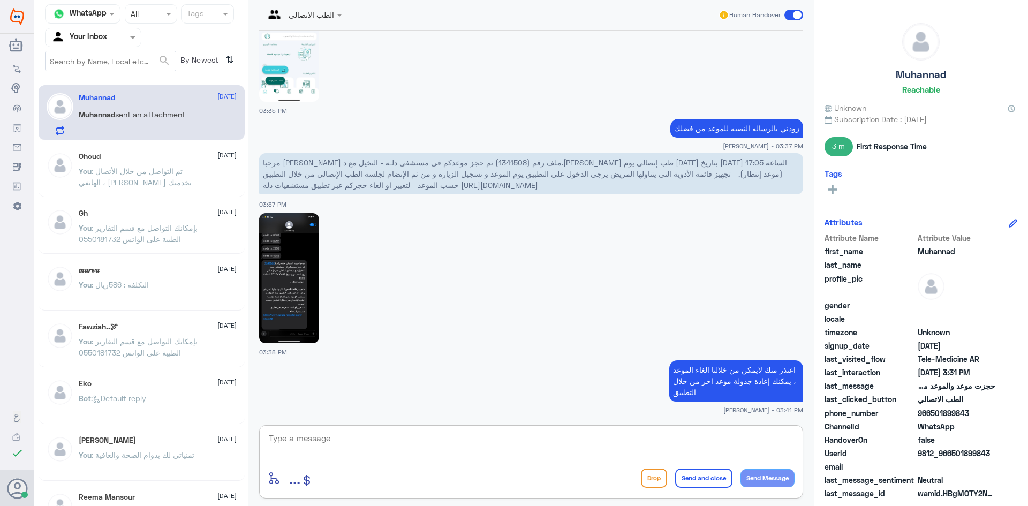
click at [402, 442] on textarea at bounding box center [531, 444] width 527 height 26
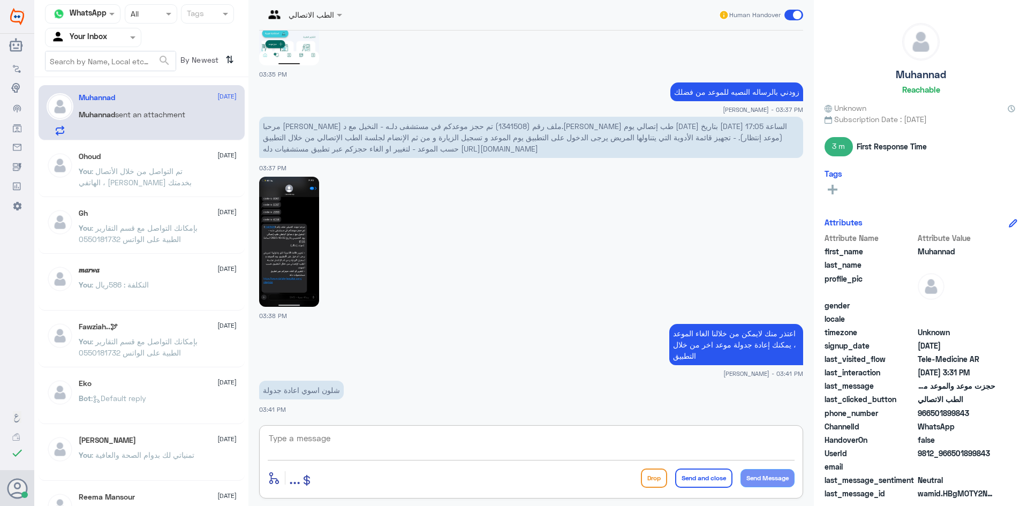
click at [365, 441] on textarea at bounding box center [531, 444] width 527 height 26
click at [450, 441] on textarea "يمكنك اعادة حجز موعد اخر من خلال التطبيق او يمكنك الاستفادة من خدمة الاستشارة ا…" at bounding box center [531, 444] width 527 height 26
paste textarea "والتي من خلالها يتم تواصلك بشكل فوري ومباشر مع طبيب عام في حال واجهتك اي مشكلة …"
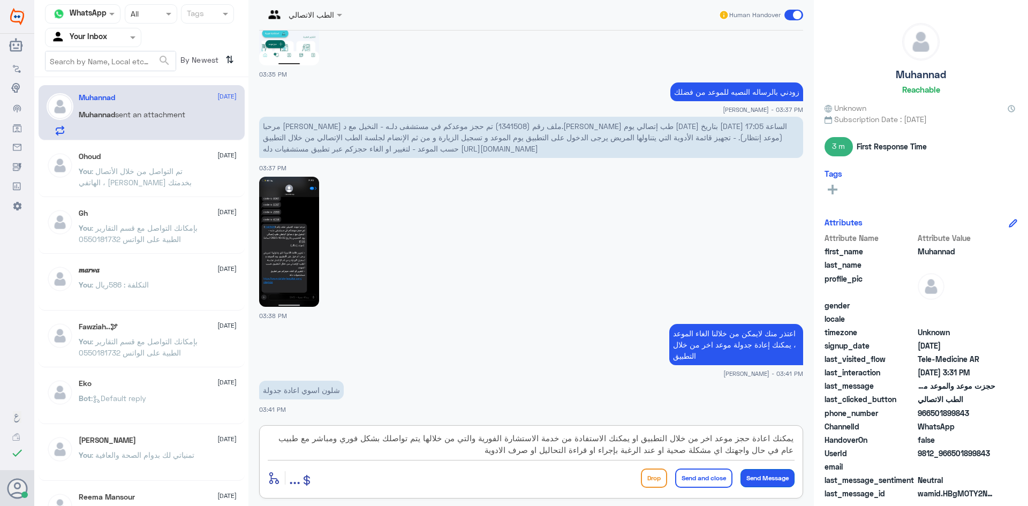
type textarea "يمكنك اعادة حجز موعد اخر من خلال التطبيق او يمكنك الاستفادة من خدمة الاستشارة ا…"
click at [752, 471] on button "Send Message" at bounding box center [767, 478] width 54 height 18
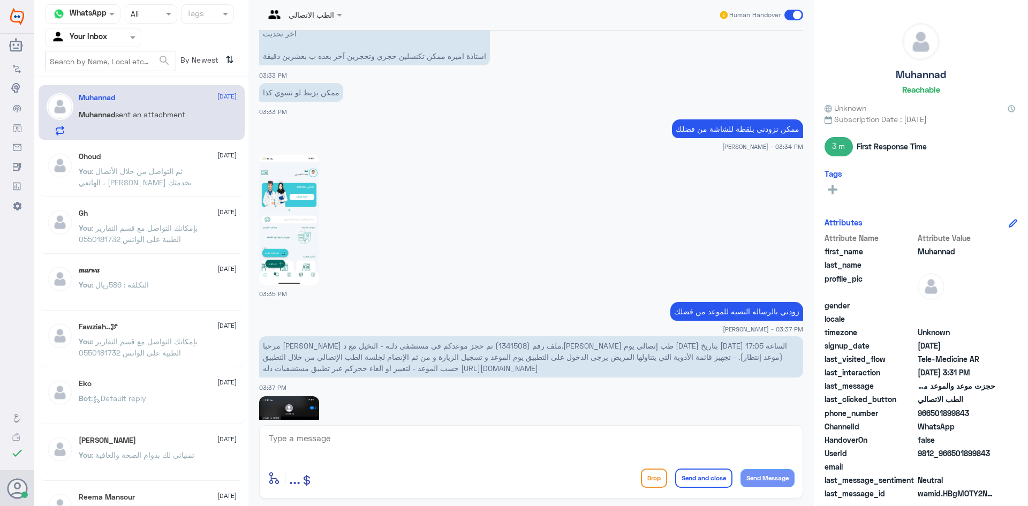
scroll to position [1416, 0]
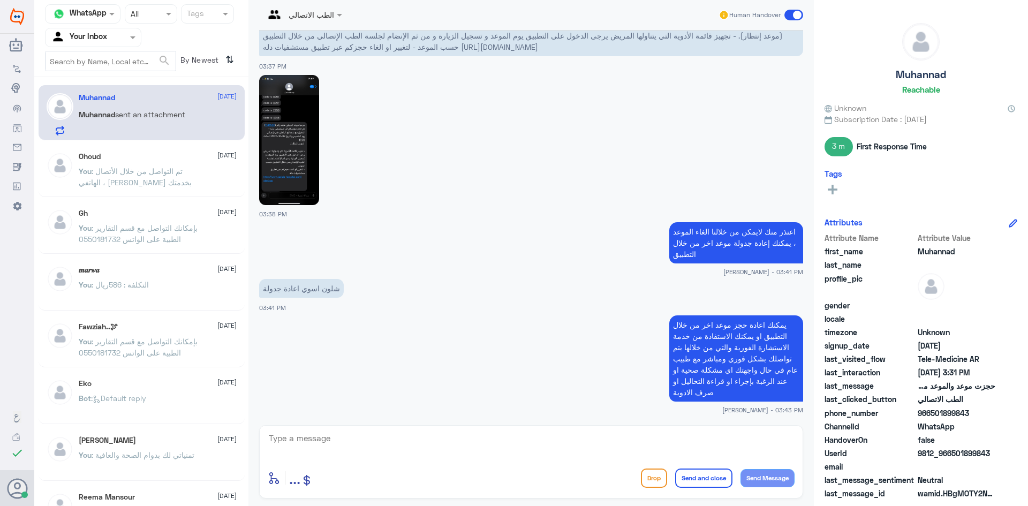
drag, startPoint x: 221, startPoint y: 240, endPoint x: 179, endPoint y: 161, distance: 89.3
click at [179, 161] on div "Ohoud [DATE]" at bounding box center [158, 156] width 158 height 9
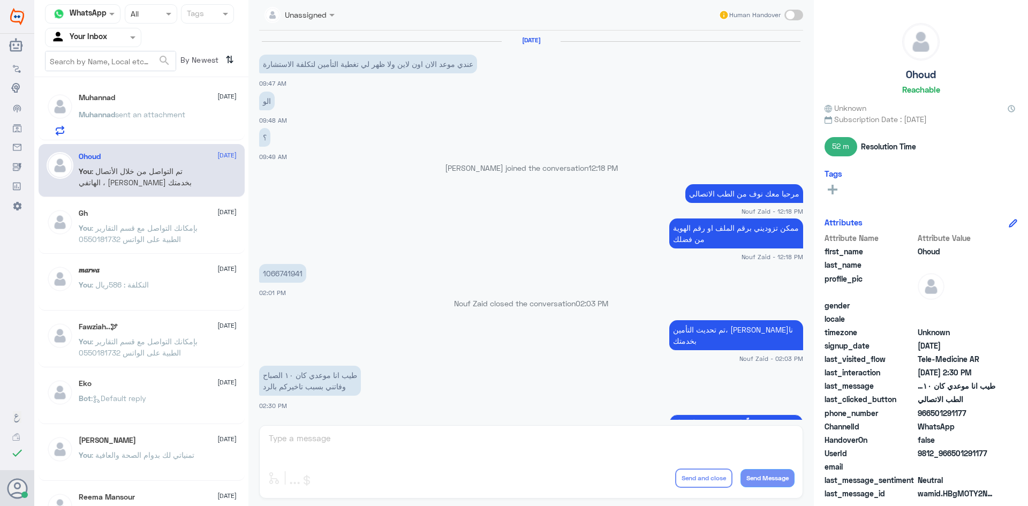
scroll to position [422, 0]
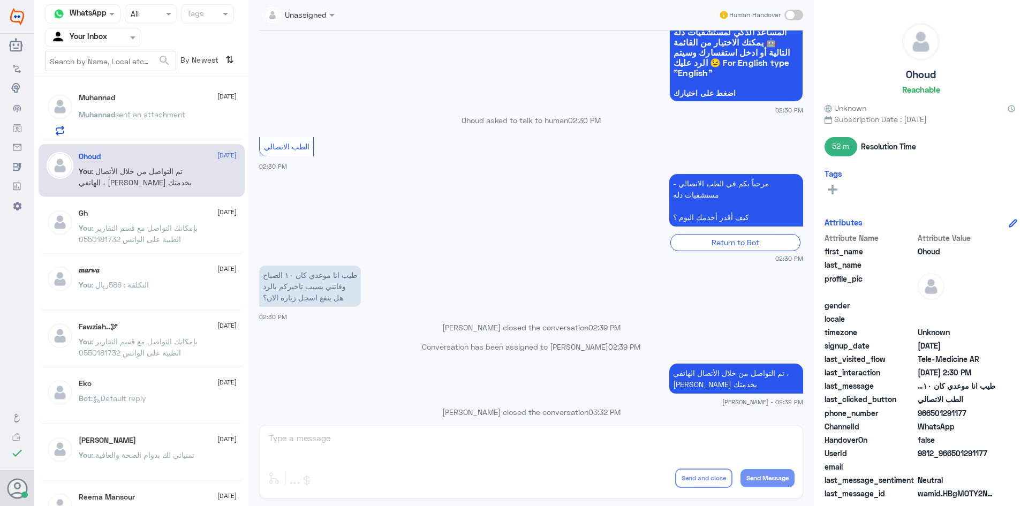
drag, startPoint x: 172, startPoint y: 131, endPoint x: 172, endPoint y: 138, distance: 7.0
click at [172, 136] on div "Muhannad [DATE] [PERSON_NAME] sent an attachment" at bounding box center [142, 112] width 206 height 55
click at [164, 118] on span "sent an attachment" at bounding box center [150, 114] width 70 height 9
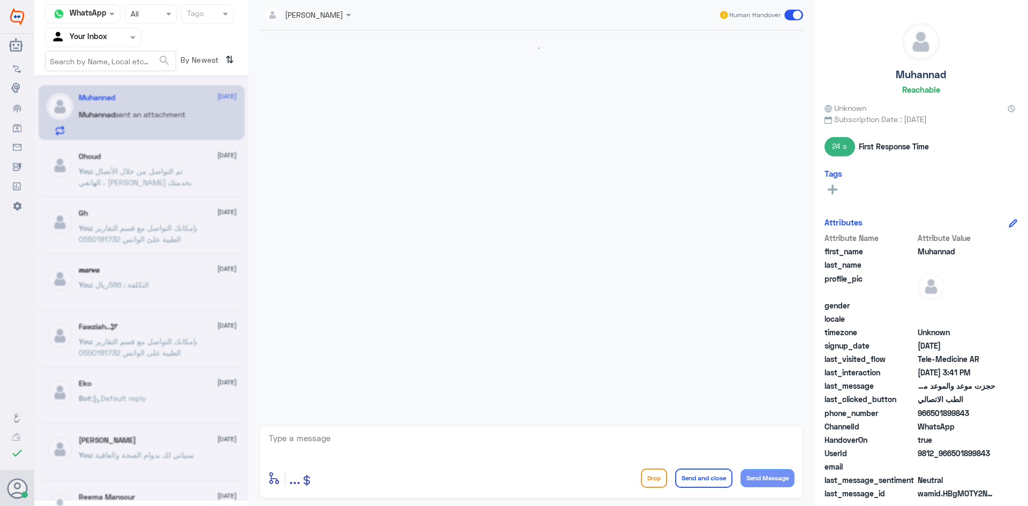
scroll to position [847, 0]
